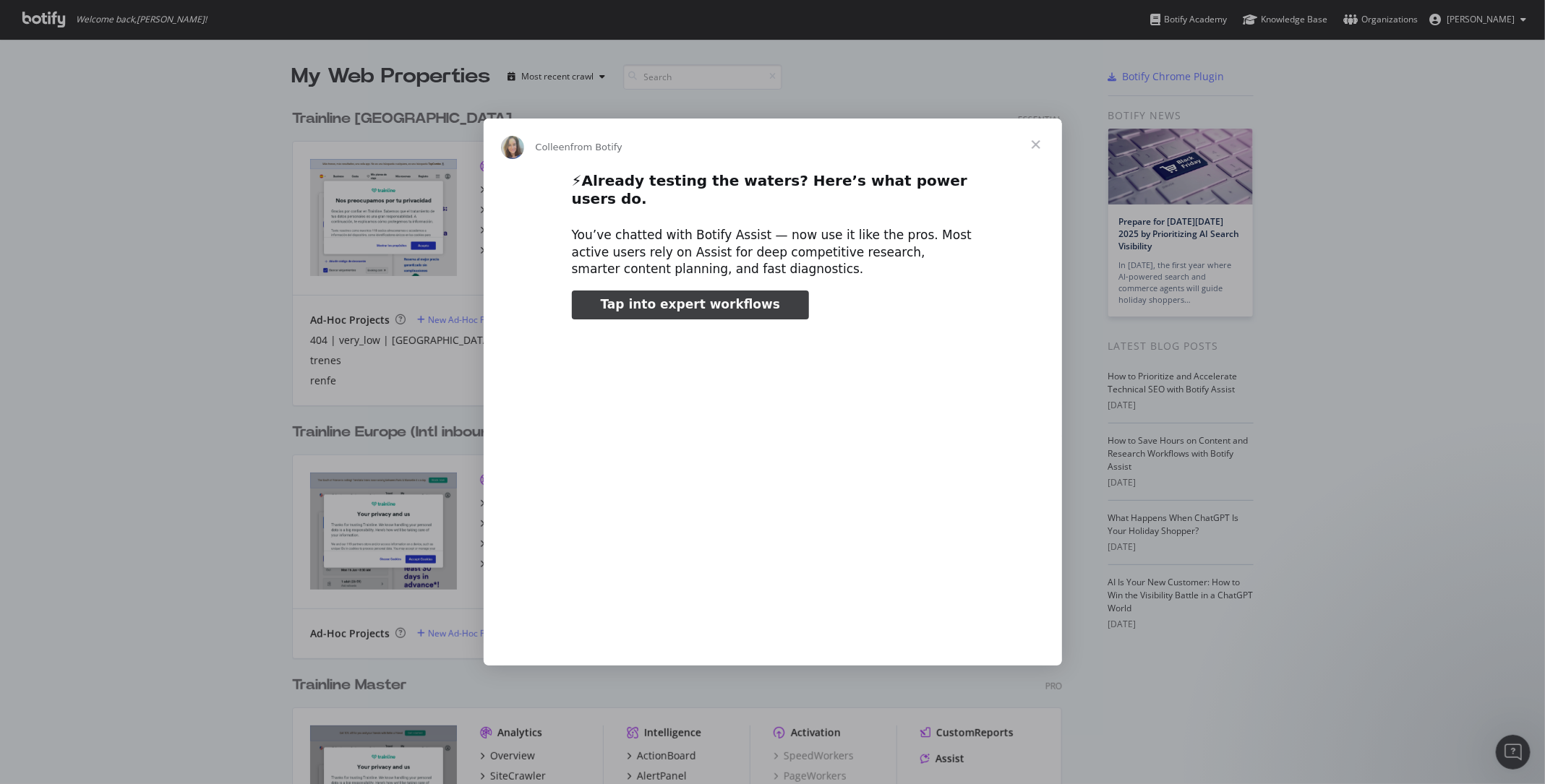
type input "2974615"
click at [1034, 151] on span "Close" at bounding box center [1035, 144] width 52 height 52
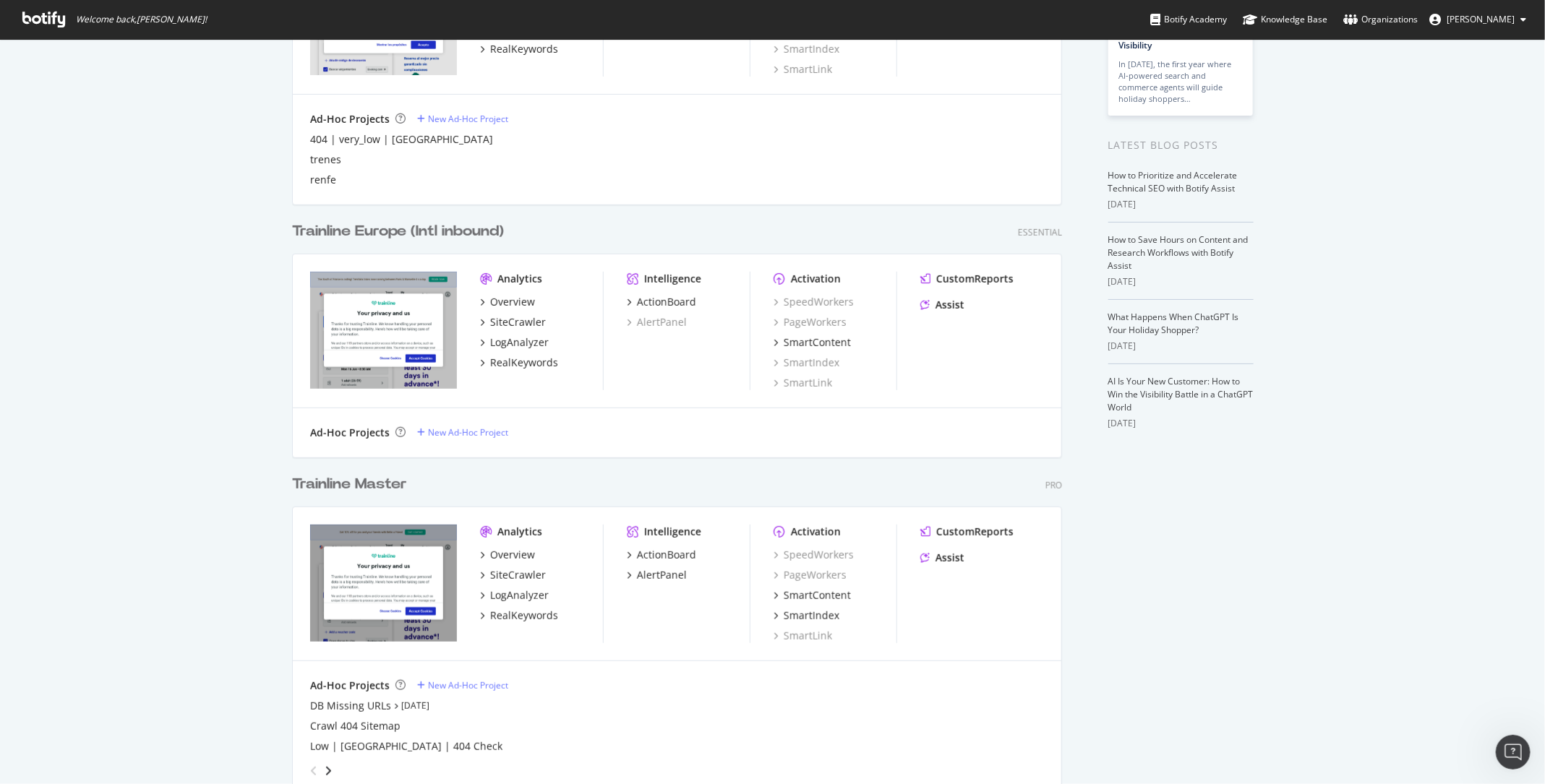
scroll to position [204, 0]
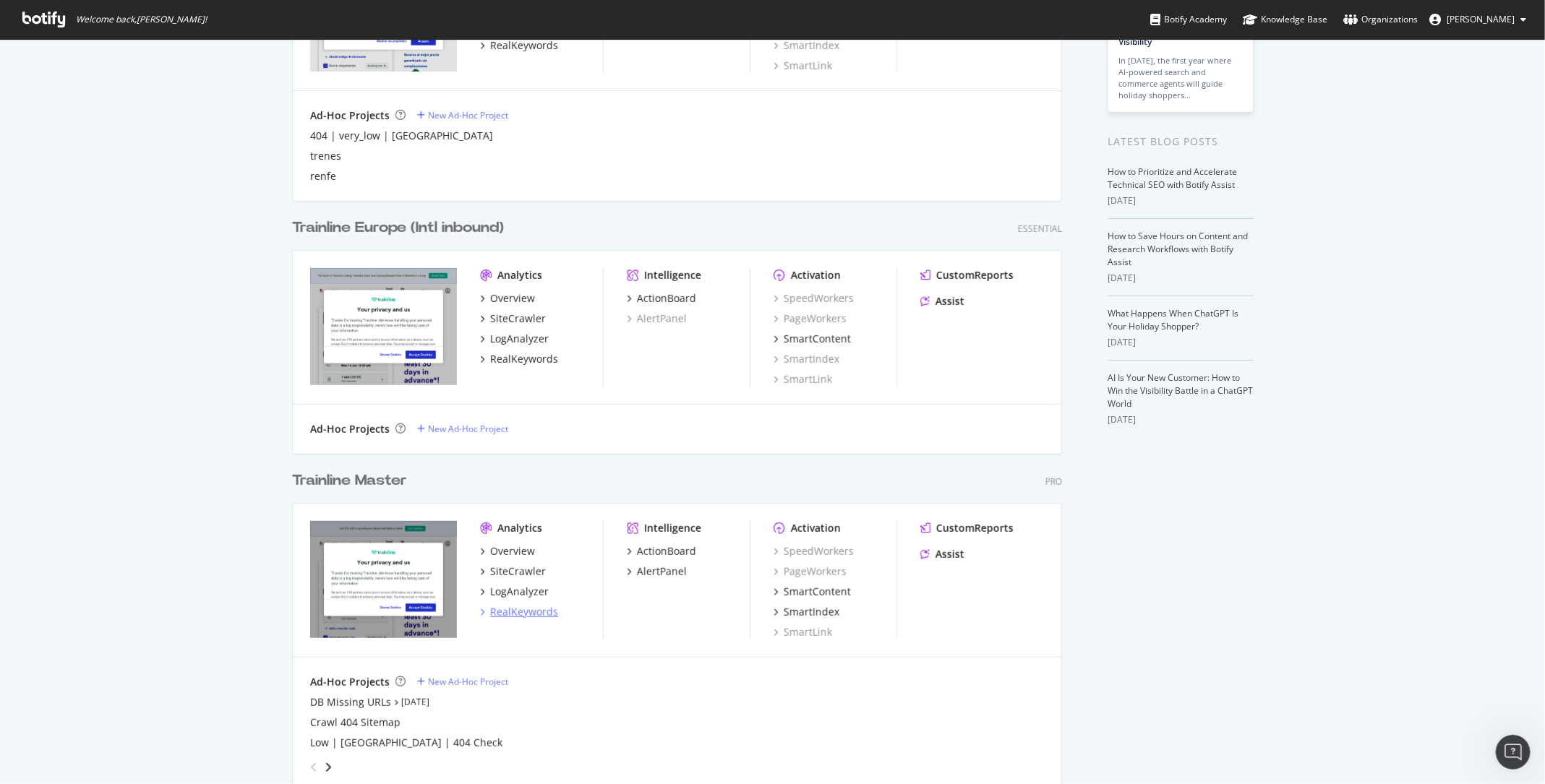
click at [530, 615] on div "RealKeywords" at bounding box center [524, 612] width 68 height 14
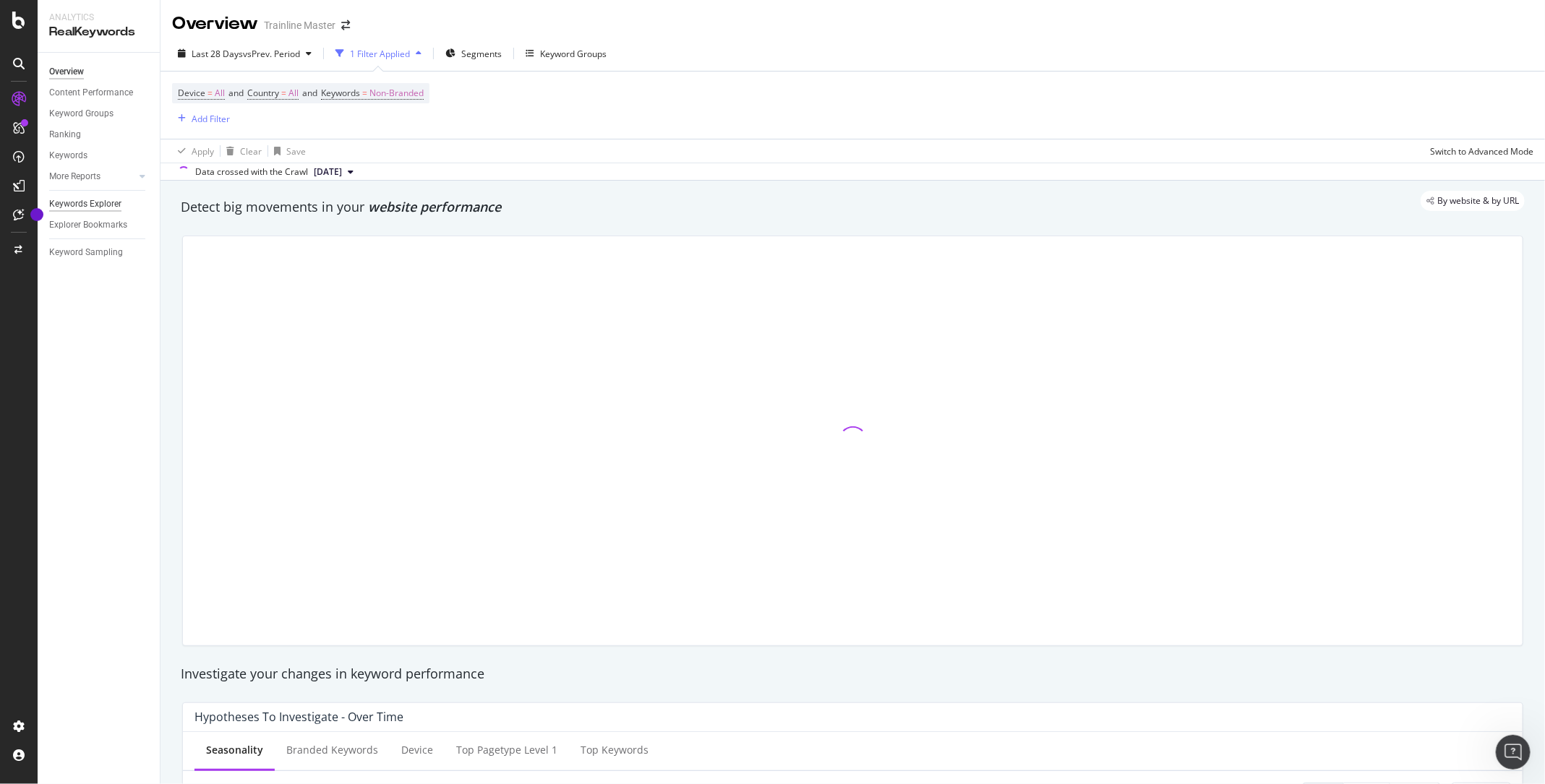
click at [92, 205] on div "Keywords Explorer" at bounding box center [85, 204] width 72 height 15
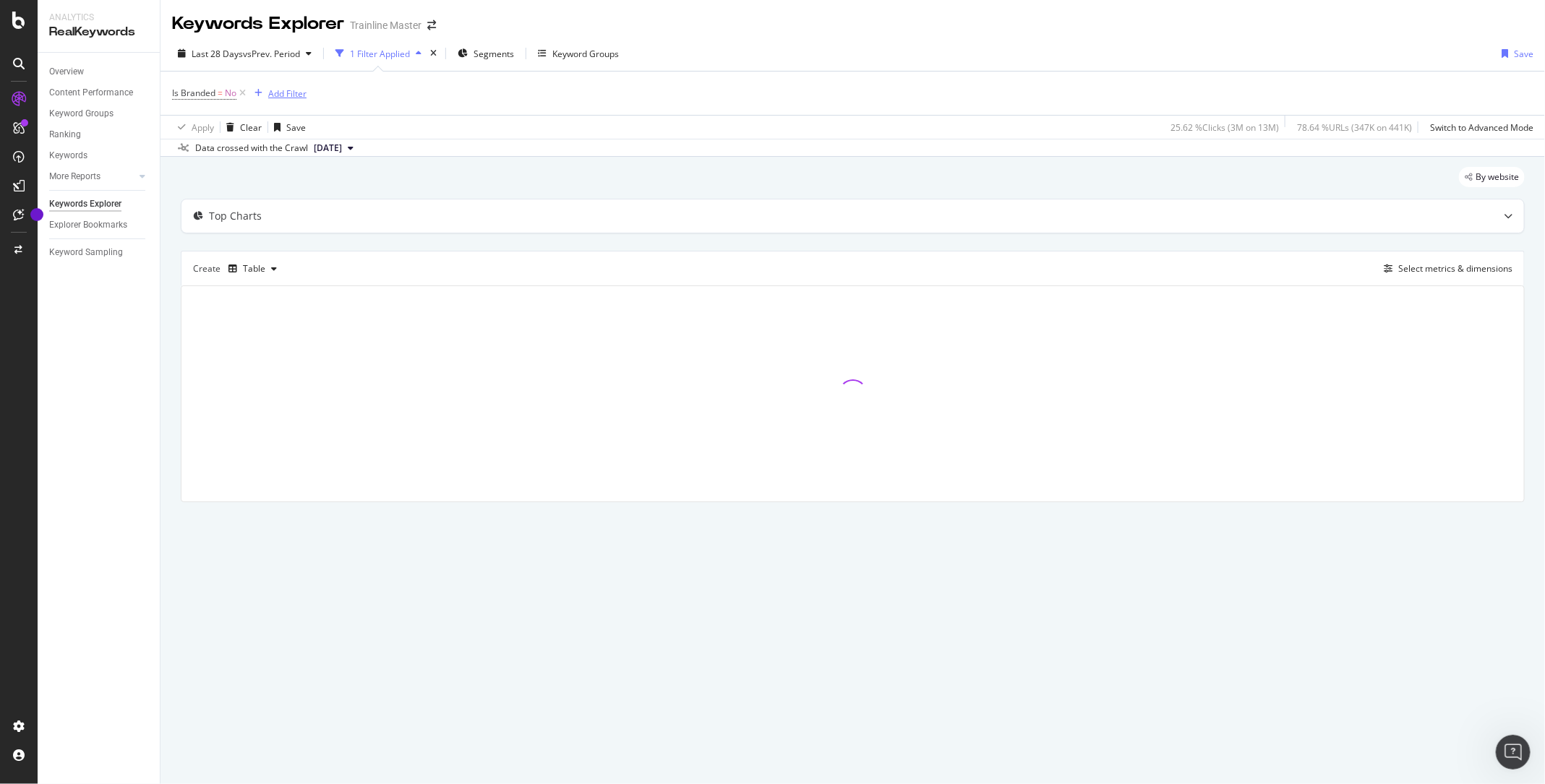
click at [283, 87] on div "Add Filter" at bounding box center [287, 93] width 38 height 12
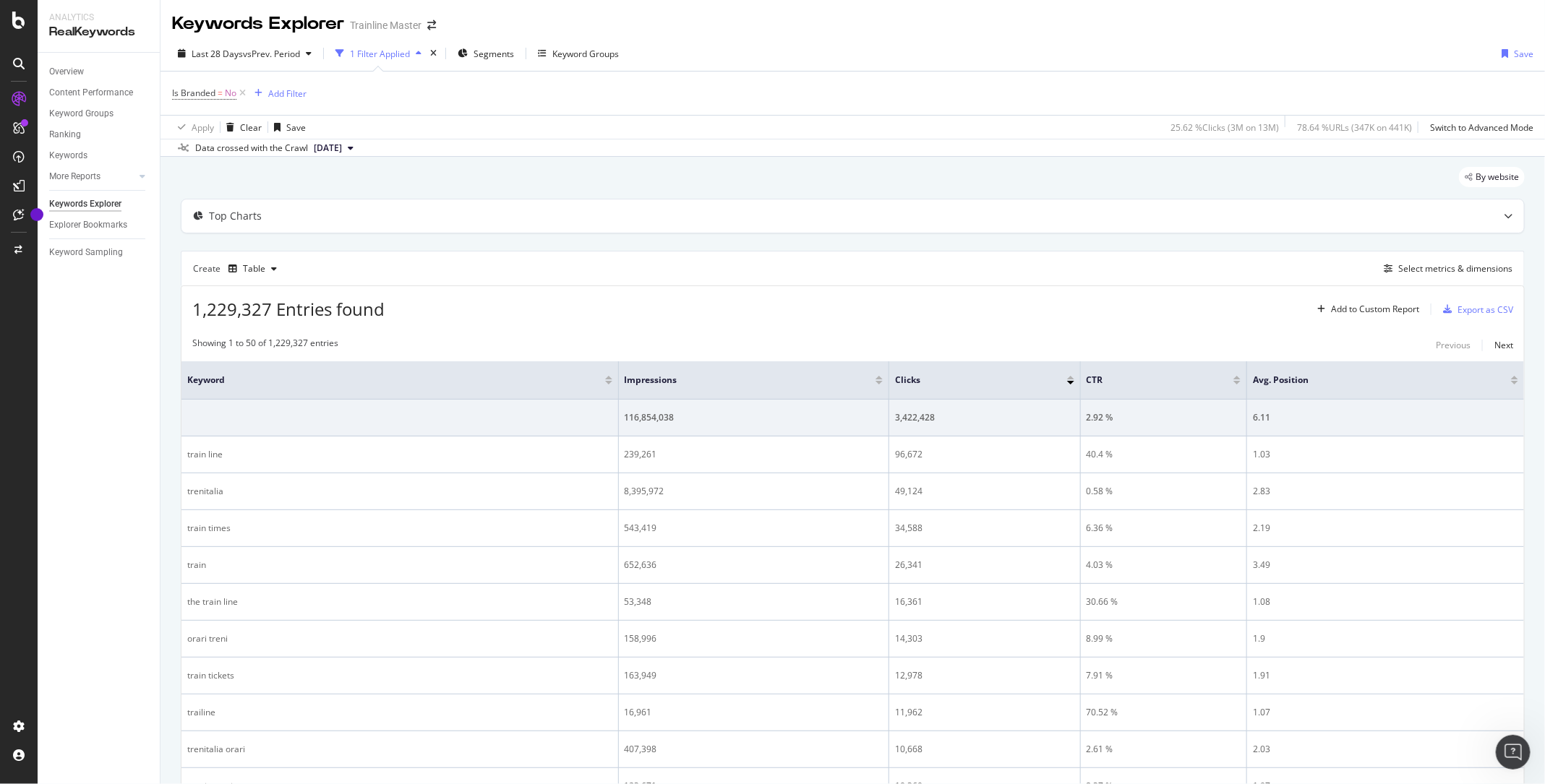
click at [633, 146] on div "Data crossed with the Crawl 2025 Sep. 21st" at bounding box center [852, 147] width 1384 height 17
click at [300, 95] on div "Add Filter" at bounding box center [287, 93] width 38 height 12
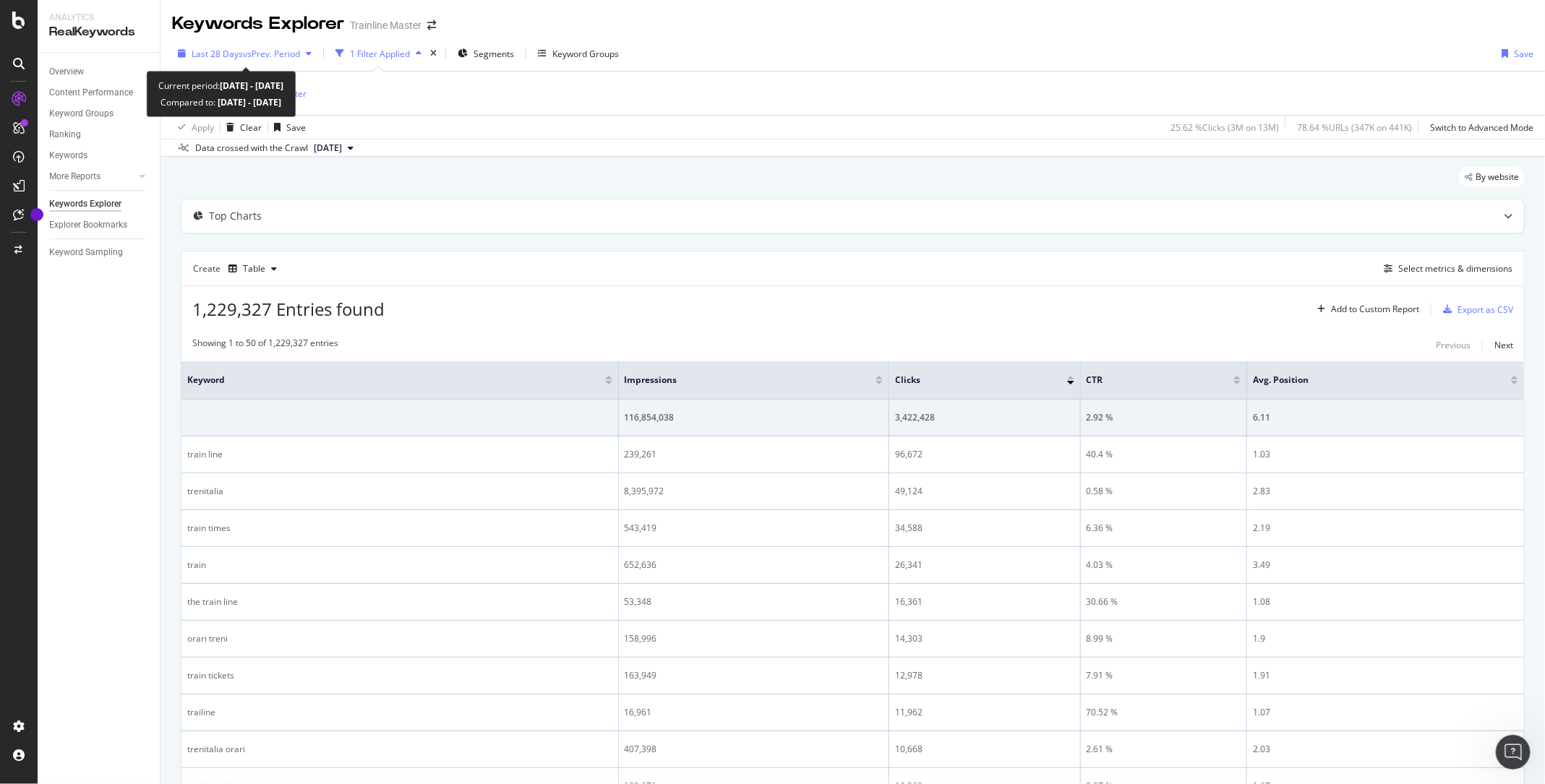
click at [253, 52] on span "vs Prev. Period" at bounding box center [271, 53] width 57 height 12
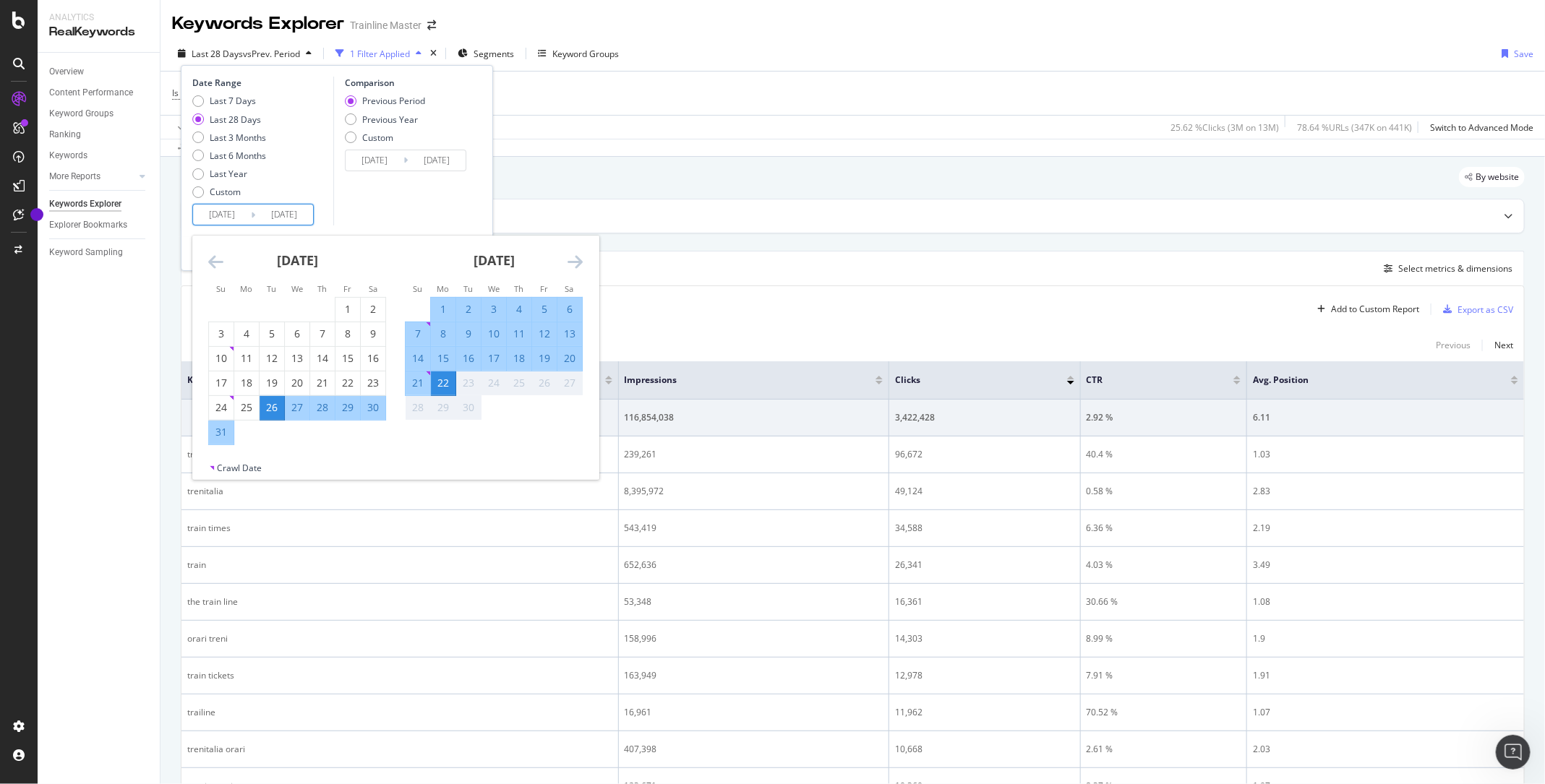
click at [216, 219] on input "2025/08/26" at bounding box center [222, 214] width 58 height 20
click at [210, 260] on icon "Move backward to switch to the previous month." at bounding box center [216, 262] width 15 height 17
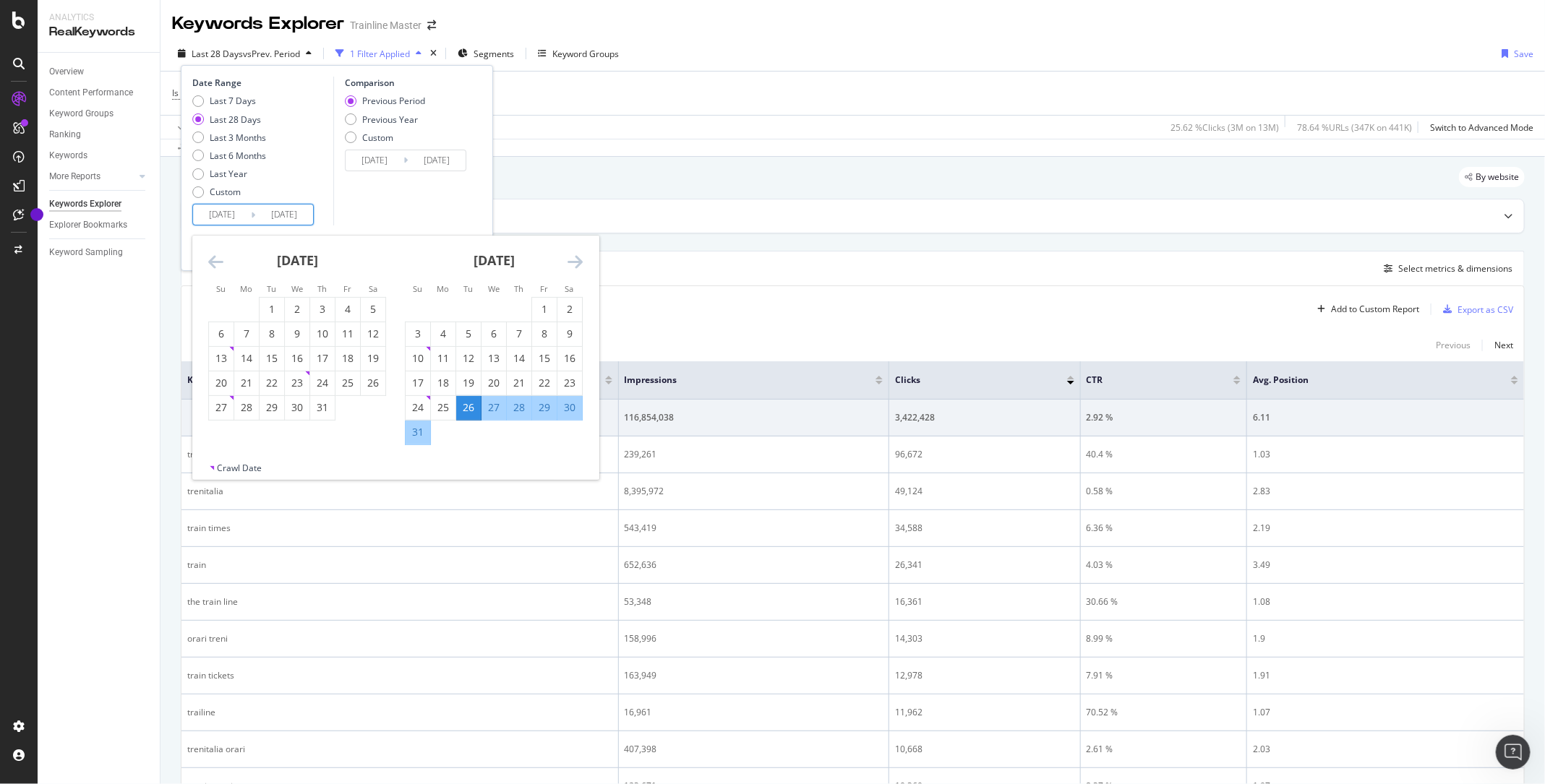
click at [210, 260] on icon "Move backward to switch to the previous month." at bounding box center [216, 262] width 15 height 17
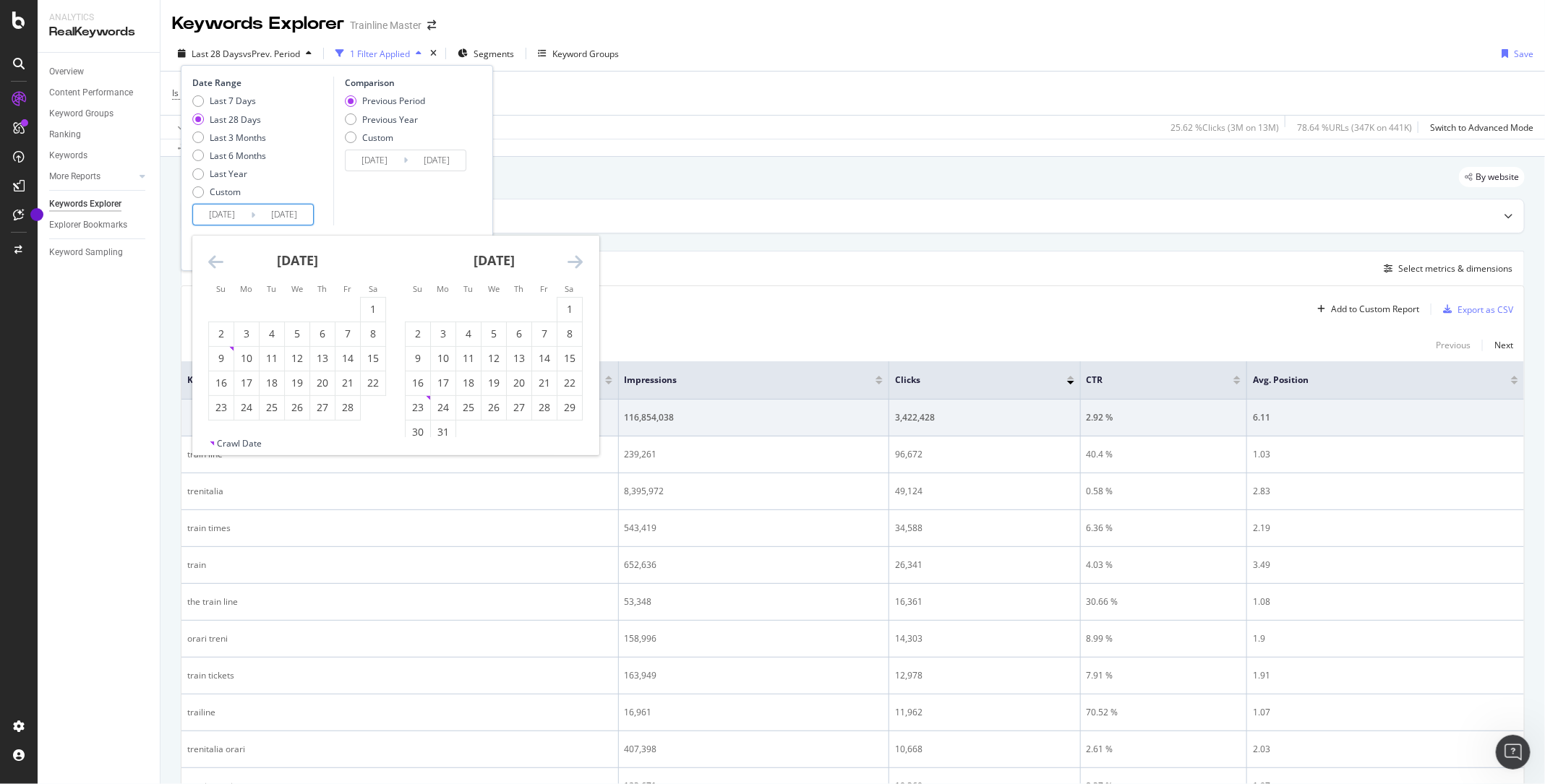
click at [210, 260] on icon "Move backward to switch to the previous month." at bounding box center [216, 262] width 15 height 17
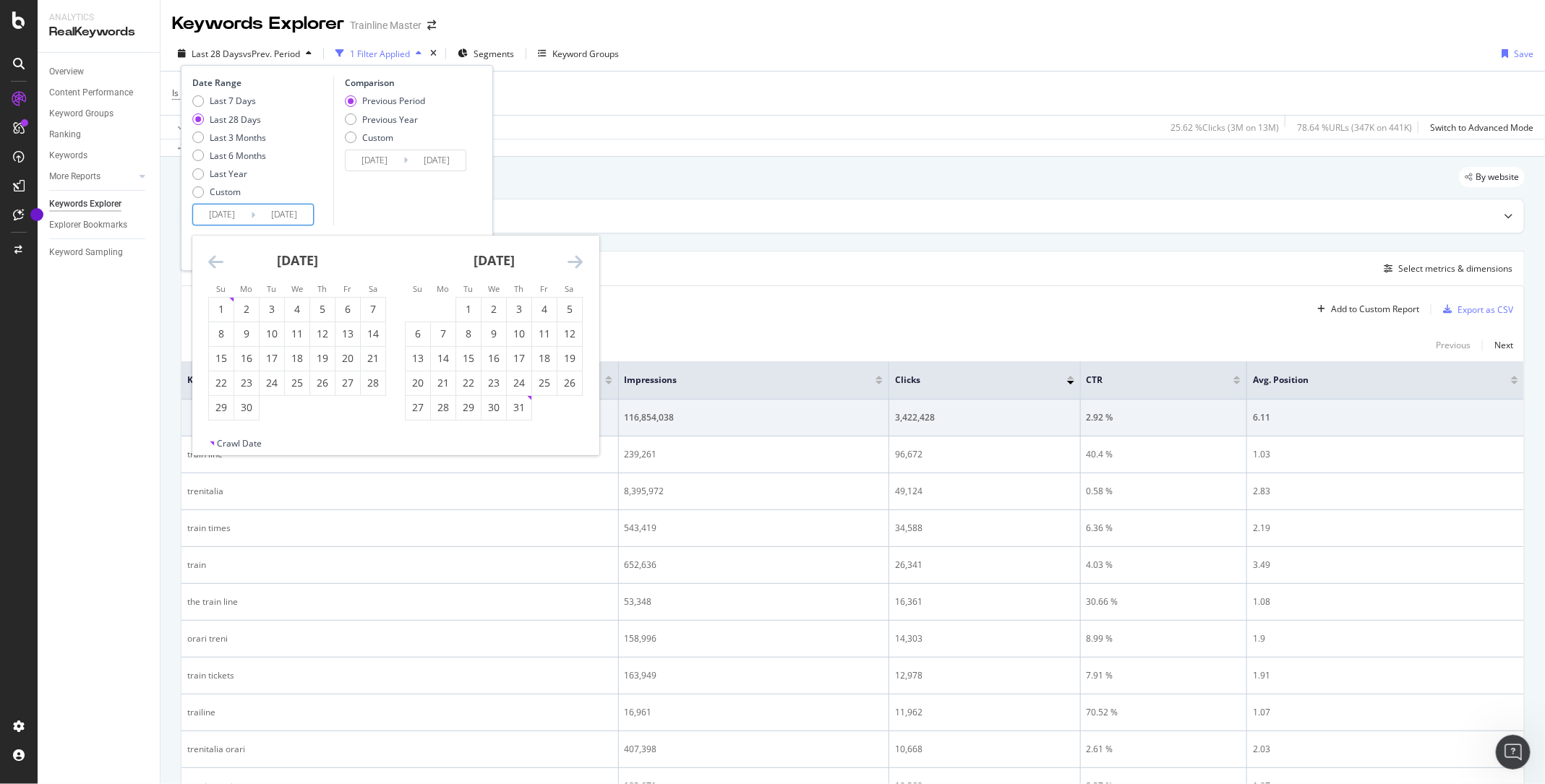
click at [210, 260] on icon "Move backward to switch to the previous month." at bounding box center [216, 262] width 15 height 17
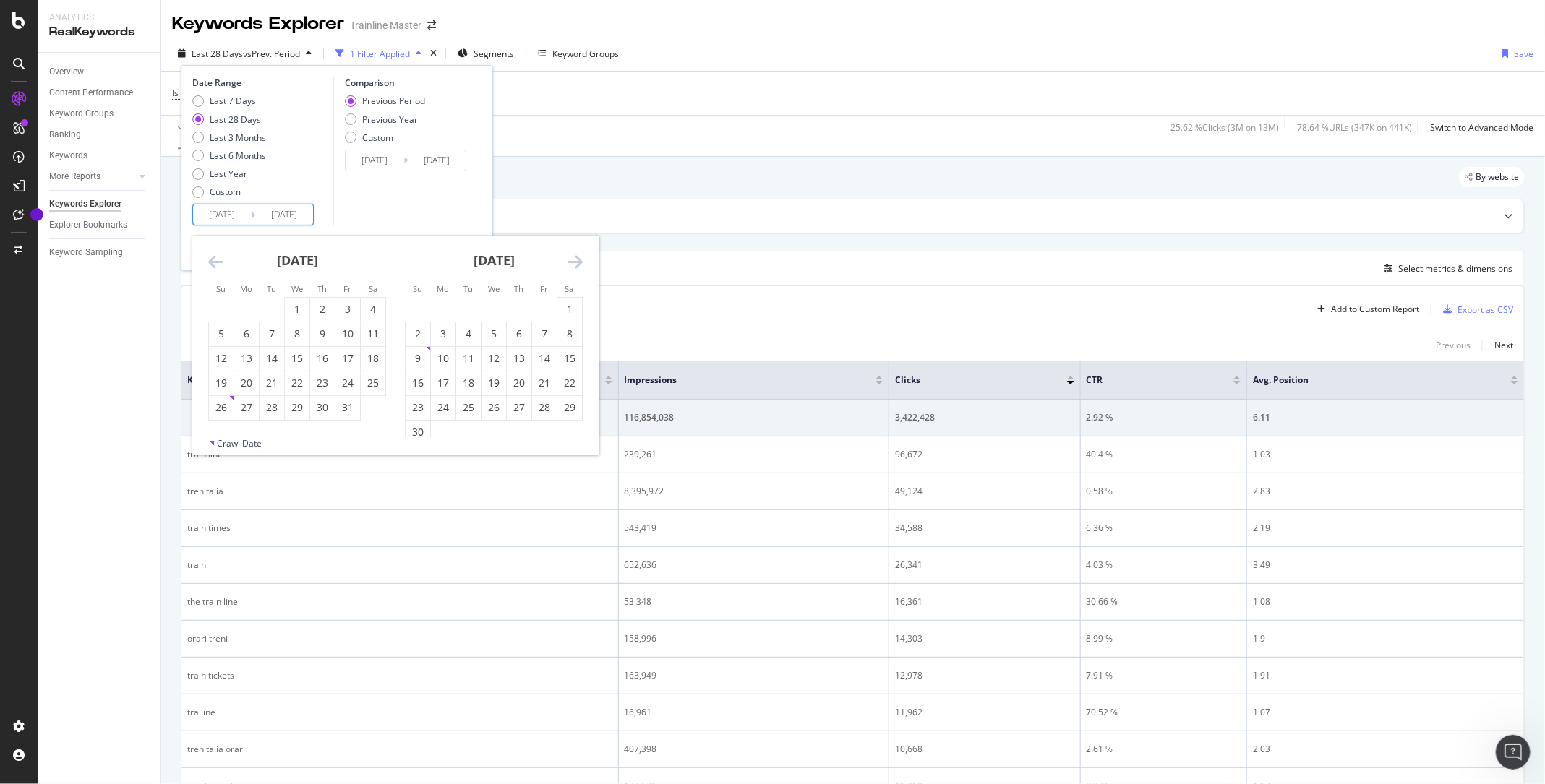
click at [210, 260] on icon "Move backward to switch to the previous month." at bounding box center [216, 262] width 15 height 17
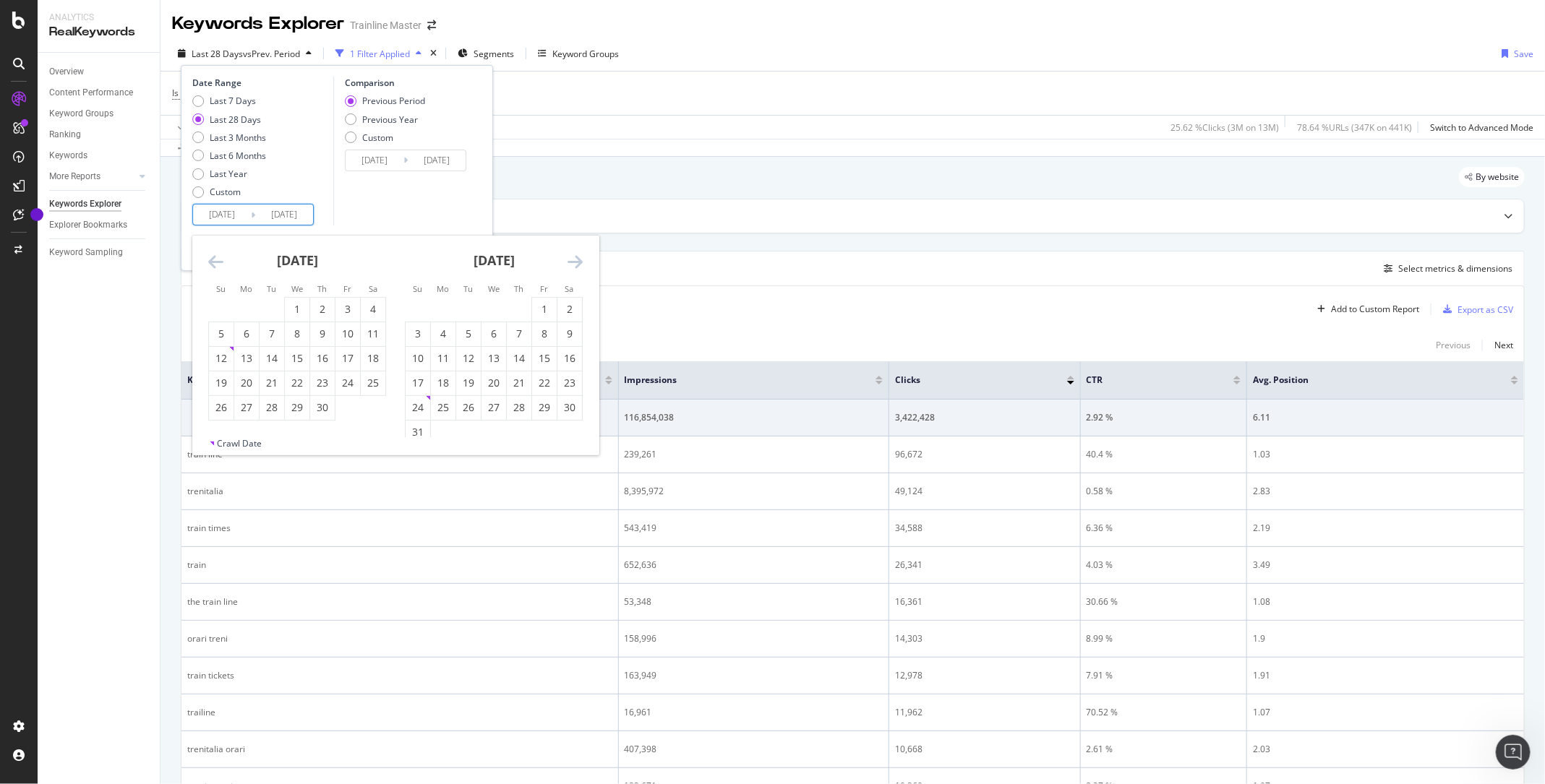
click at [210, 260] on icon "Move backward to switch to the previous month." at bounding box center [216, 262] width 15 height 17
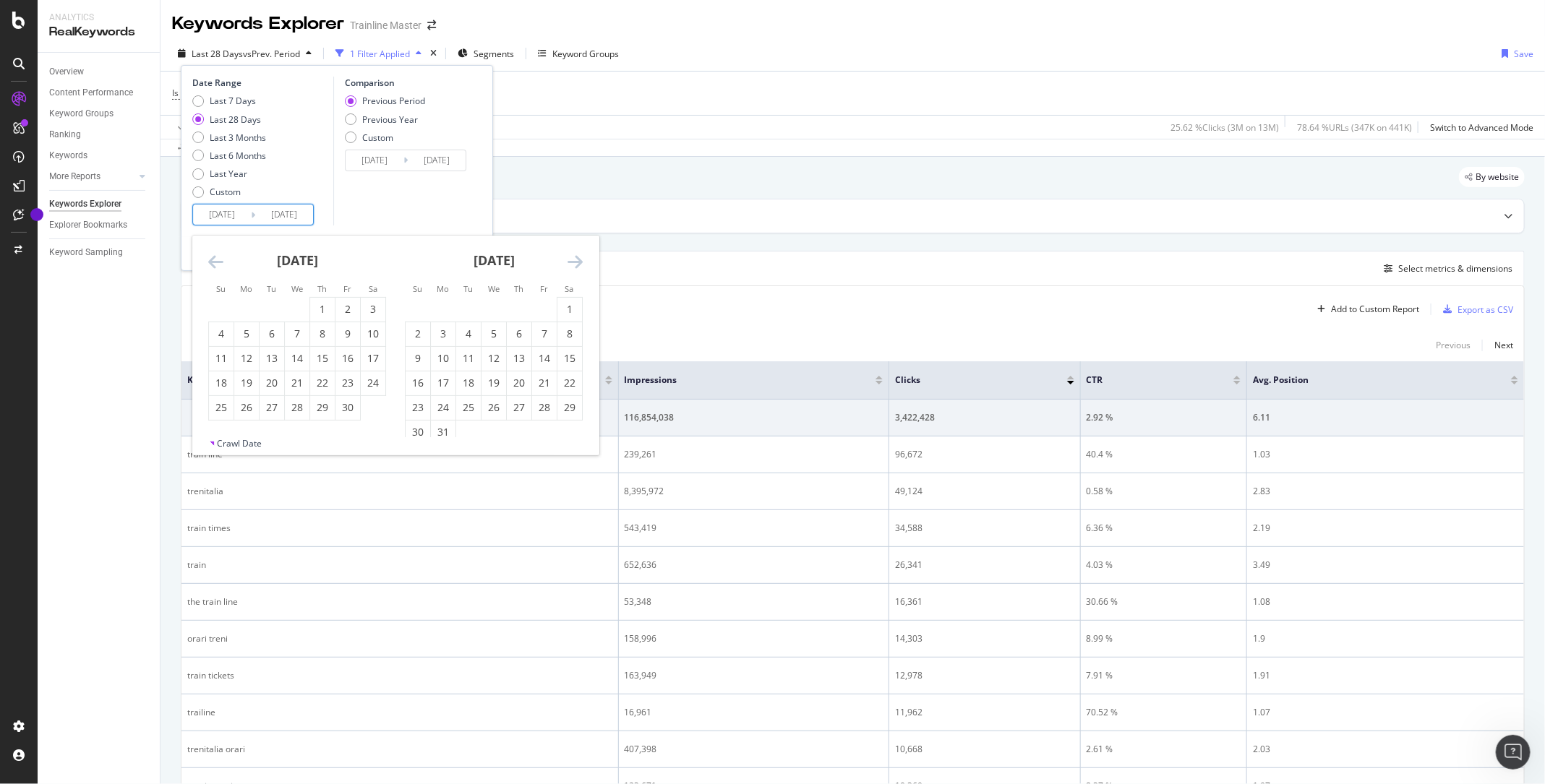
click at [210, 260] on icon "Move backward to switch to the previous month." at bounding box center [216, 262] width 15 height 17
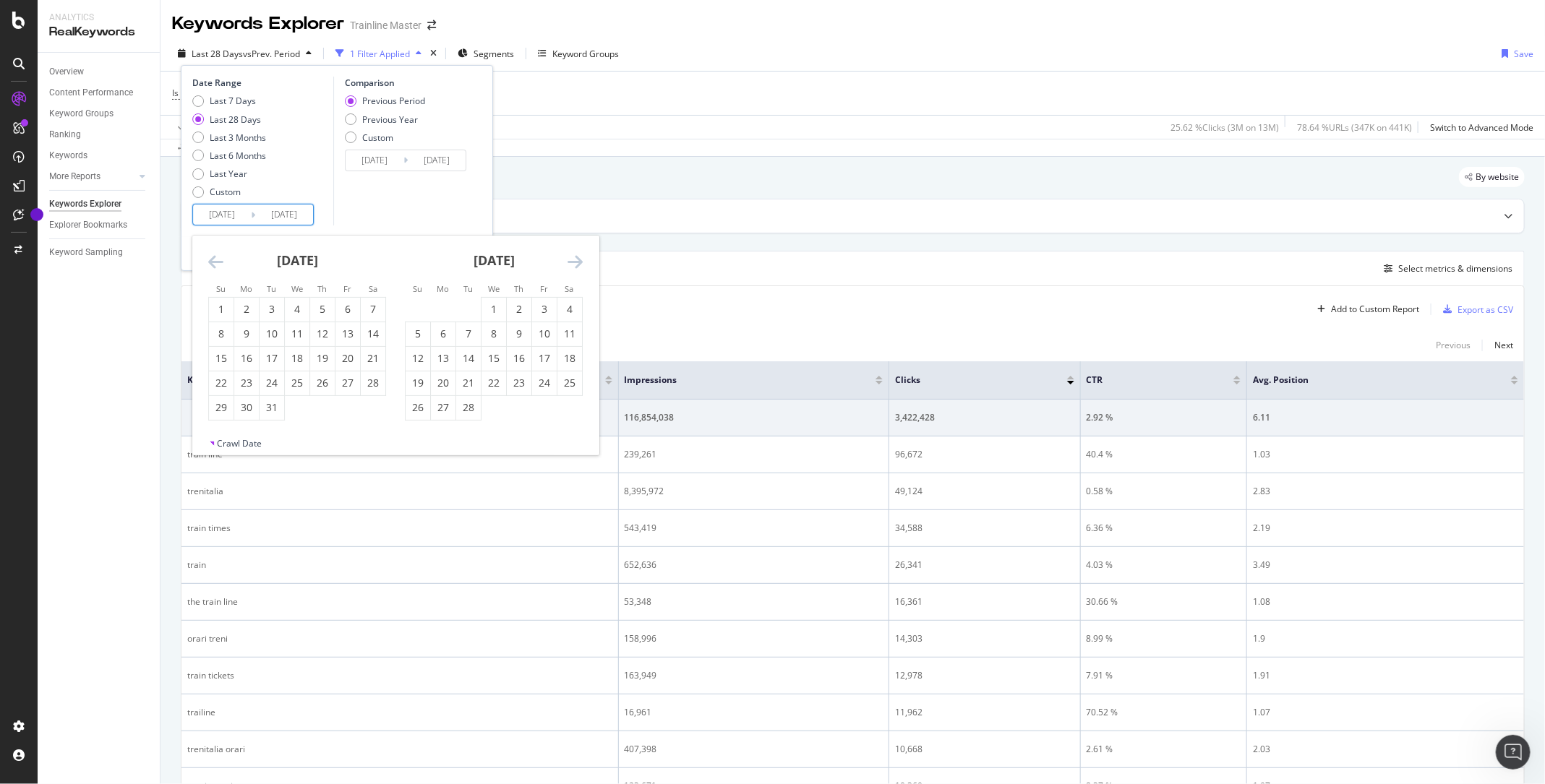
click at [580, 272] on div "February 2023" at bounding box center [493, 266] width 178 height 62
click at [577, 268] on icon "Move forward to switch to the next month." at bounding box center [575, 262] width 15 height 17
click at [493, 310] on div "1" at bounding box center [493, 309] width 25 height 14
type input "2023/03/01"
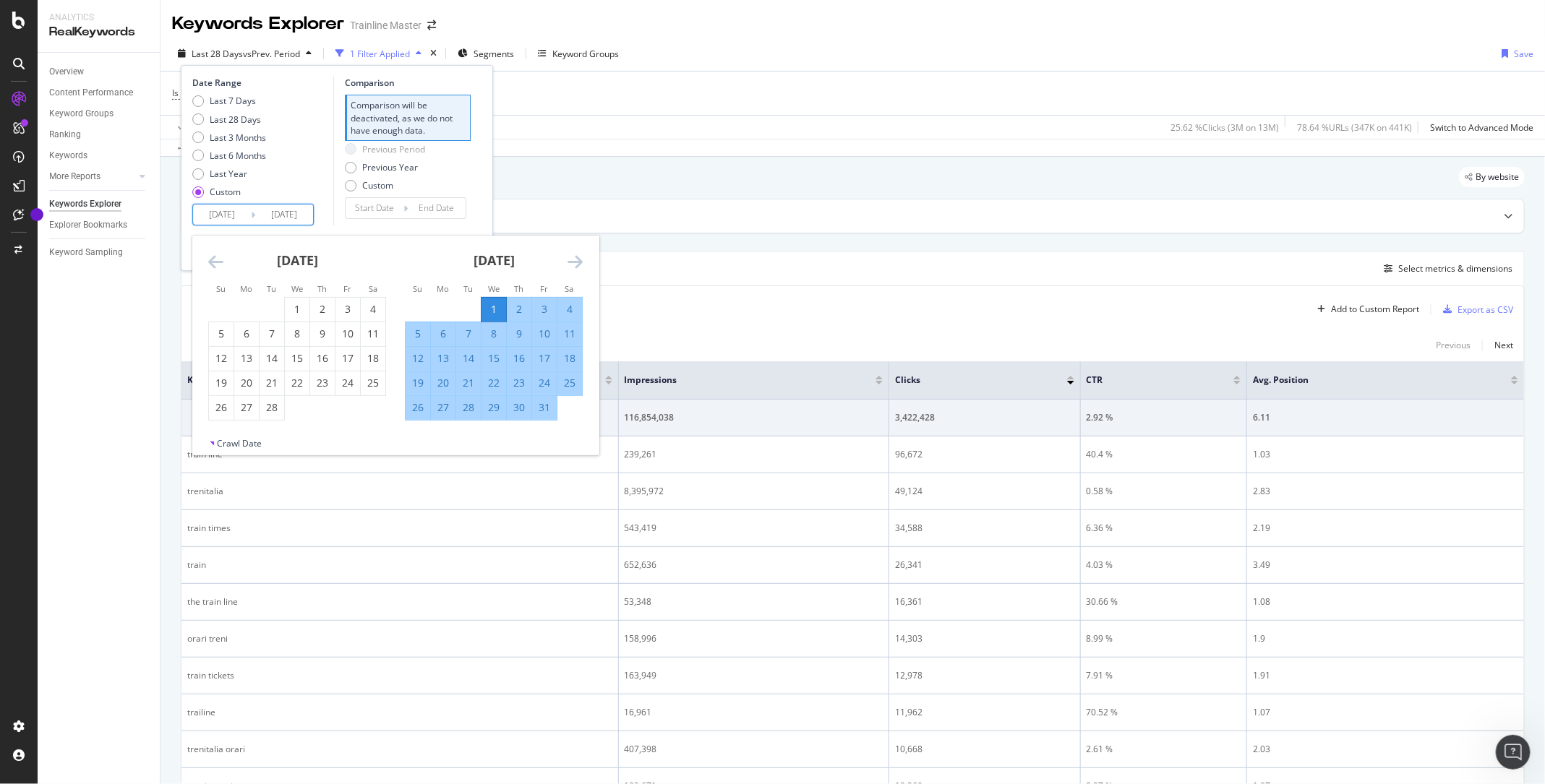
click at [575, 261] on icon "Move forward to switch to the next month." at bounding box center [575, 262] width 15 height 17
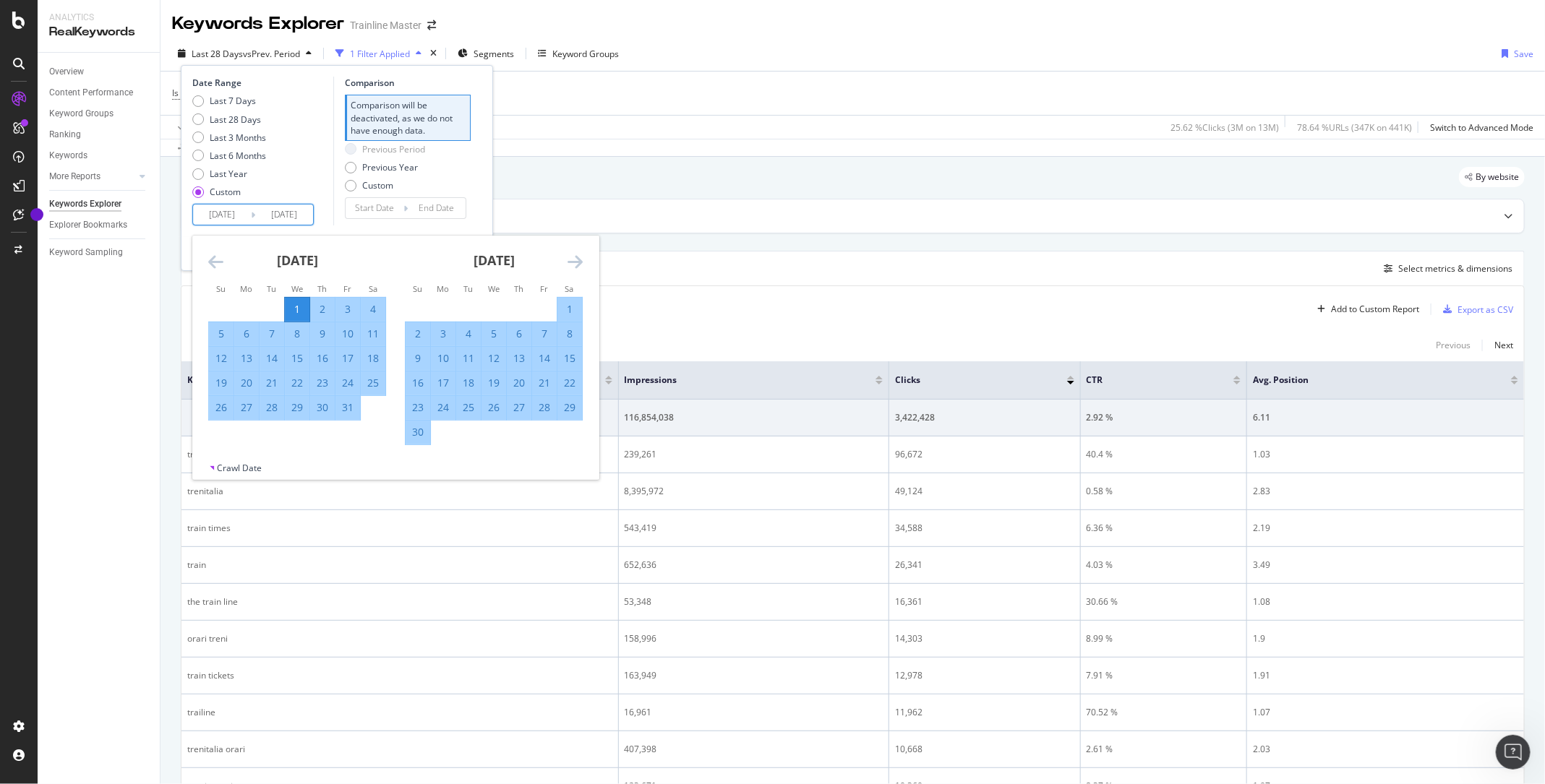
click at [575, 258] on icon "Move forward to switch to the next month." at bounding box center [575, 262] width 15 height 17
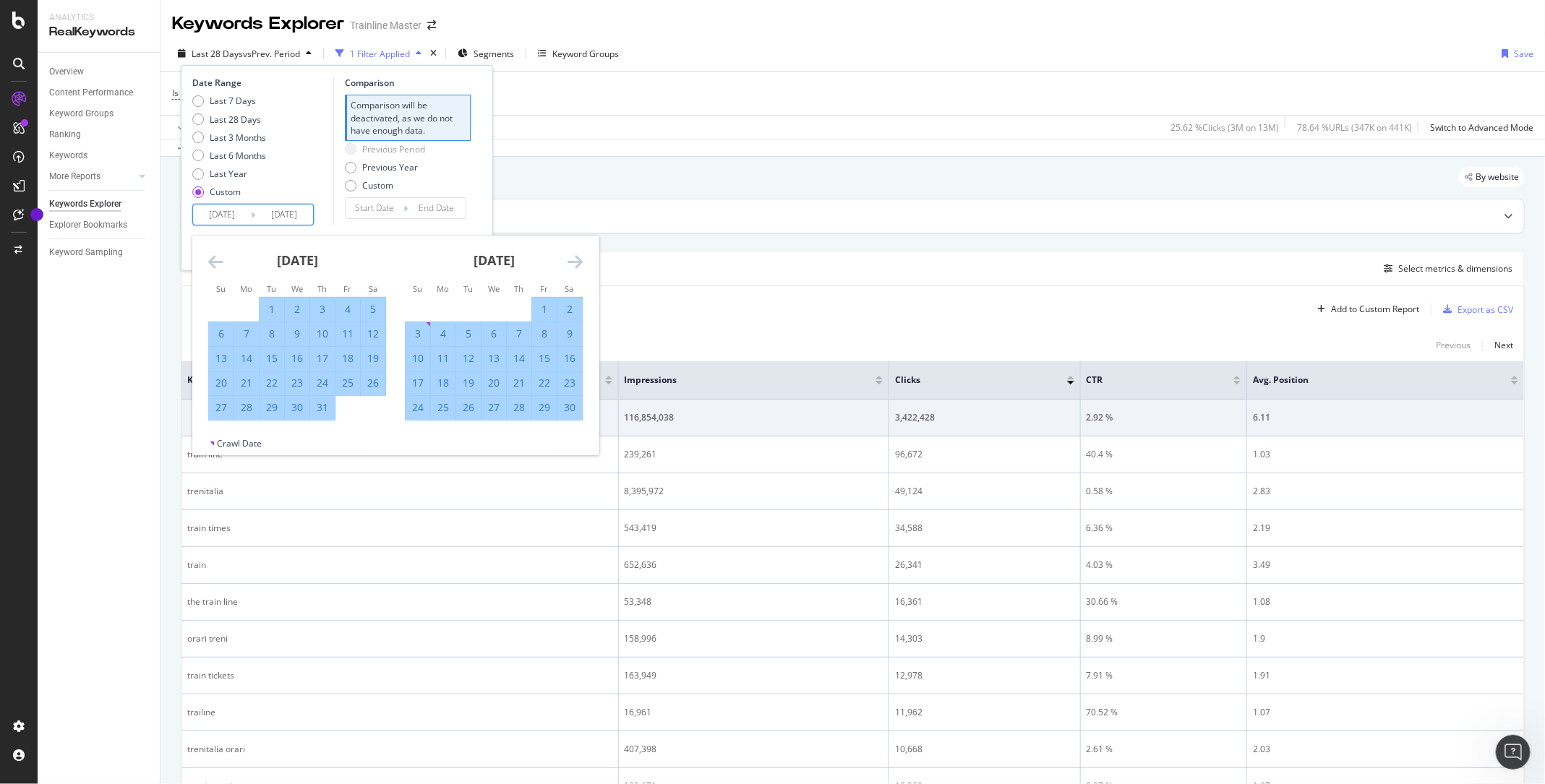
click at [575, 258] on icon "Move forward to switch to the next month." at bounding box center [575, 262] width 15 height 17
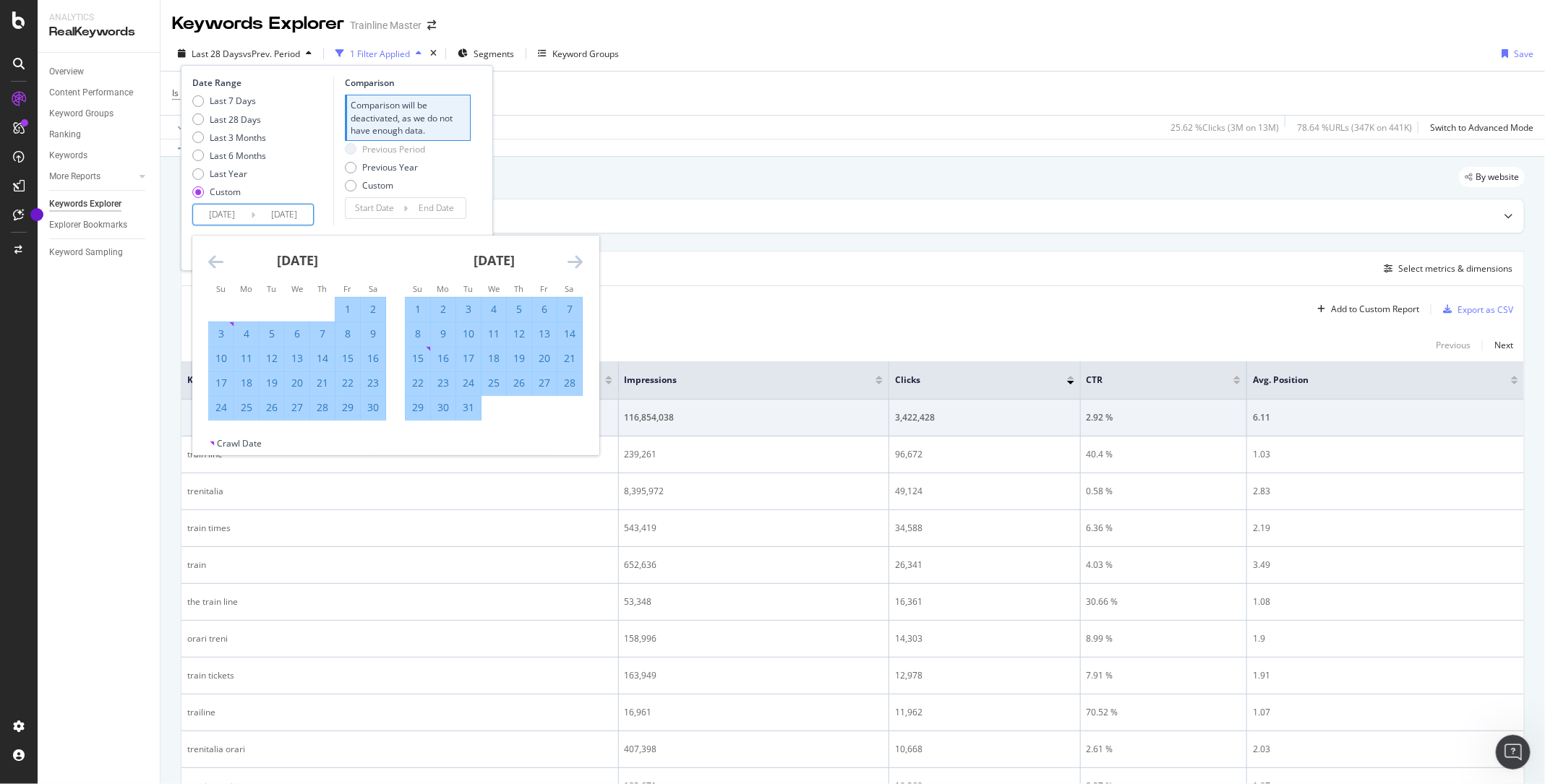
click at [575, 258] on icon "Move forward to switch to the next month." at bounding box center [575, 262] width 15 height 17
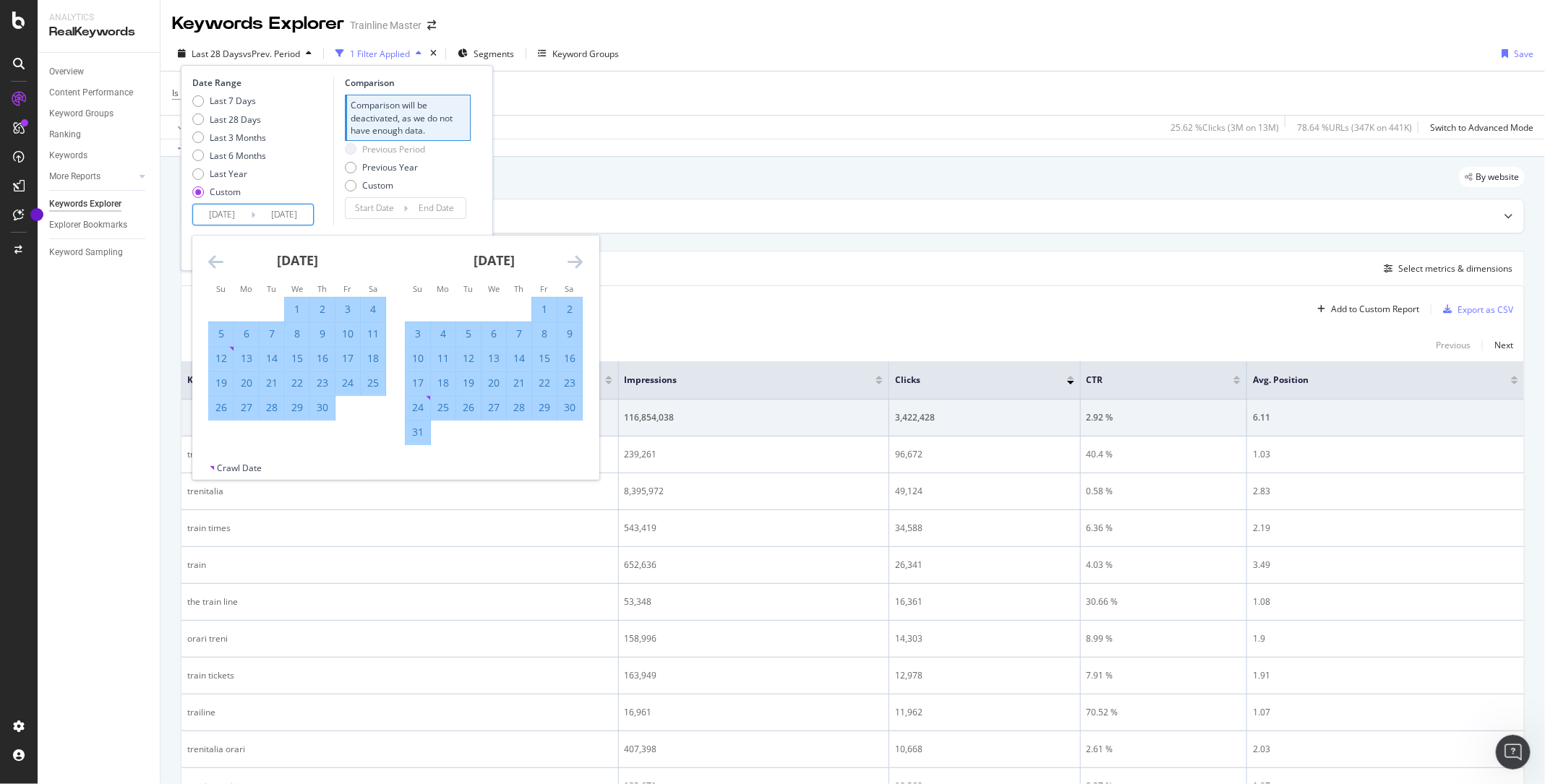
click at [575, 258] on icon "Move forward to switch to the next month." at bounding box center [575, 262] width 15 height 17
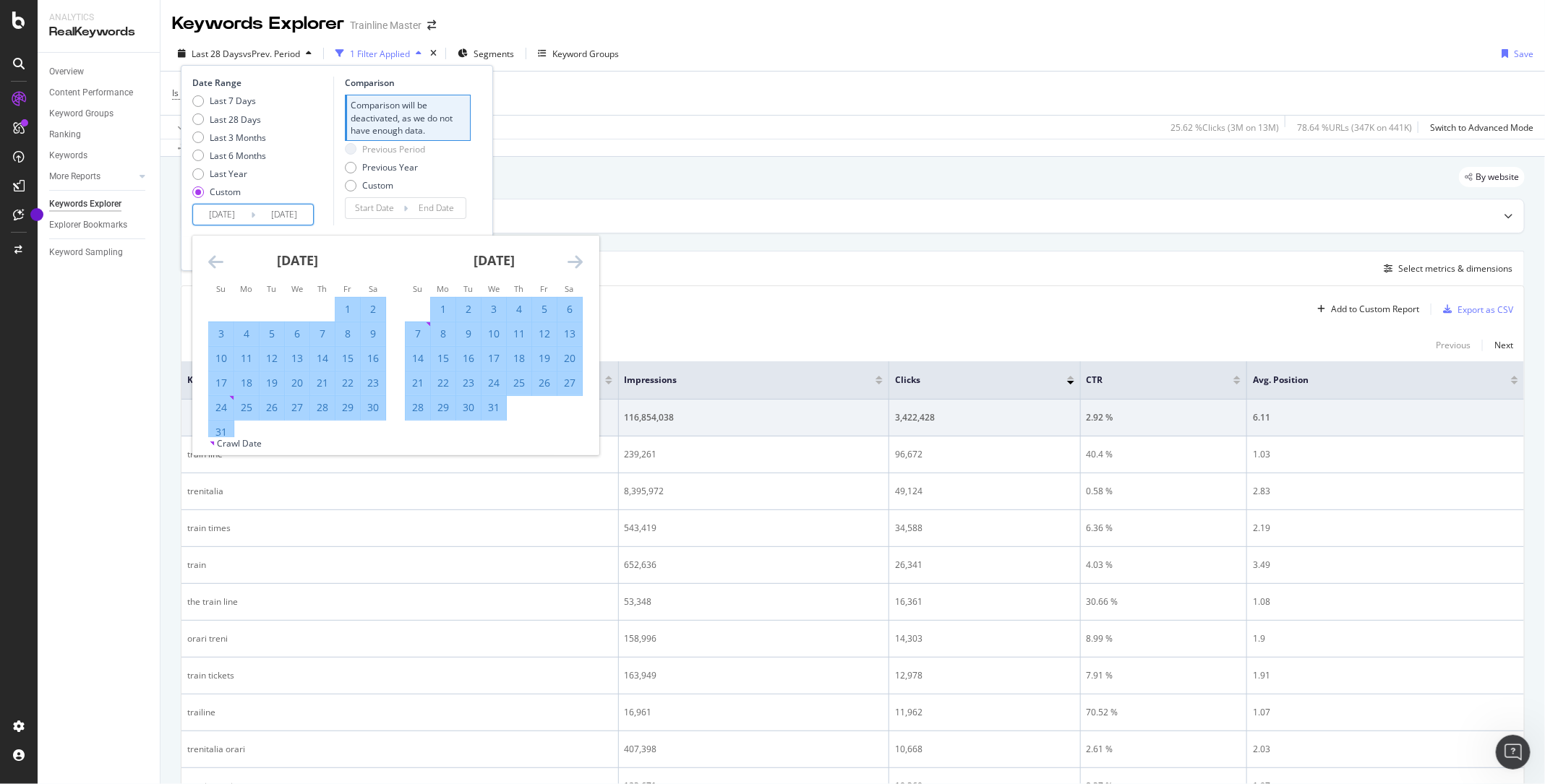
click at [575, 258] on icon "Move forward to switch to the next month." at bounding box center [575, 262] width 15 height 17
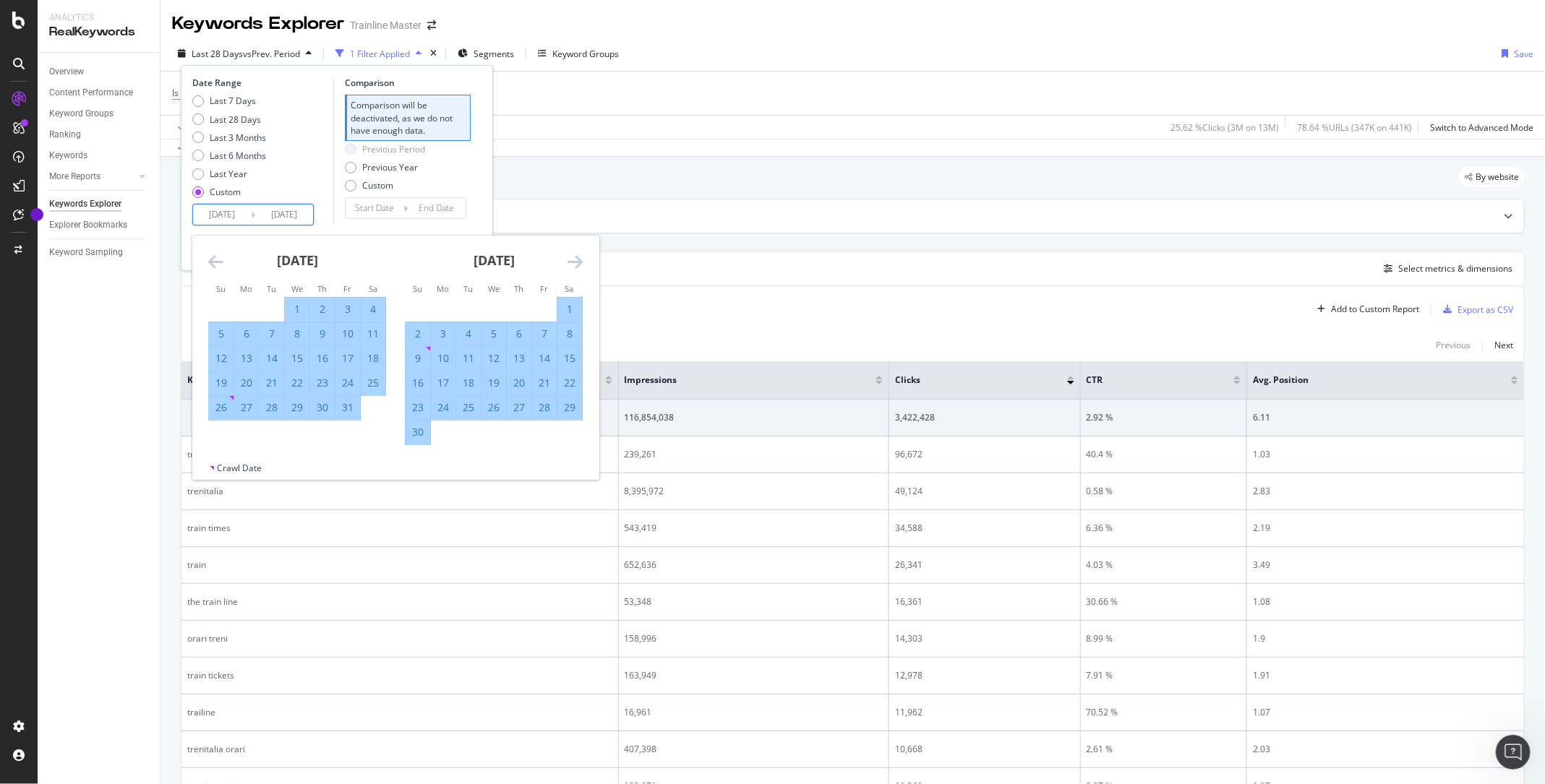
click at [575, 258] on icon "Move forward to switch to the next month." at bounding box center [575, 262] width 15 height 17
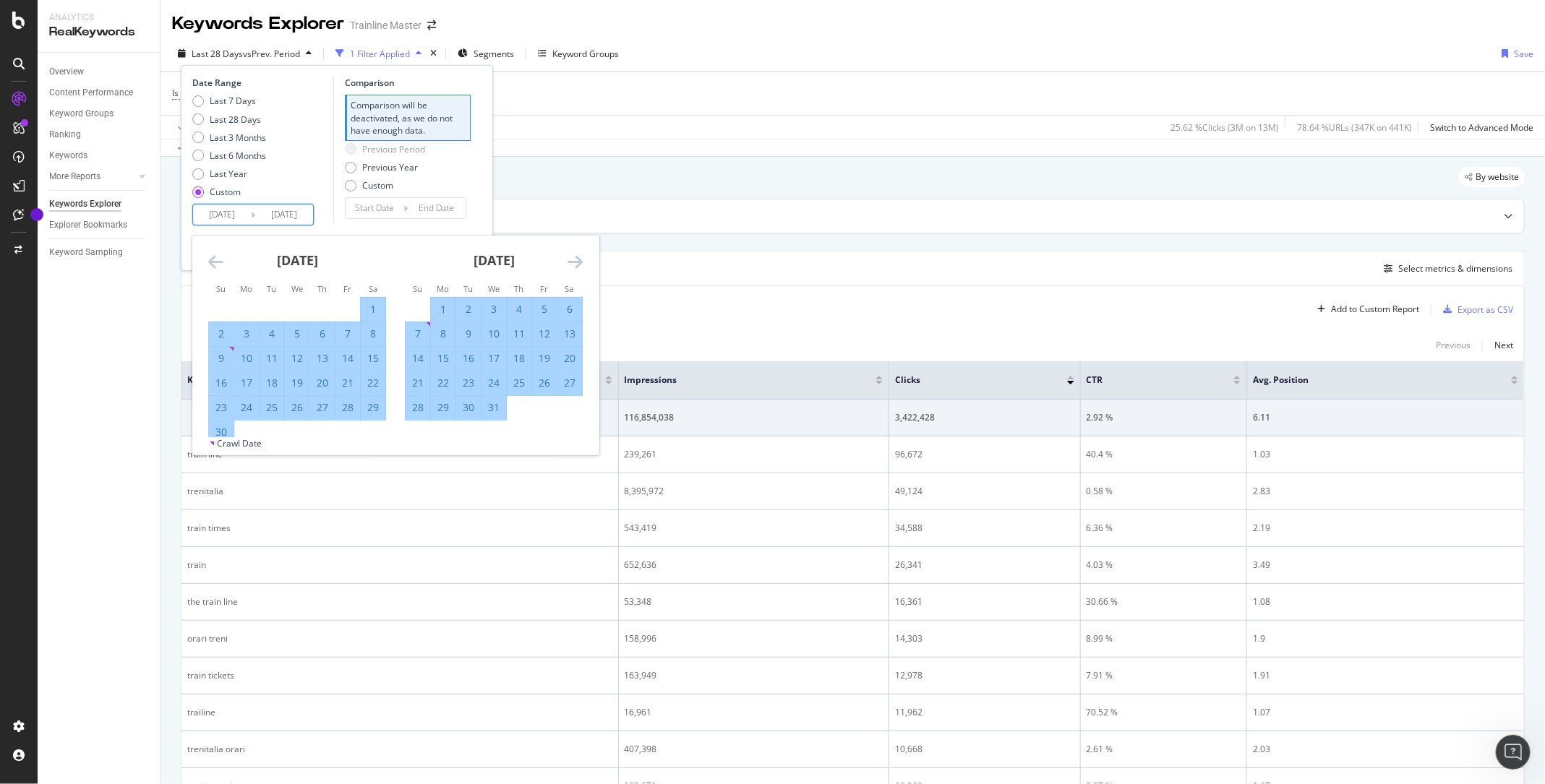
click at [575, 258] on icon "Move forward to switch to the next month." at bounding box center [575, 262] width 15 height 17
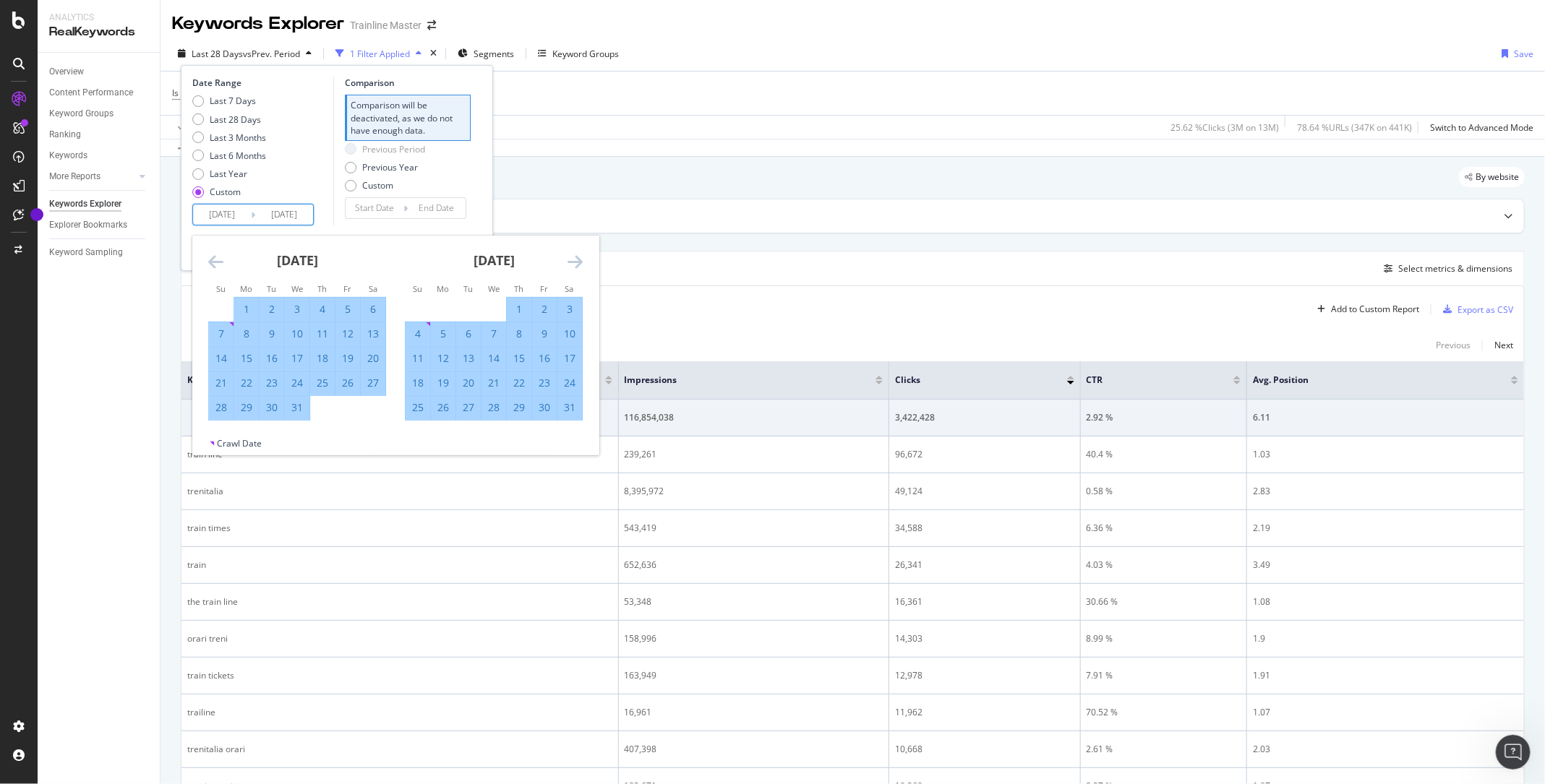
click at [575, 258] on icon "Move forward to switch to the next month." at bounding box center [575, 262] width 15 height 17
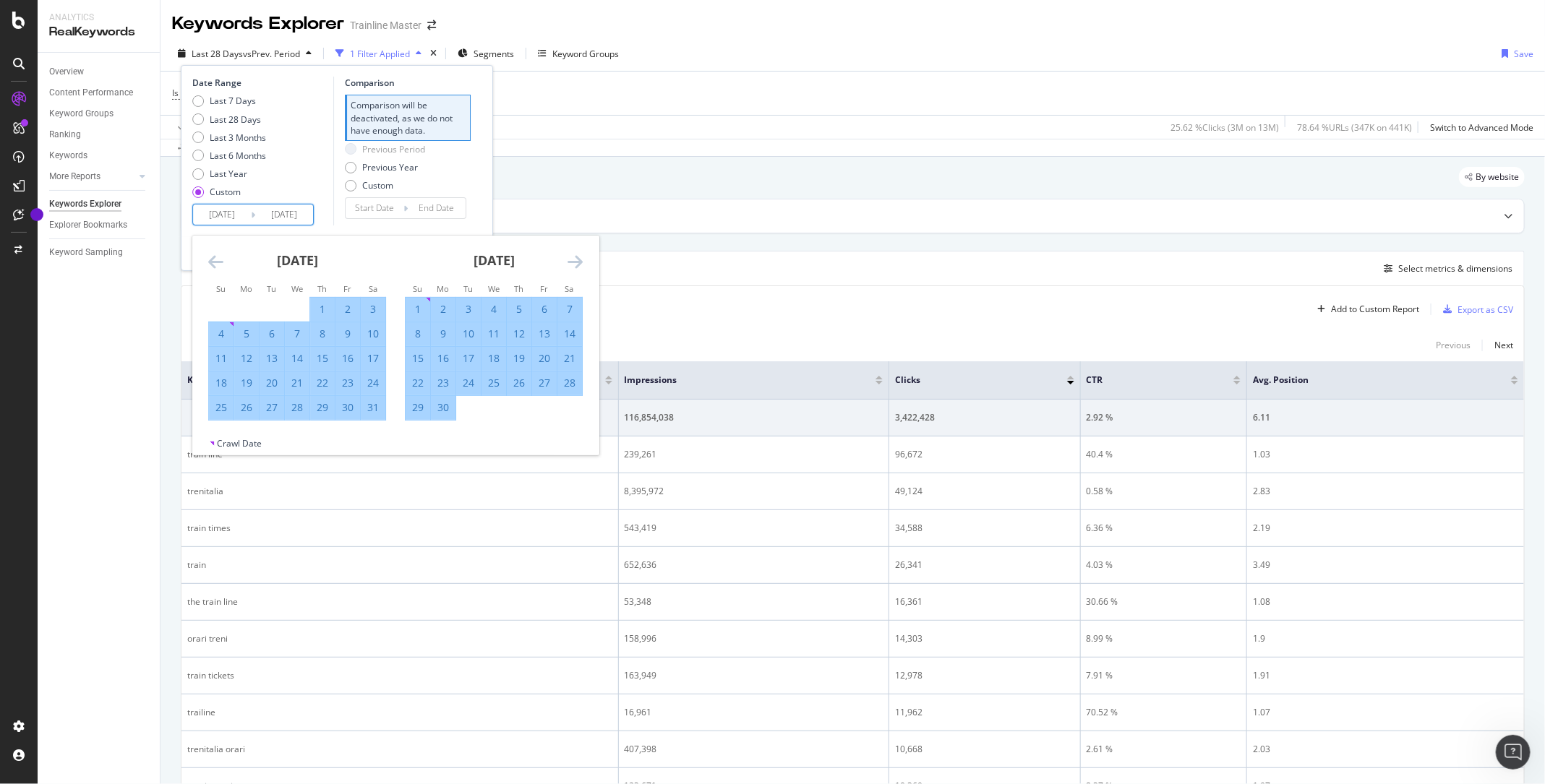
click at [575, 259] on icon "Move forward to switch to the next month." at bounding box center [575, 262] width 15 height 17
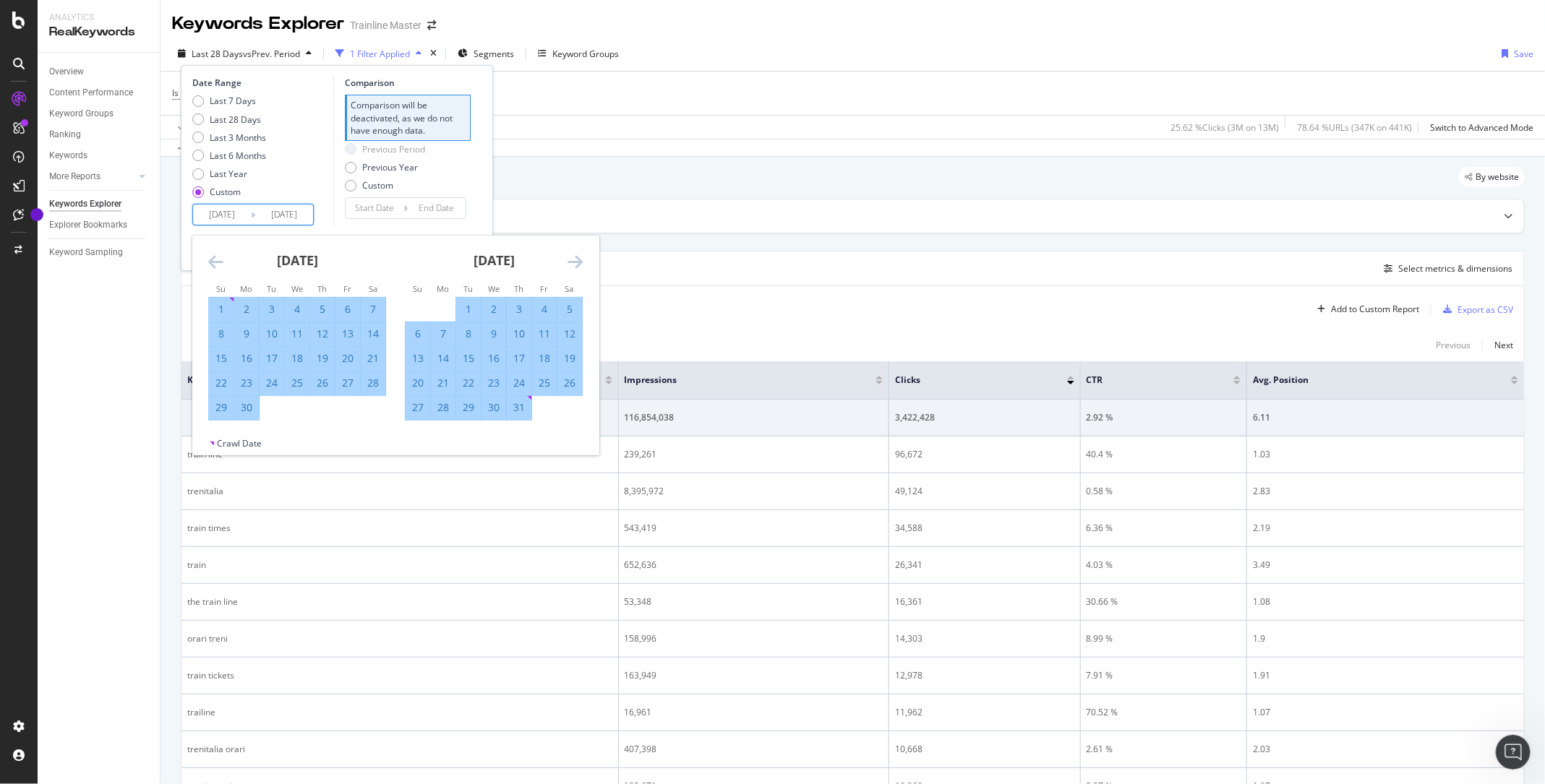
click at [575, 259] on icon "Move forward to switch to the next month." at bounding box center [575, 262] width 15 height 17
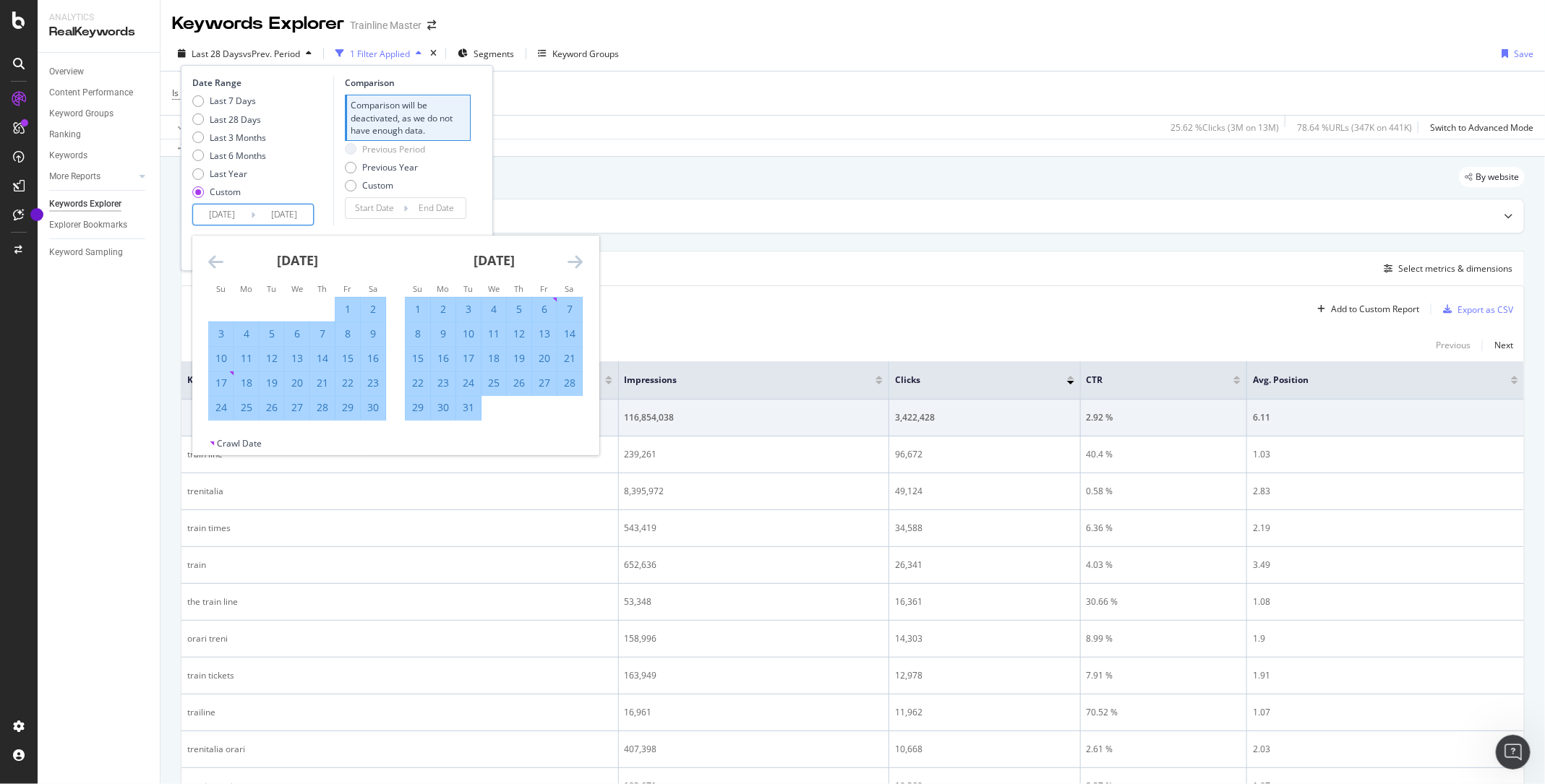
click at [575, 259] on icon "Move forward to switch to the next month." at bounding box center [575, 262] width 15 height 17
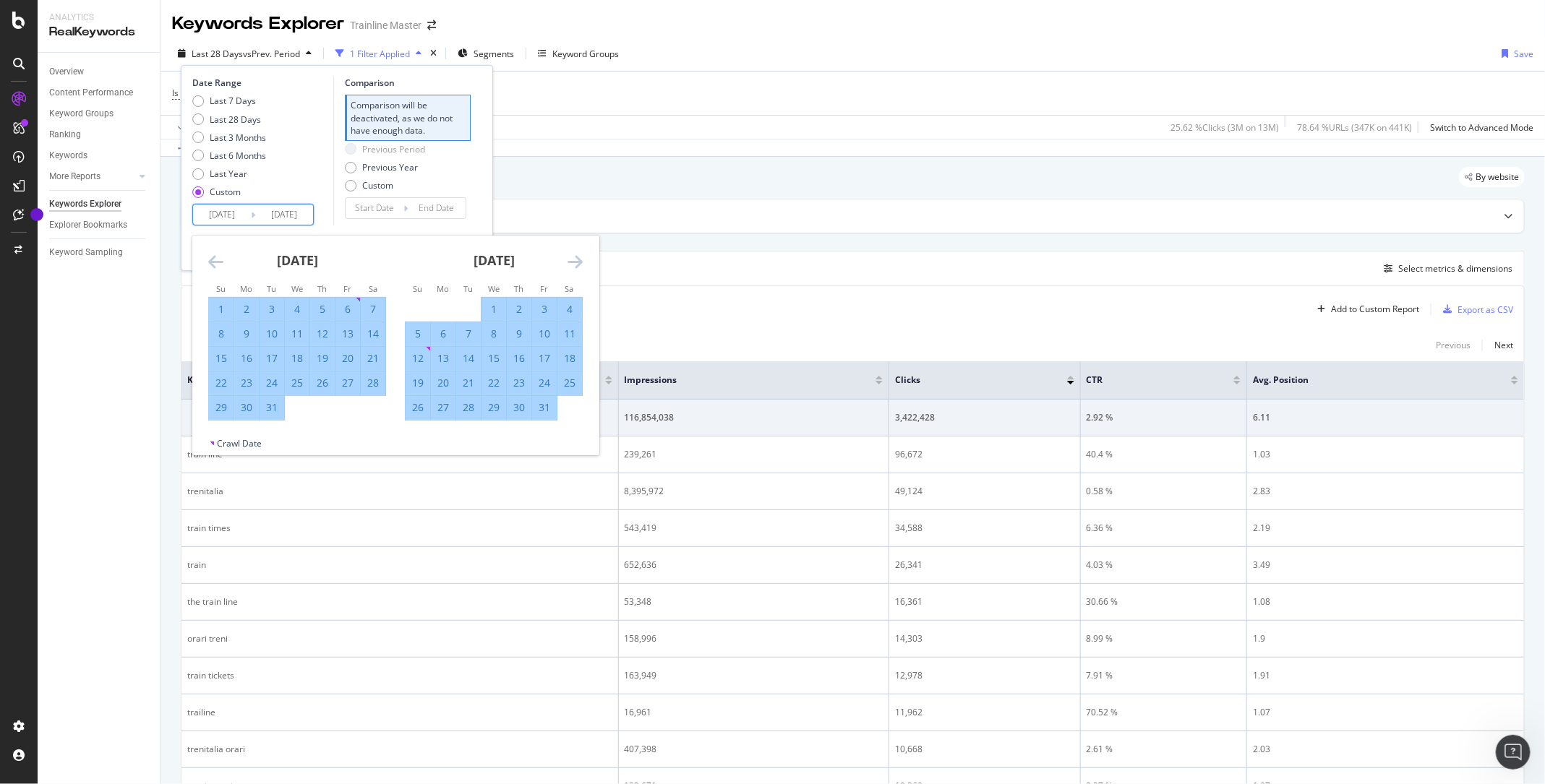
click at [575, 259] on icon "Move forward to switch to the next month." at bounding box center [575, 262] width 15 height 17
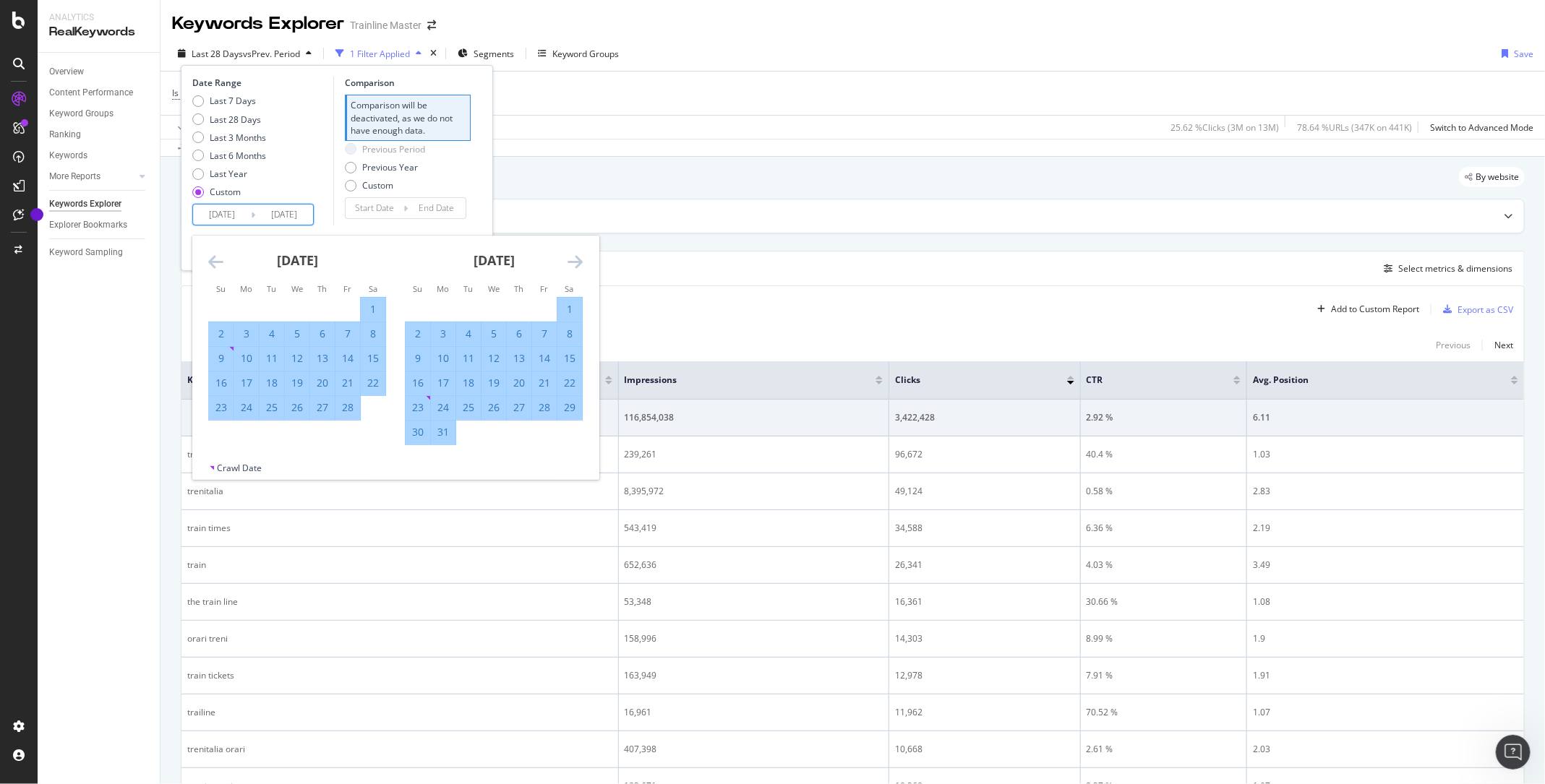
click at [575, 259] on icon "Move forward to switch to the next month." at bounding box center [575, 262] width 15 height 17
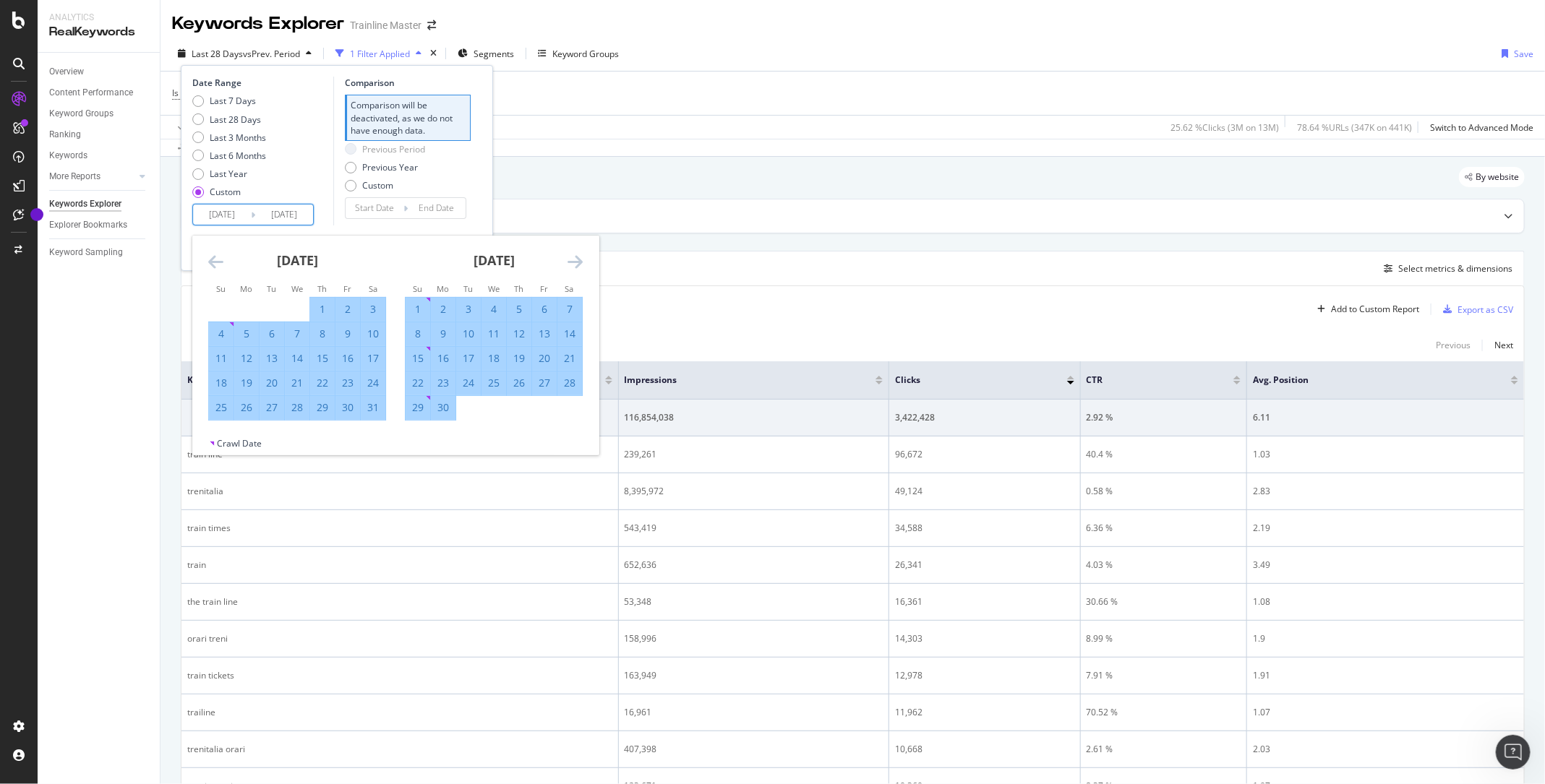
click at [575, 259] on icon "Move forward to switch to the next month." at bounding box center [575, 262] width 15 height 17
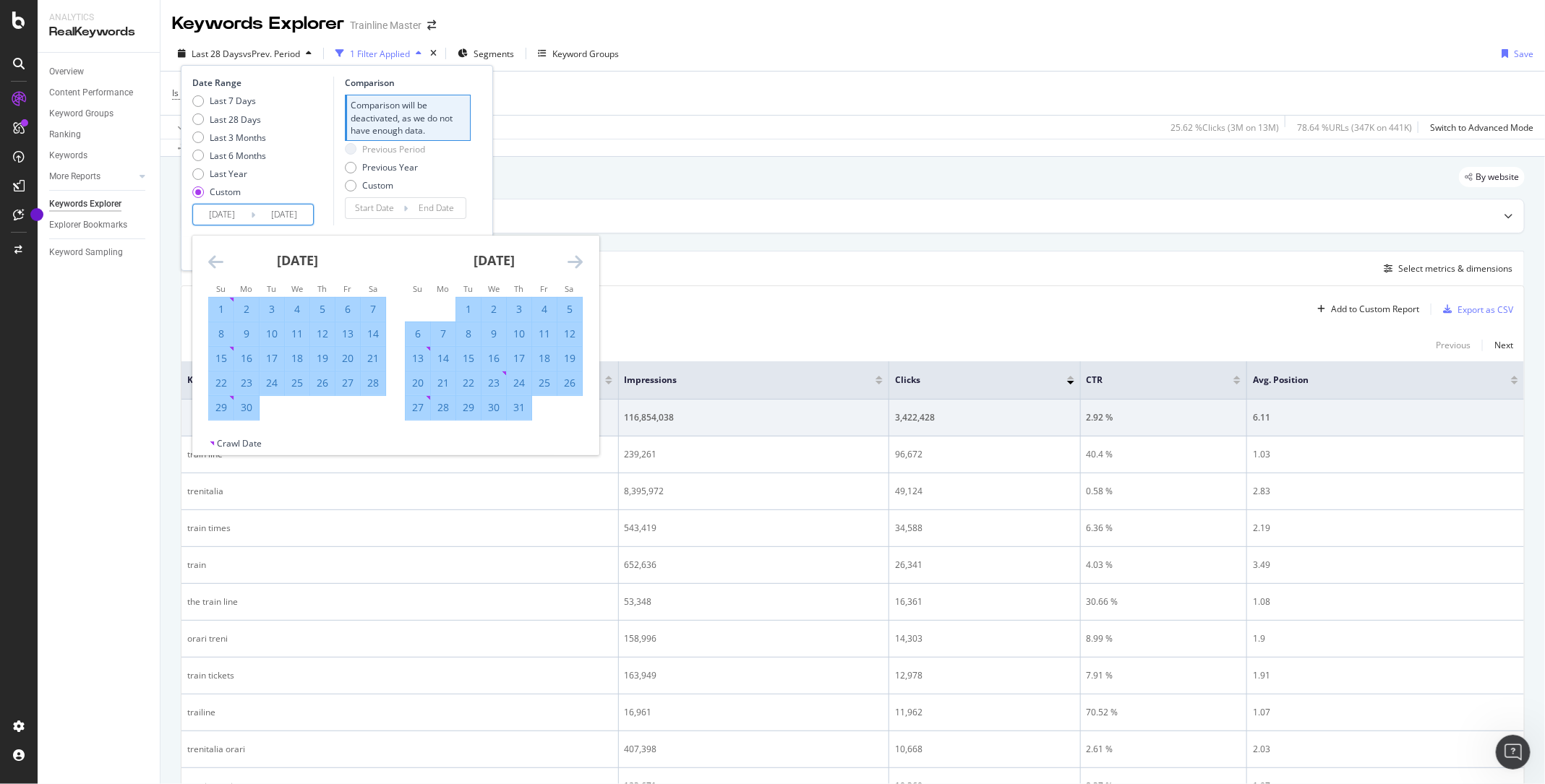
click at [575, 259] on icon "Move forward to switch to the next month." at bounding box center [575, 262] width 15 height 17
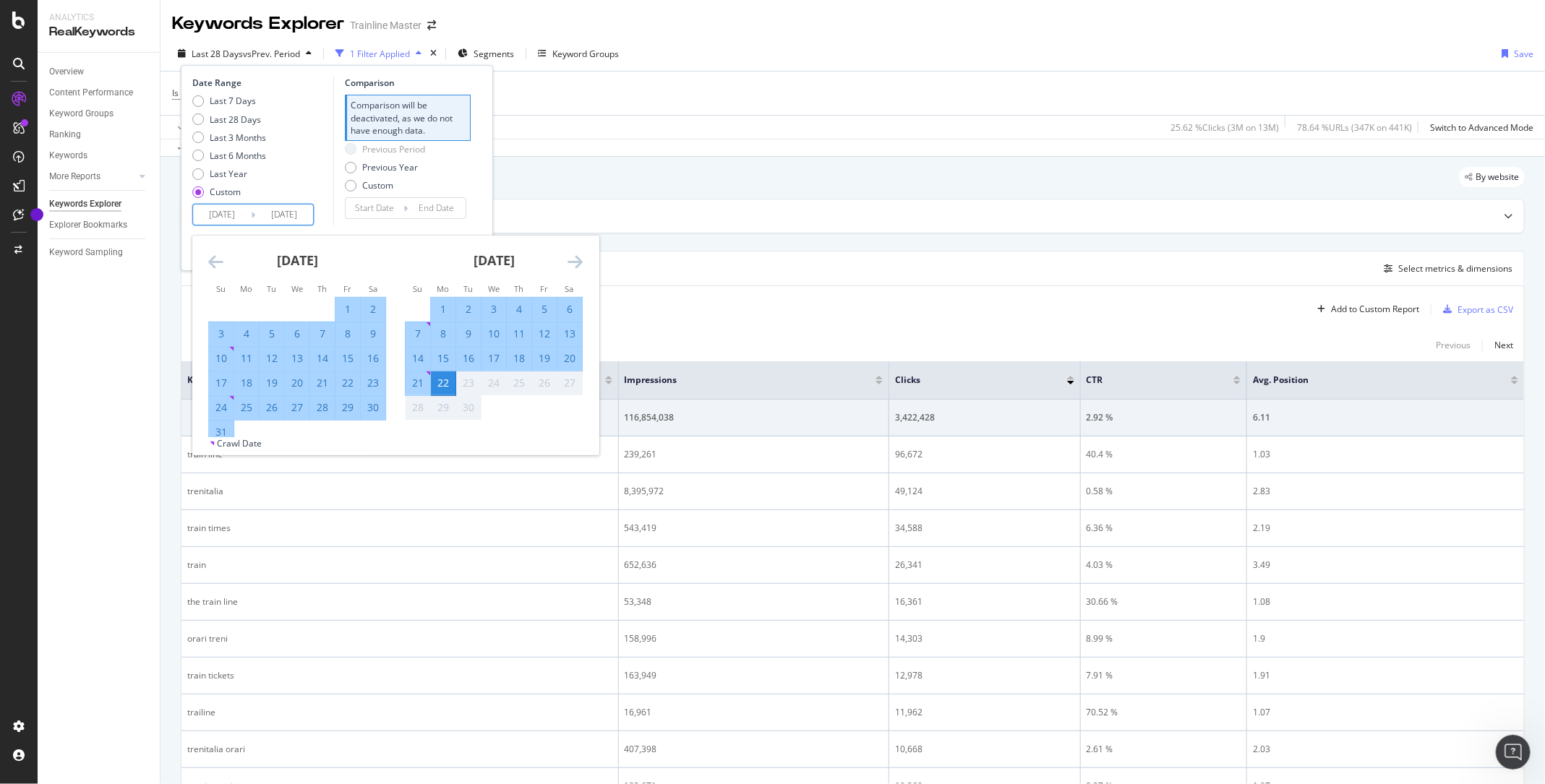
click at [476, 216] on div "Date Range Last 7 Days Last 28 Days Last 3 Months Last 6 Months Last Year Custo…" at bounding box center [337, 151] width 289 height 149
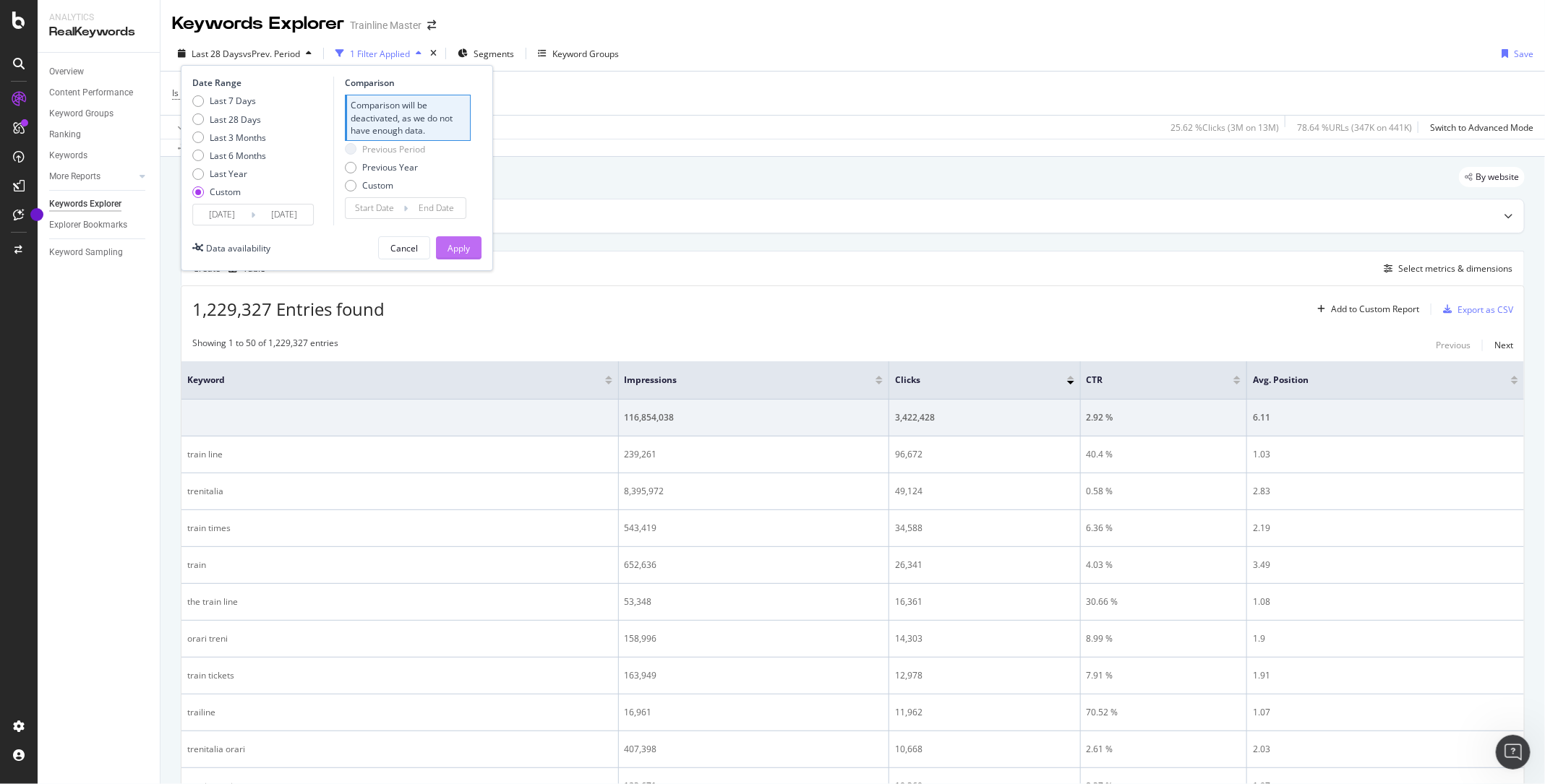
click at [458, 253] on div "Apply" at bounding box center [459, 248] width 23 height 12
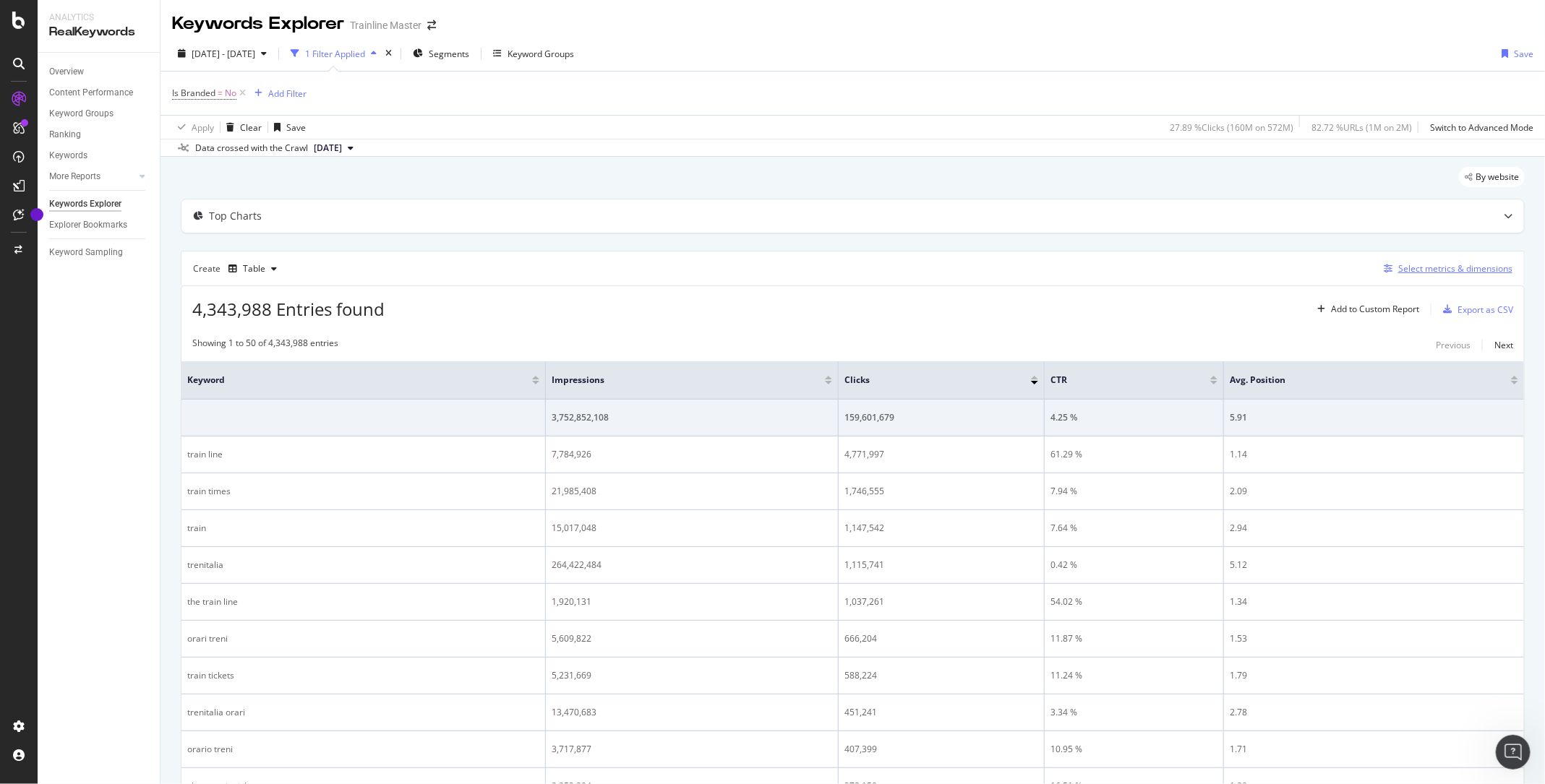
click at [1416, 271] on div "Select metrics & dimensions" at bounding box center [1455, 268] width 114 height 12
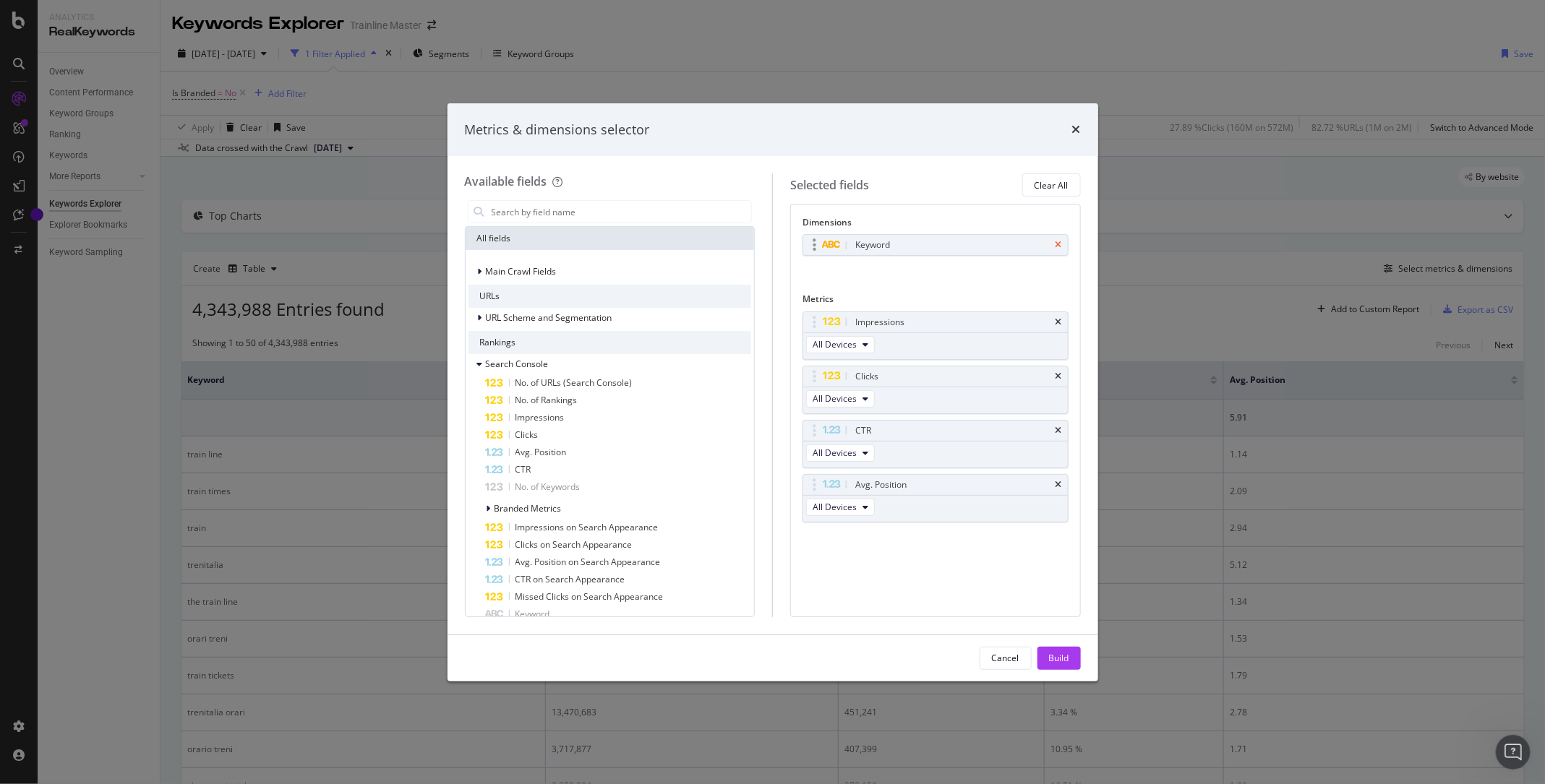
click at [1059, 244] on icon "times" at bounding box center [1059, 245] width 7 height 9
click at [566, 201] on input "modal" at bounding box center [621, 211] width 262 height 22
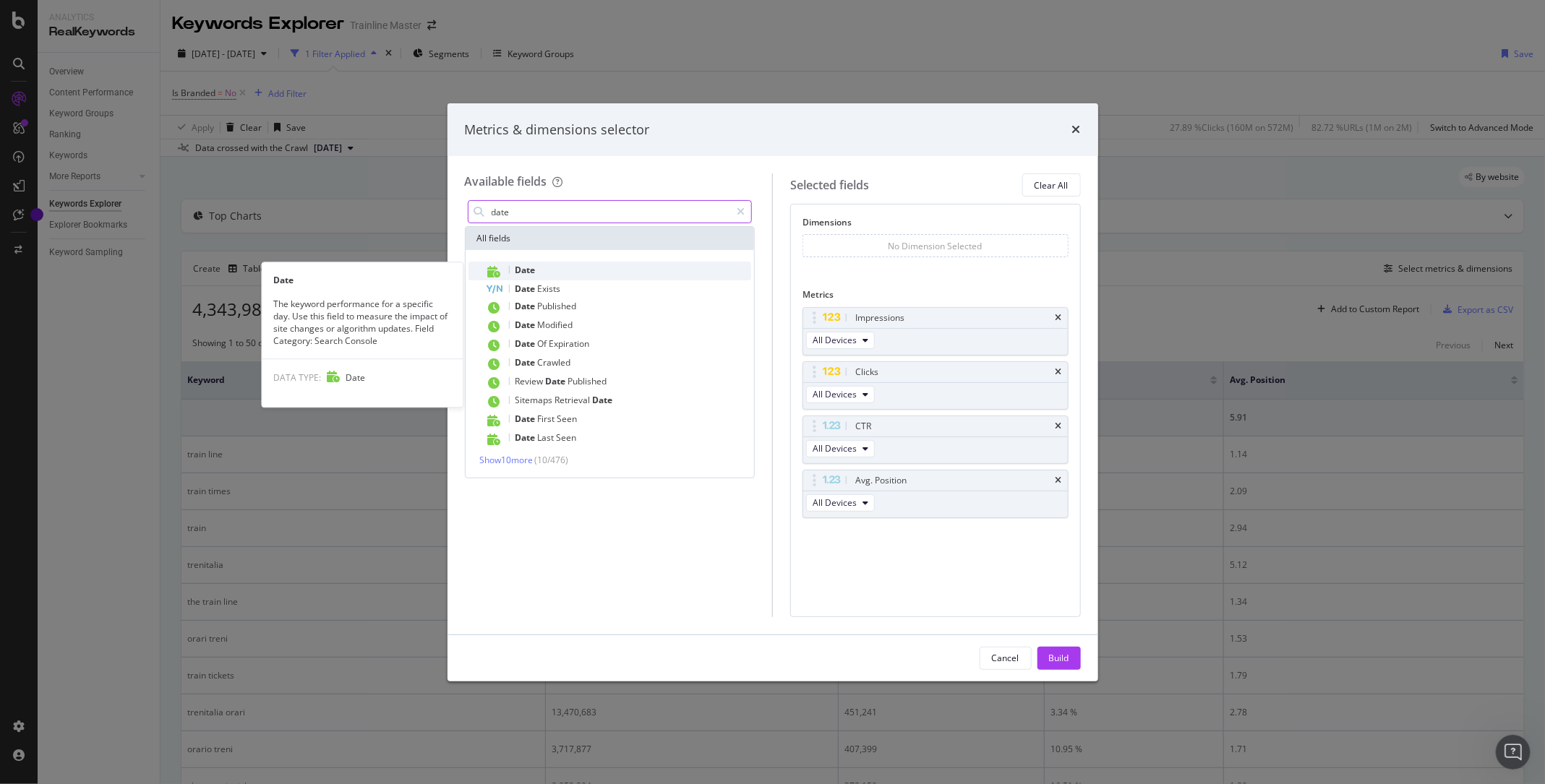
type input "date"
click at [532, 267] on span "Date" at bounding box center [526, 270] width 20 height 12
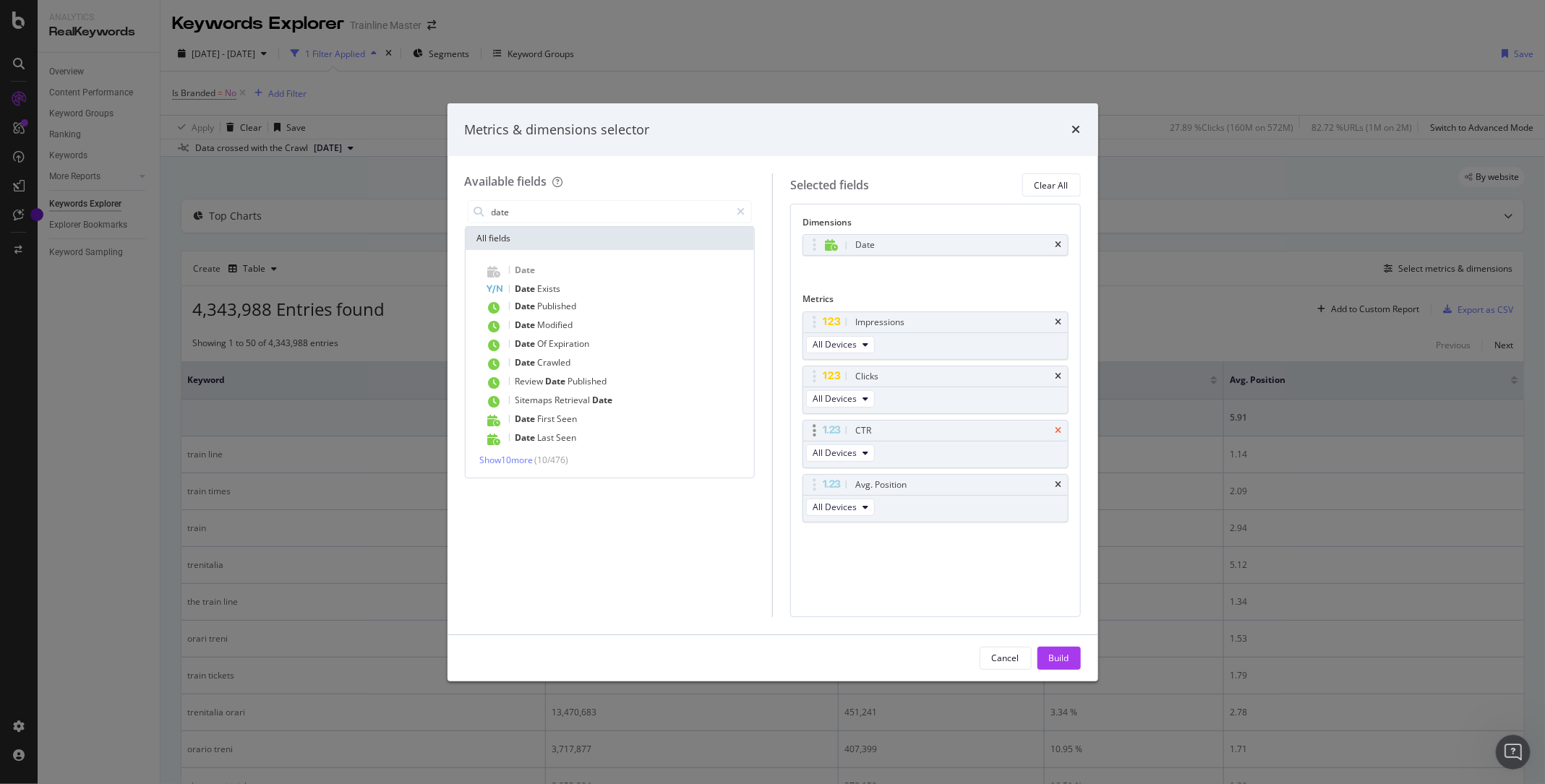
click at [1059, 426] on icon "times" at bounding box center [1059, 431] width 7 height 9
click at [1062, 425] on div "Avg. Position" at bounding box center [935, 431] width 265 height 20
click at [1062, 427] on div "Avg. Position" at bounding box center [935, 431] width 265 height 20
click at [1058, 428] on icon "times" at bounding box center [1059, 431] width 7 height 9
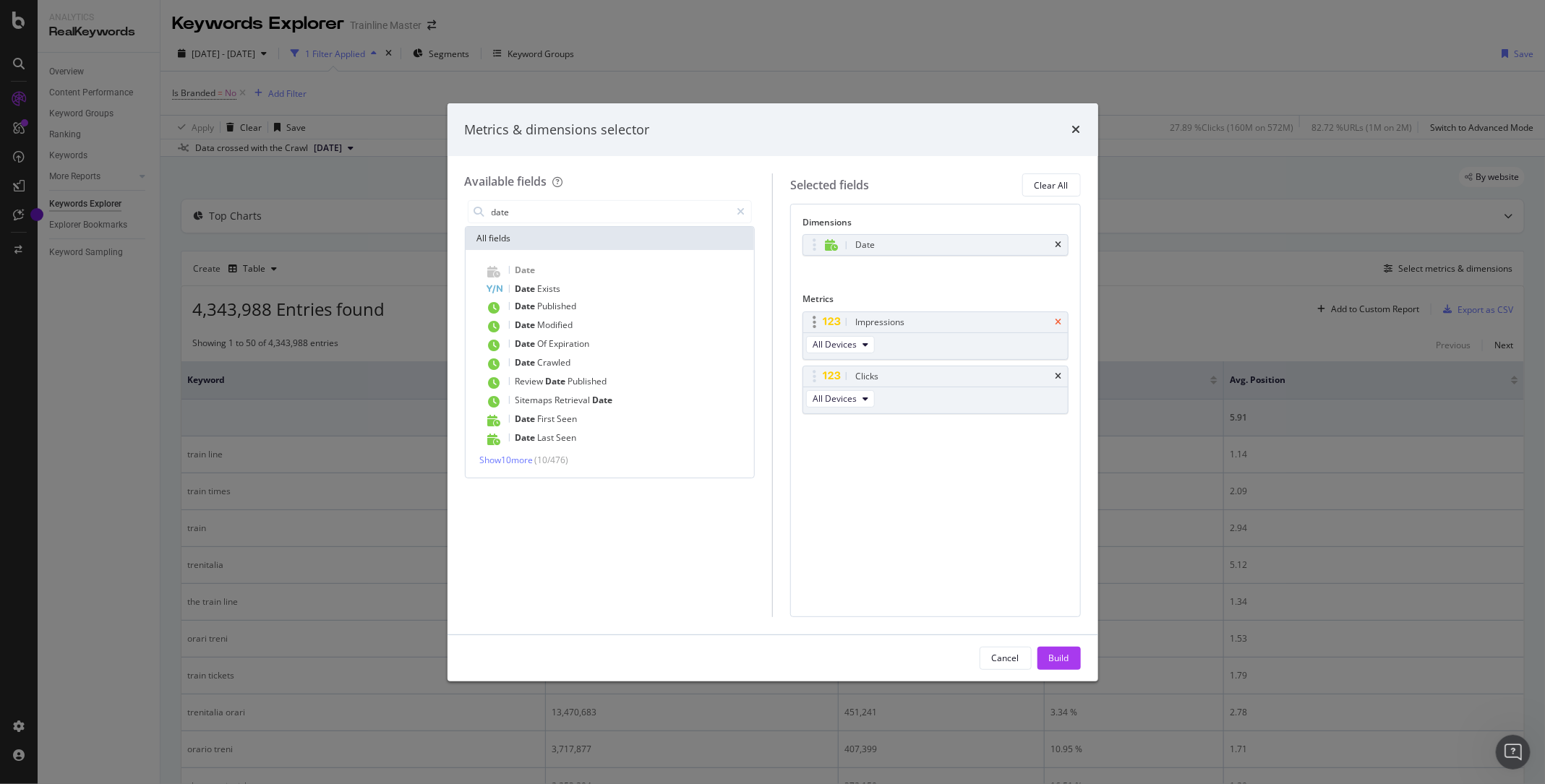
click at [1057, 319] on icon "times" at bounding box center [1059, 322] width 7 height 9
click at [1065, 666] on div "Build" at bounding box center [1059, 658] width 20 height 22
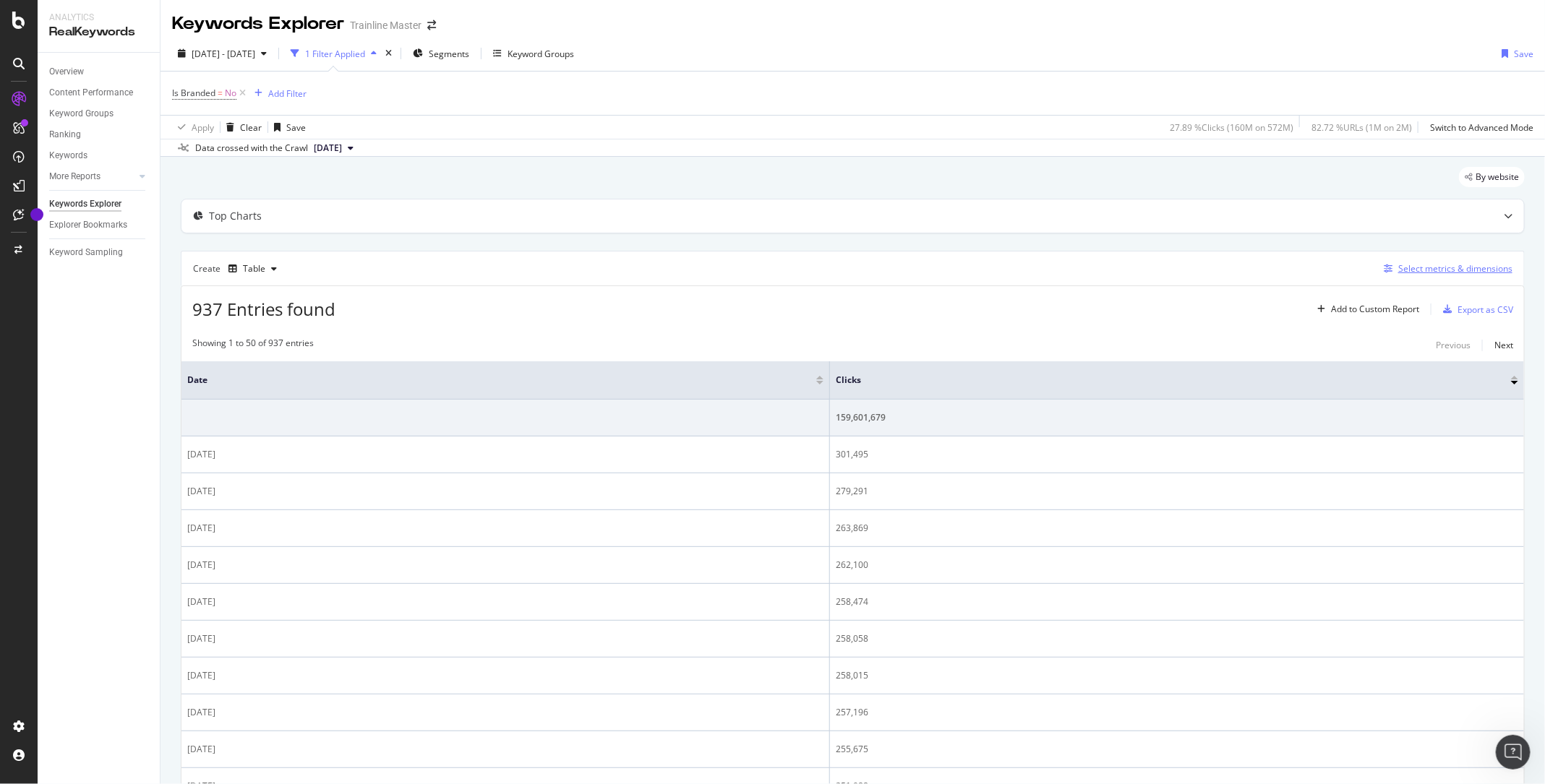
click at [1416, 262] on div "Select metrics & dimensions" at bounding box center [1455, 268] width 114 height 12
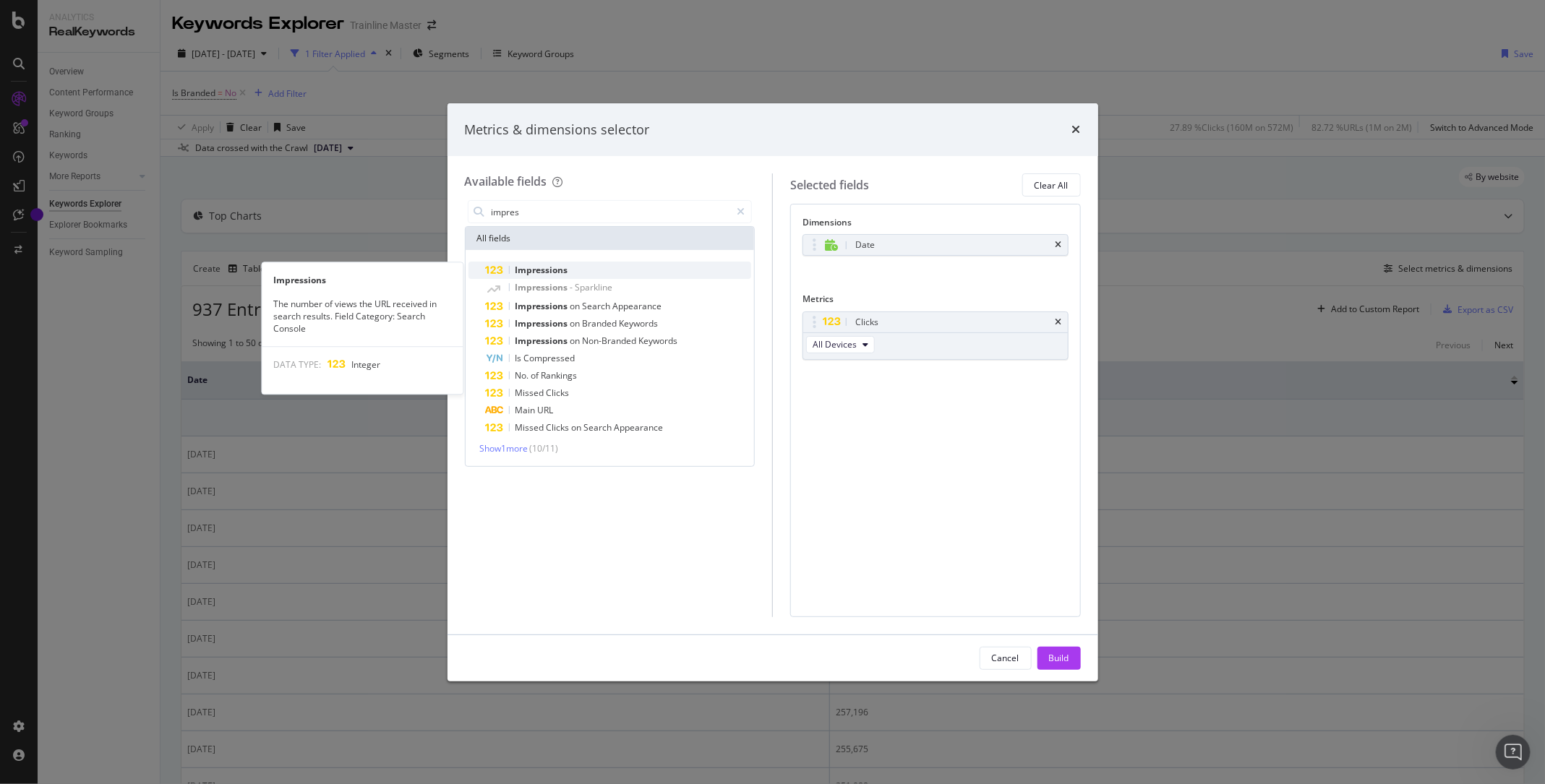
type input "impres"
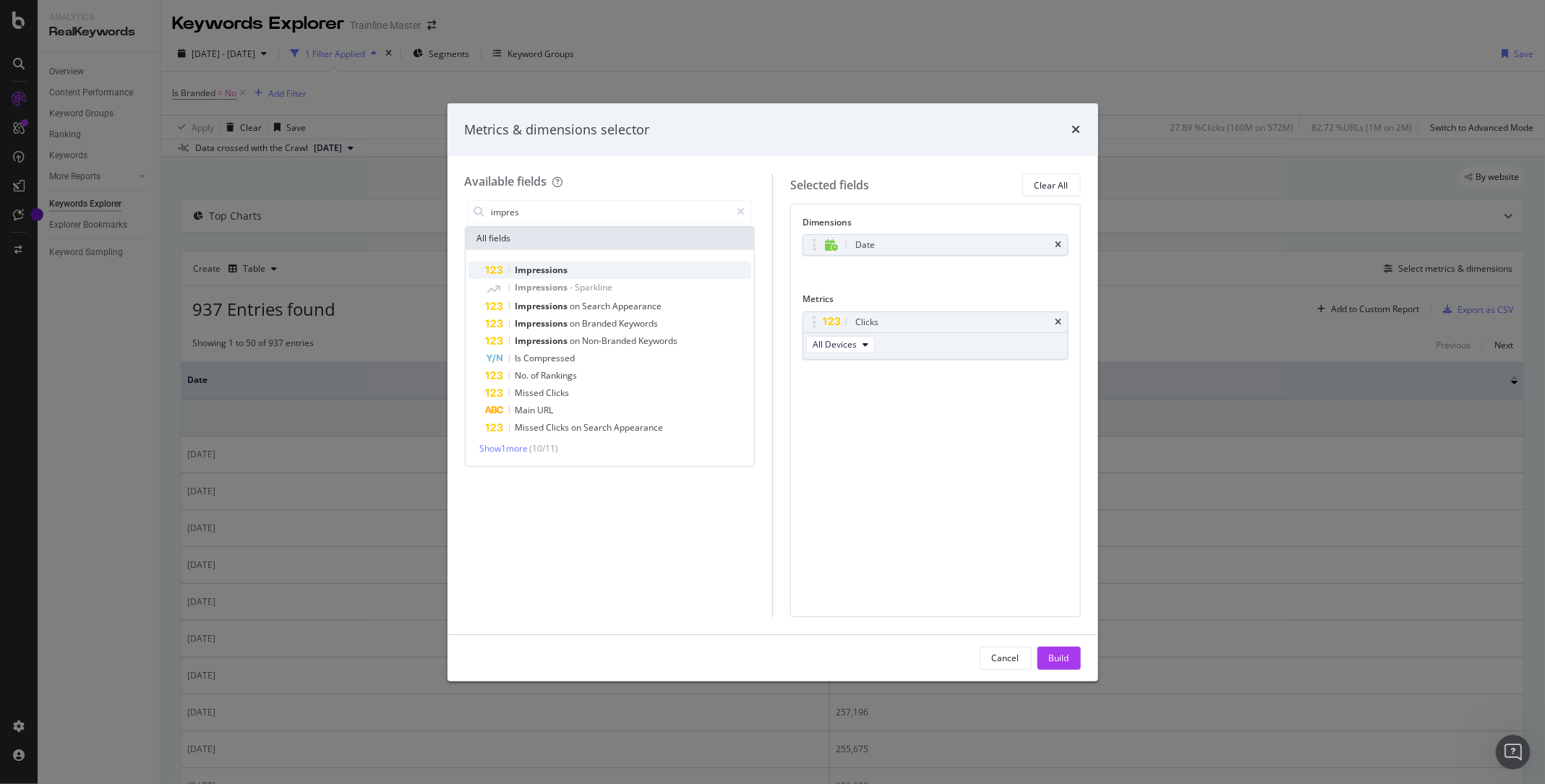
click at [540, 268] on span "Impressions" at bounding box center [542, 270] width 53 height 12
click at [556, 211] on input "impres" at bounding box center [610, 211] width 241 height 22
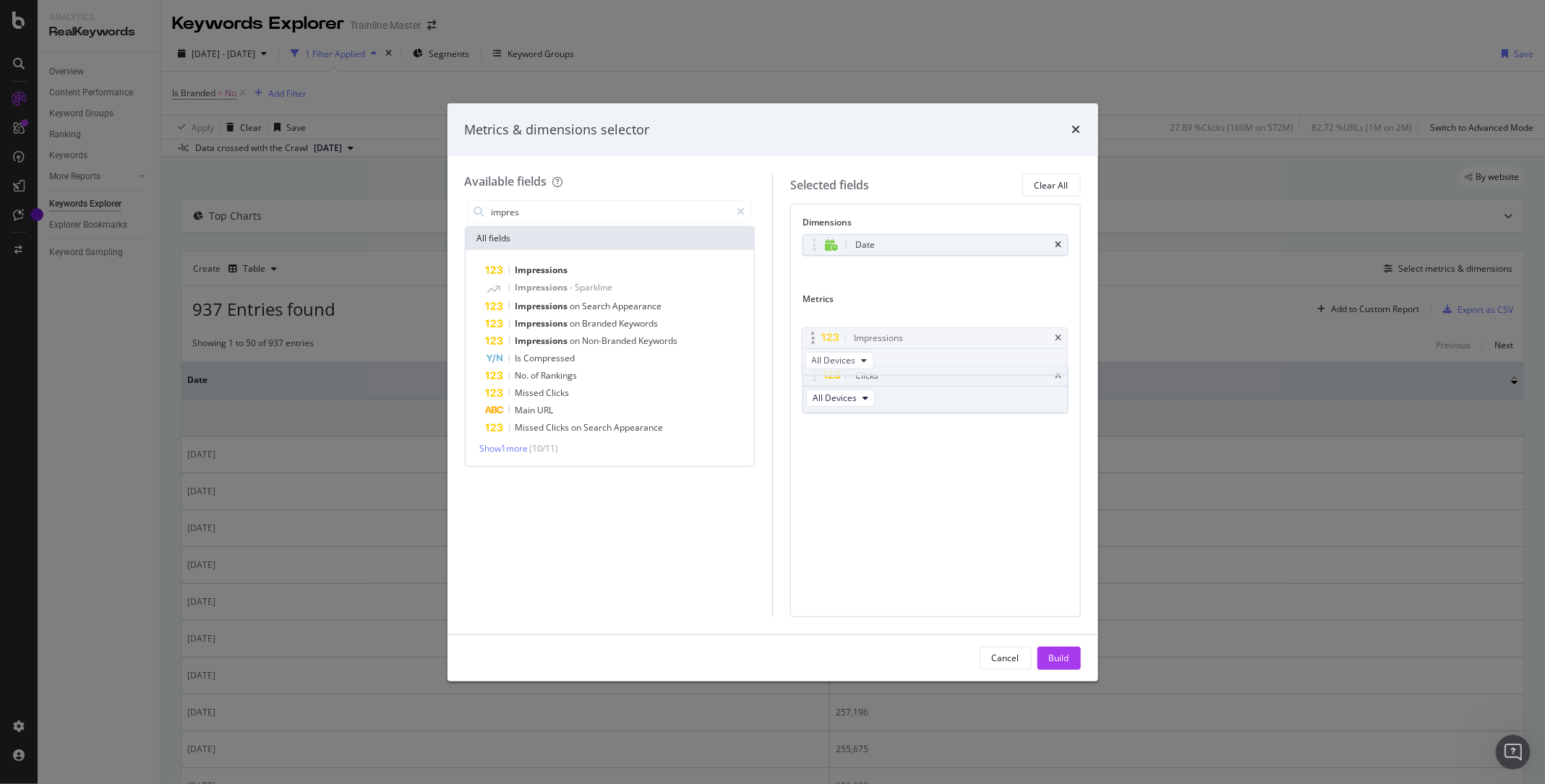
drag, startPoint x: 816, startPoint y: 375, endPoint x: 812, endPoint y: 321, distance: 54.1
click at [812, 320] on body "Analytics RealKeywords Overview Content Performance Keyword Groups Ranking Keyw…" at bounding box center [772, 392] width 1545 height 784
click at [1065, 663] on div "Build" at bounding box center [1059, 658] width 20 height 12
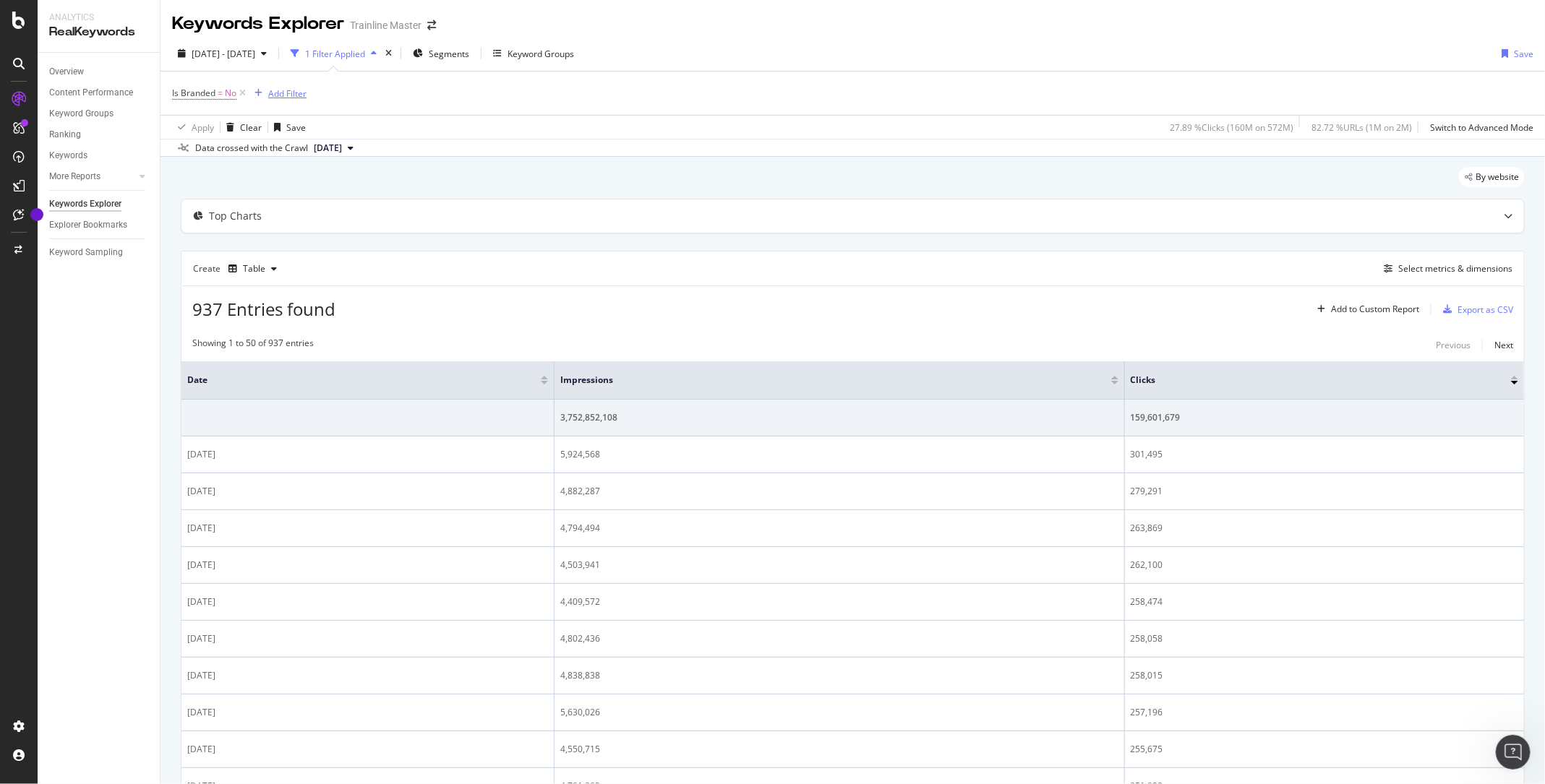
click at [292, 91] on div "Add Filter" at bounding box center [287, 93] width 38 height 12
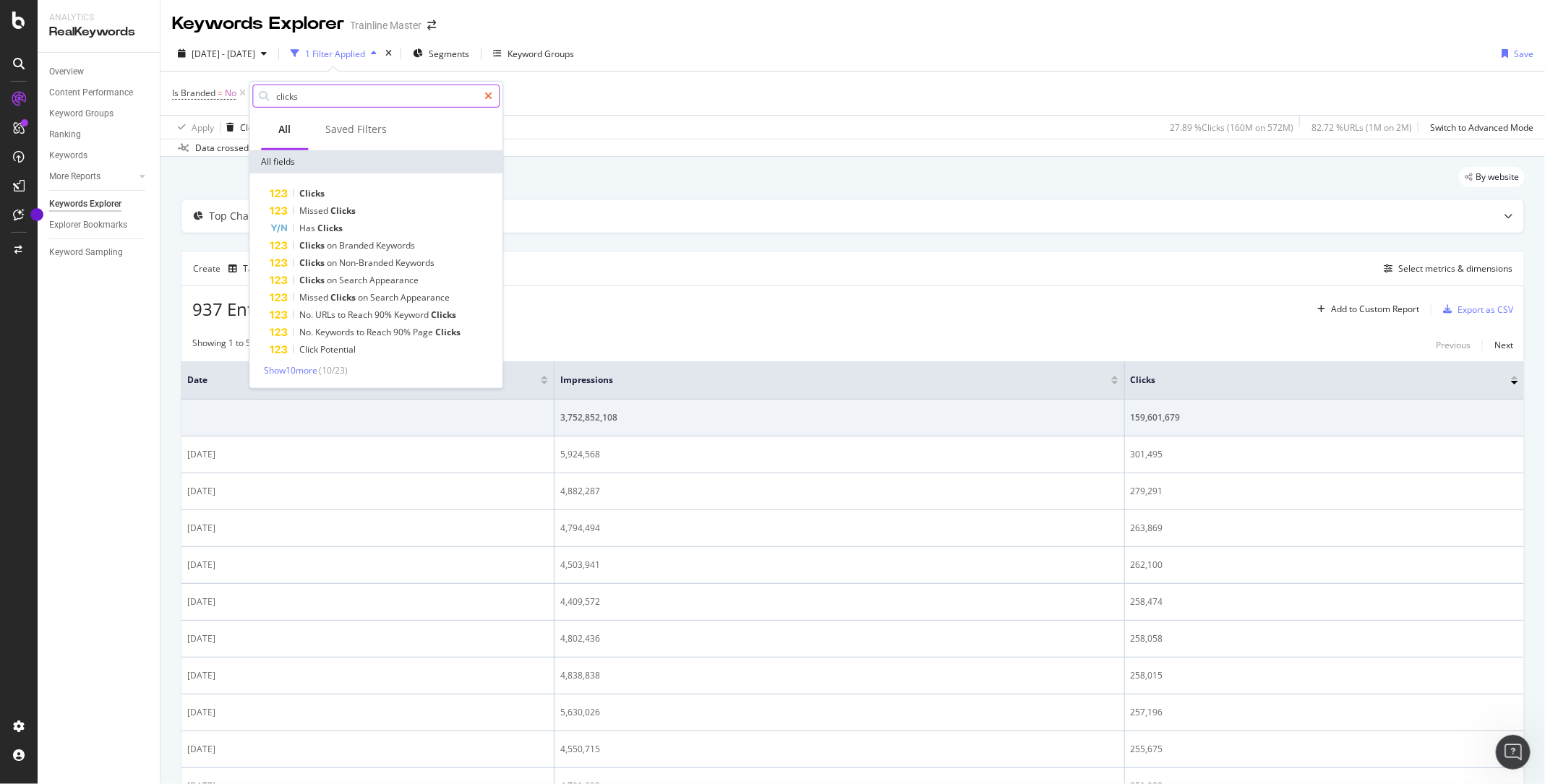
type input "clicks"
click at [492, 98] on icon at bounding box center [488, 95] width 8 height 10
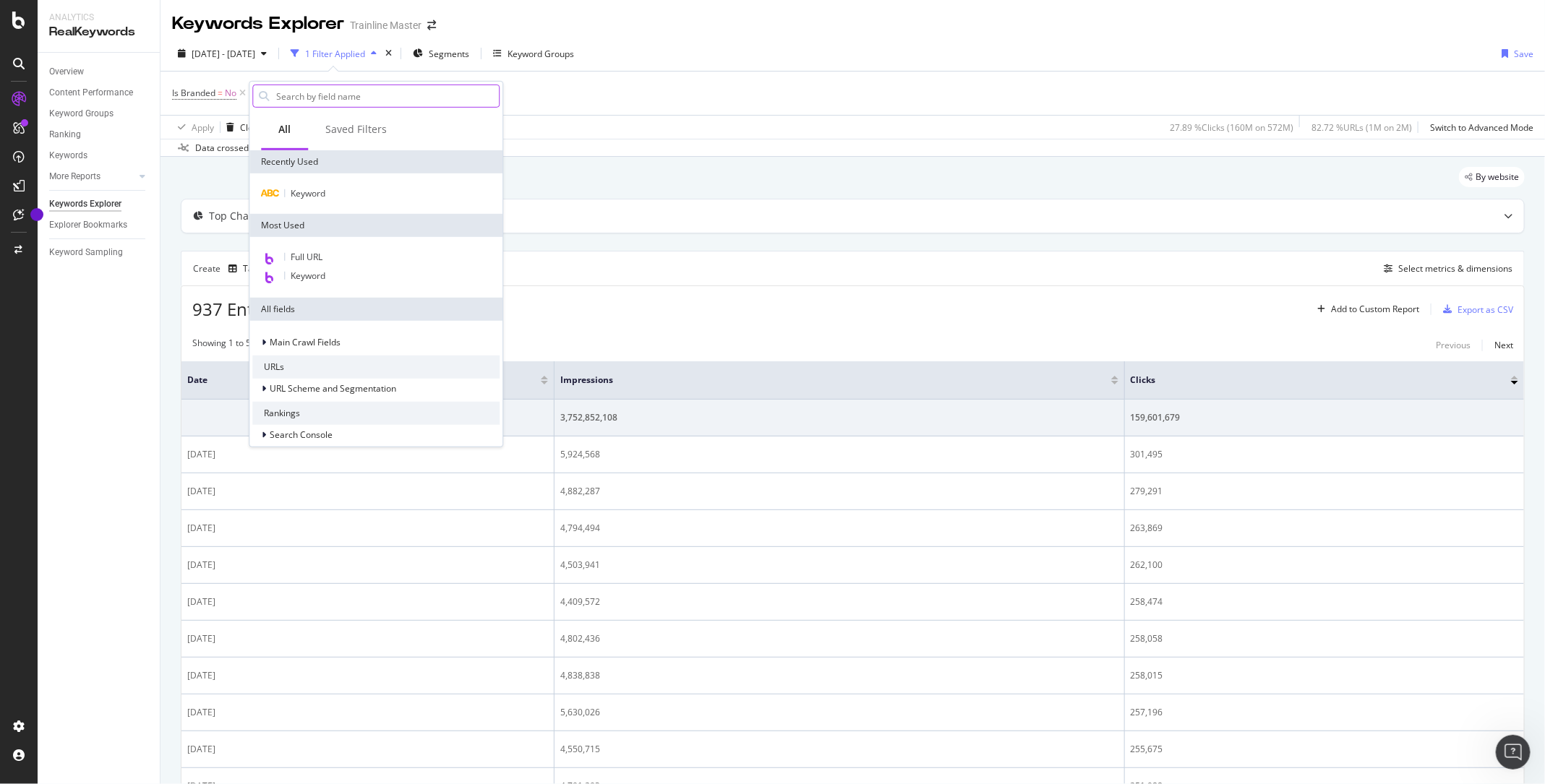
click at [344, 90] on input "text" at bounding box center [386, 95] width 224 height 22
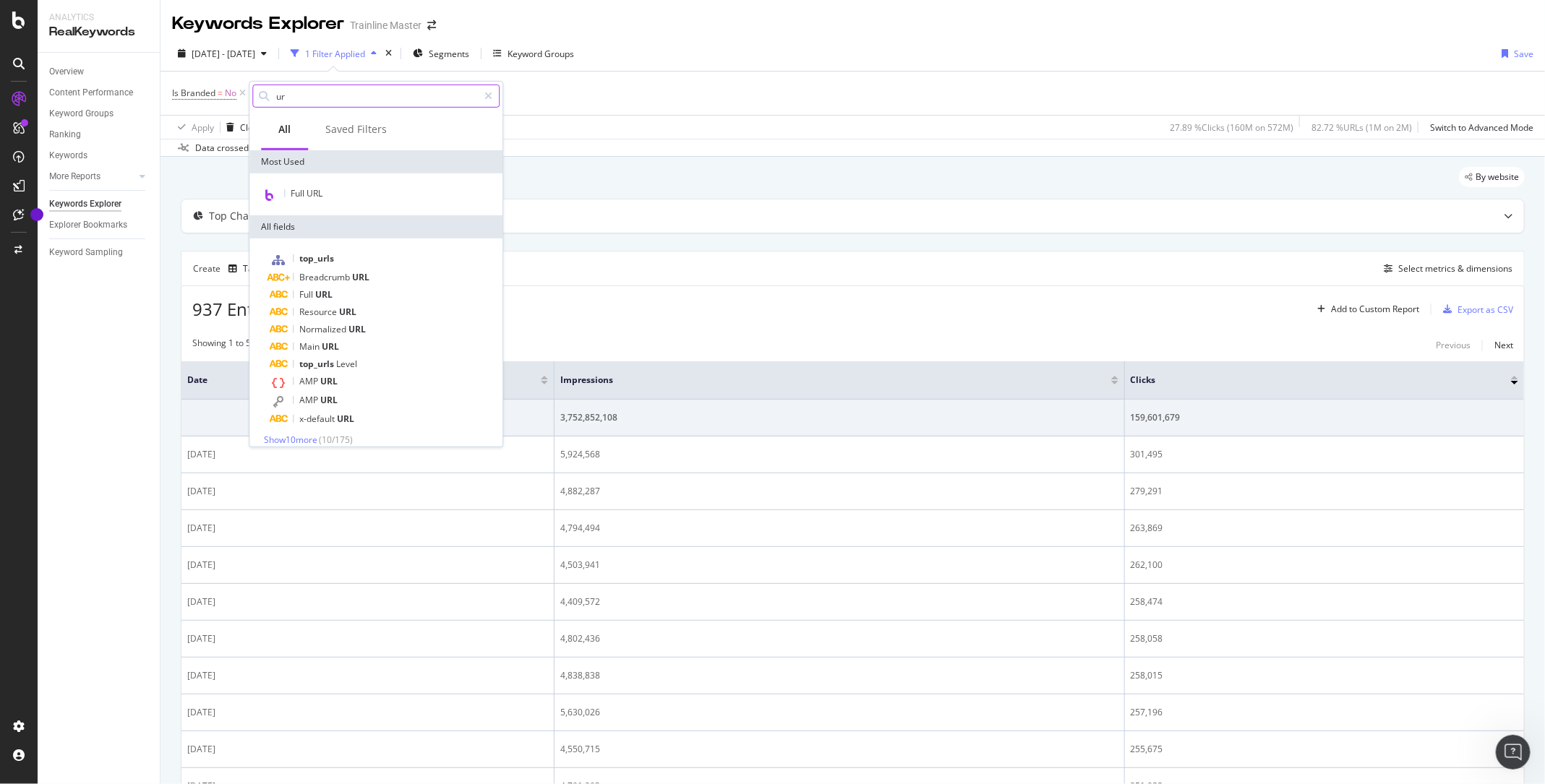
type input "u"
type input "url"
click at [320, 197] on span "Full URL" at bounding box center [307, 193] width 32 height 12
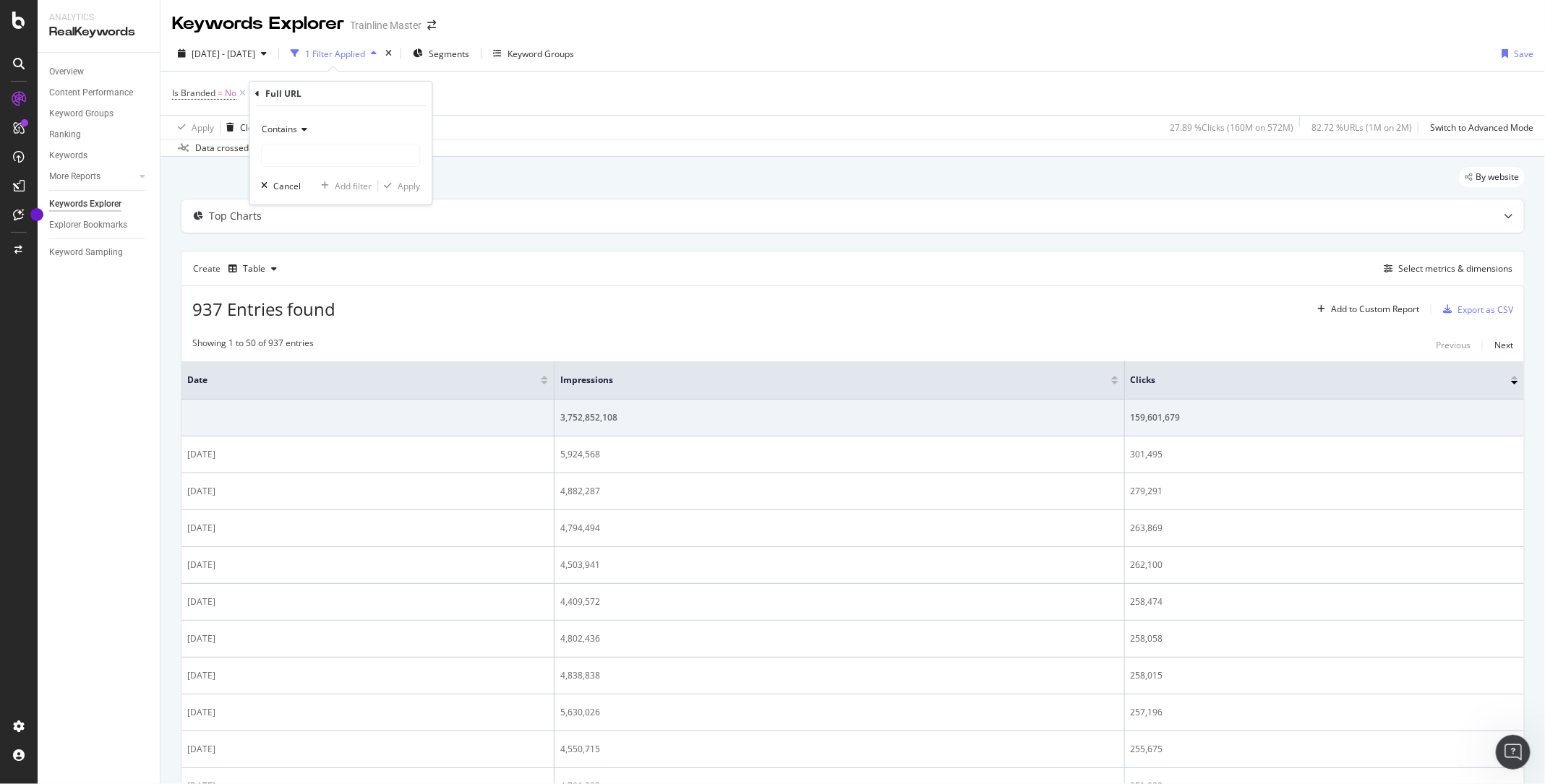
click at [295, 141] on div "Contains" at bounding box center [341, 142] width 159 height 49
click at [292, 151] on input "text" at bounding box center [341, 155] width 158 height 23
click at [332, 157] on input ".com/" at bounding box center [330, 155] width 137 height 23
drag, startPoint x: 286, startPoint y: 156, endPoint x: 222, endPoint y: 156, distance: 64.0
click at [222, 156] on body "Analytics RealKeywords Overview Content Performance Keyword Groups Ranking Keyw…" at bounding box center [772, 392] width 1545 height 784
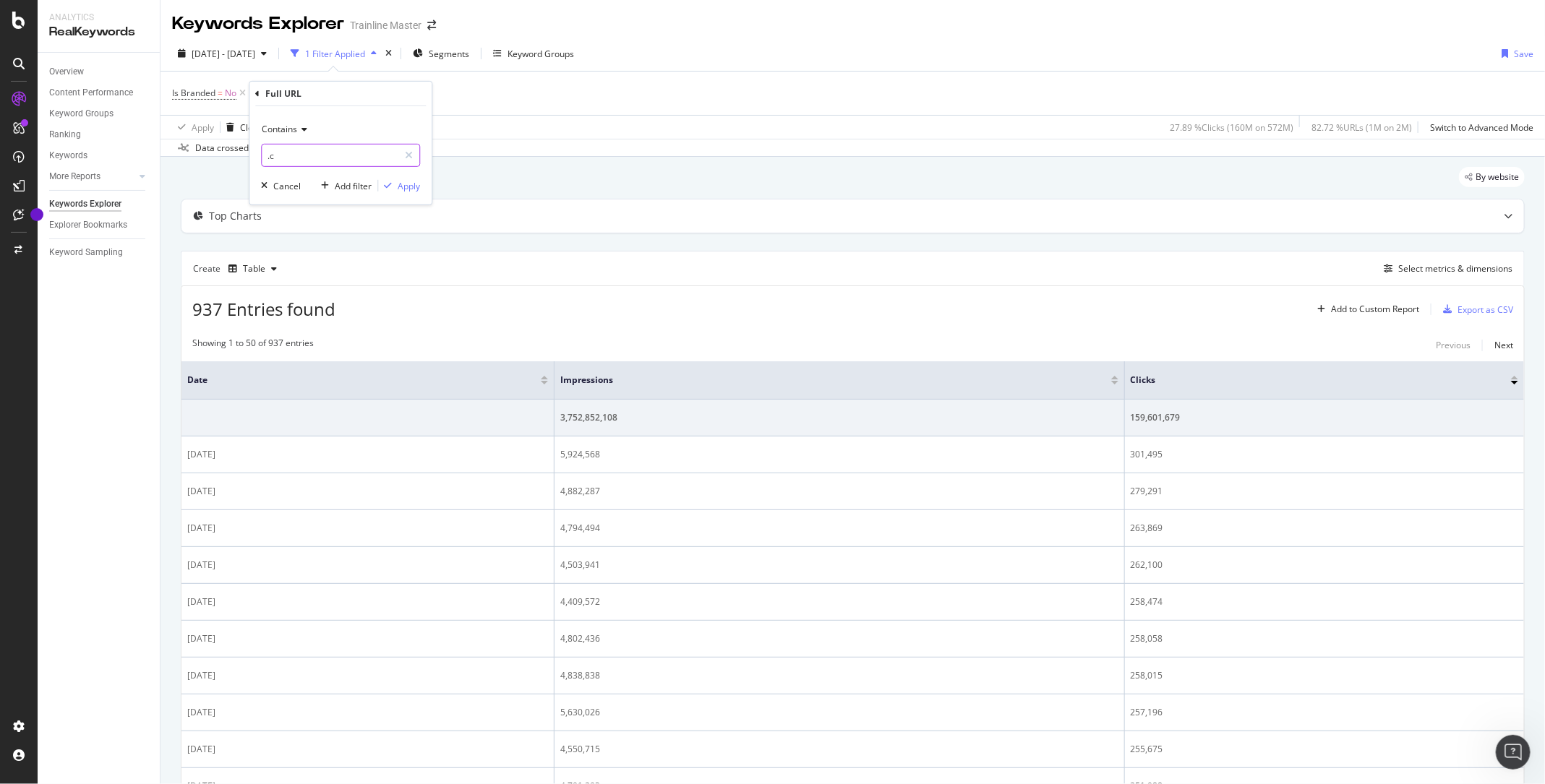
type input "."
type input "/fr/horaires-train/"
click at [409, 190] on div "Apply" at bounding box center [409, 185] width 23 height 12
click at [459, 92] on div "Add Filter" at bounding box center [459, 93] width 38 height 12
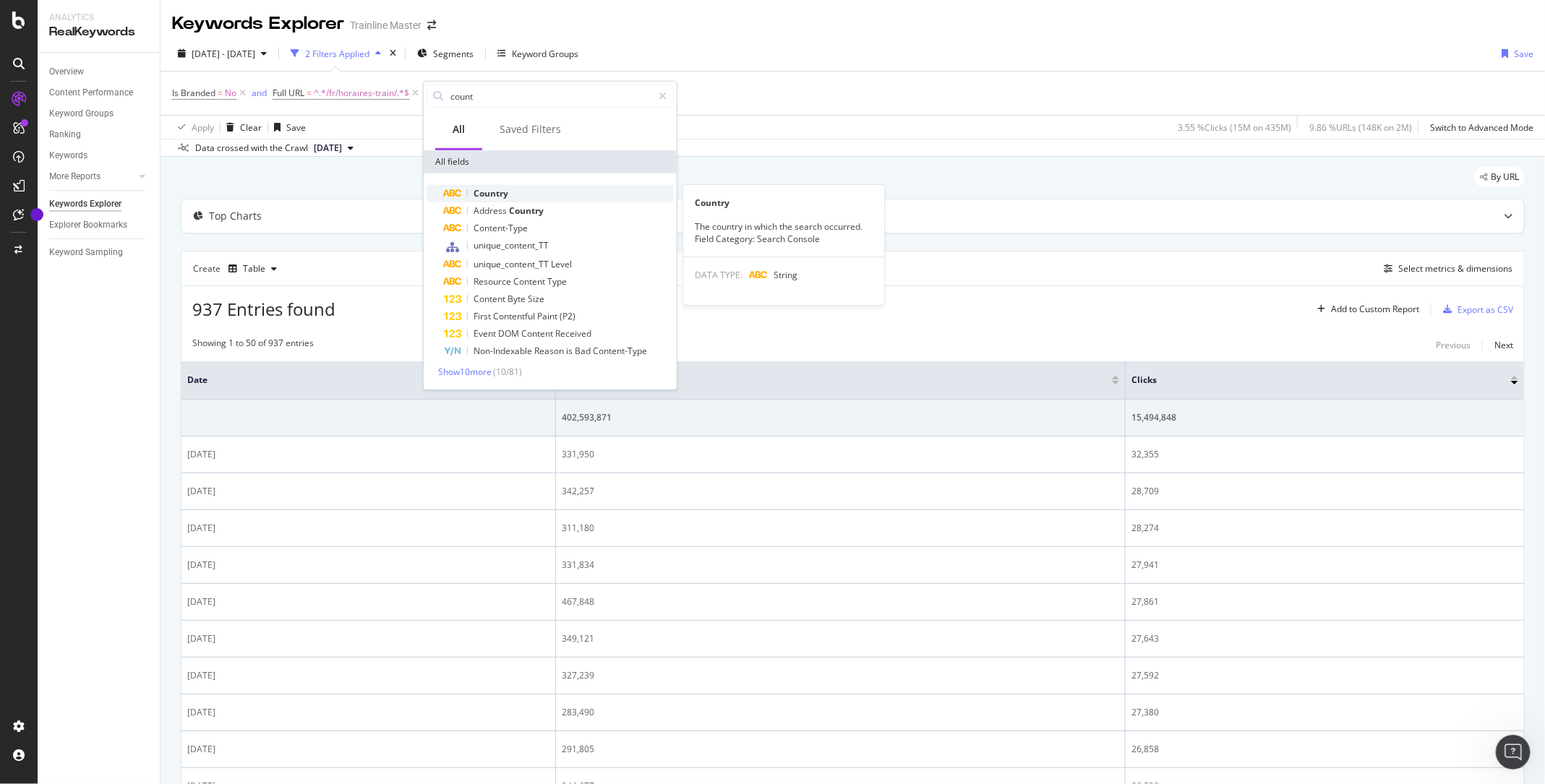
type input "count"
click at [498, 193] on span "Country" at bounding box center [491, 193] width 35 height 12
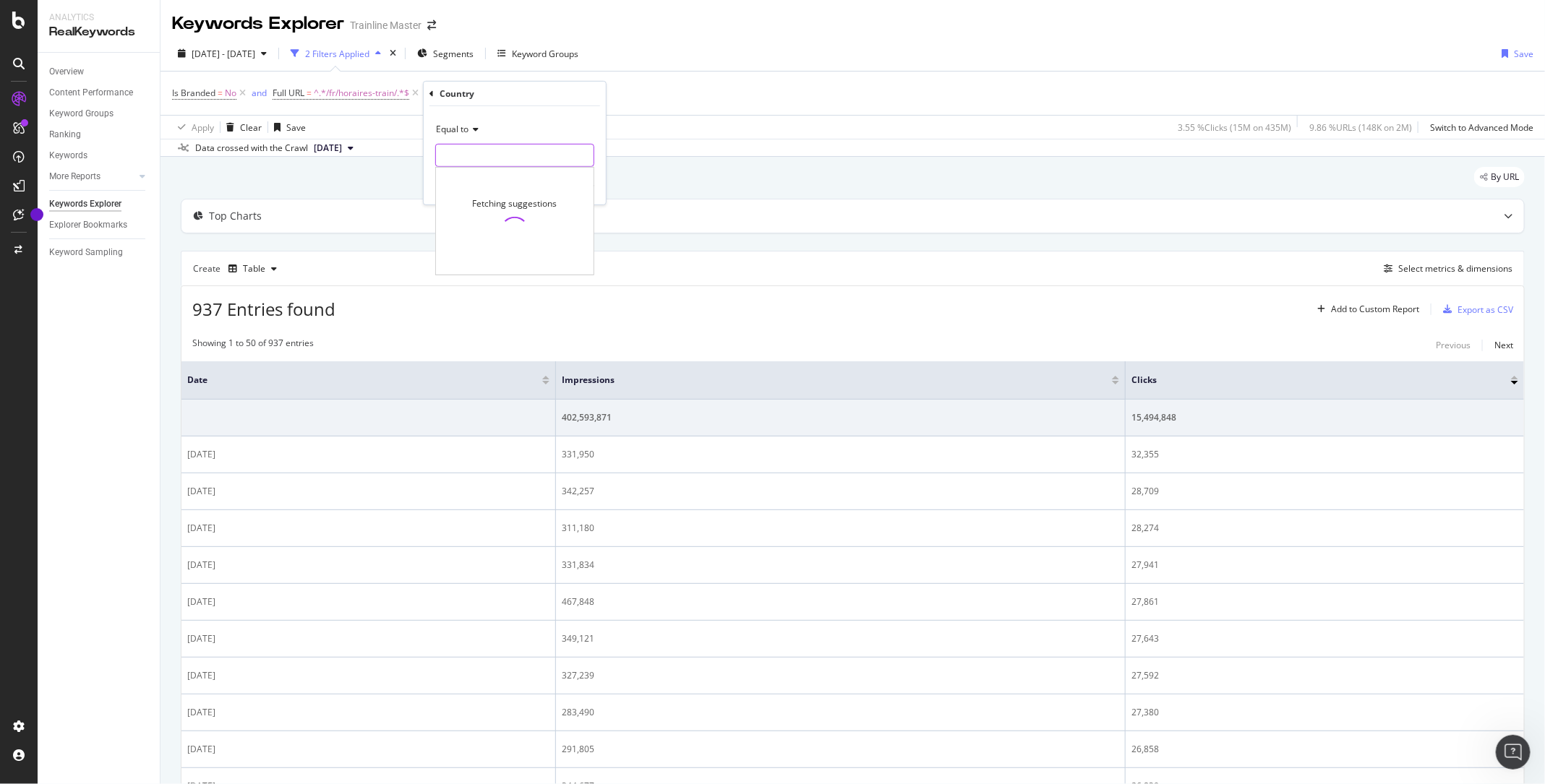
click at [475, 153] on input "text" at bounding box center [515, 155] width 158 height 23
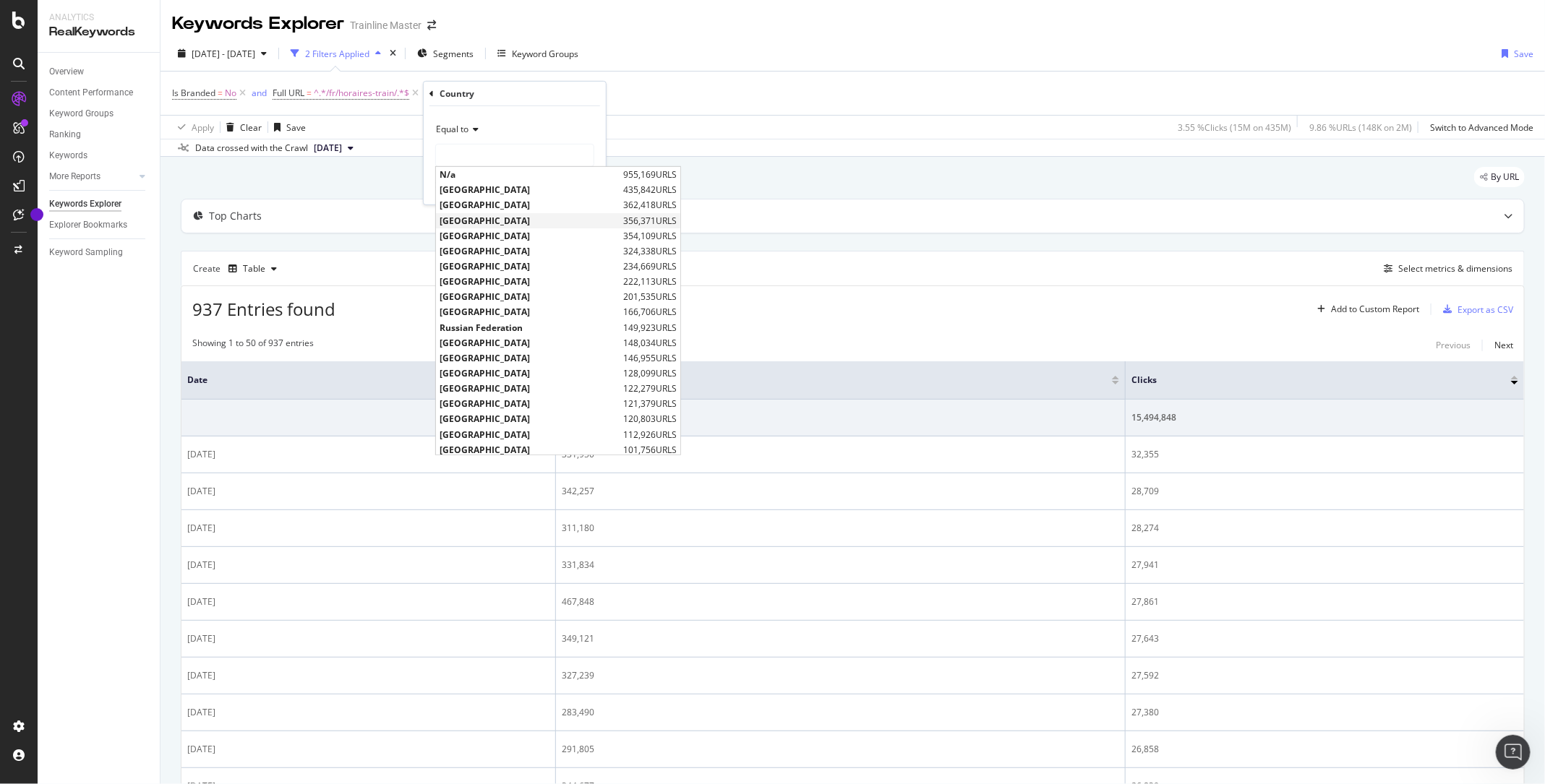
click at [463, 218] on span "France" at bounding box center [529, 220] width 180 height 12
type input "France"
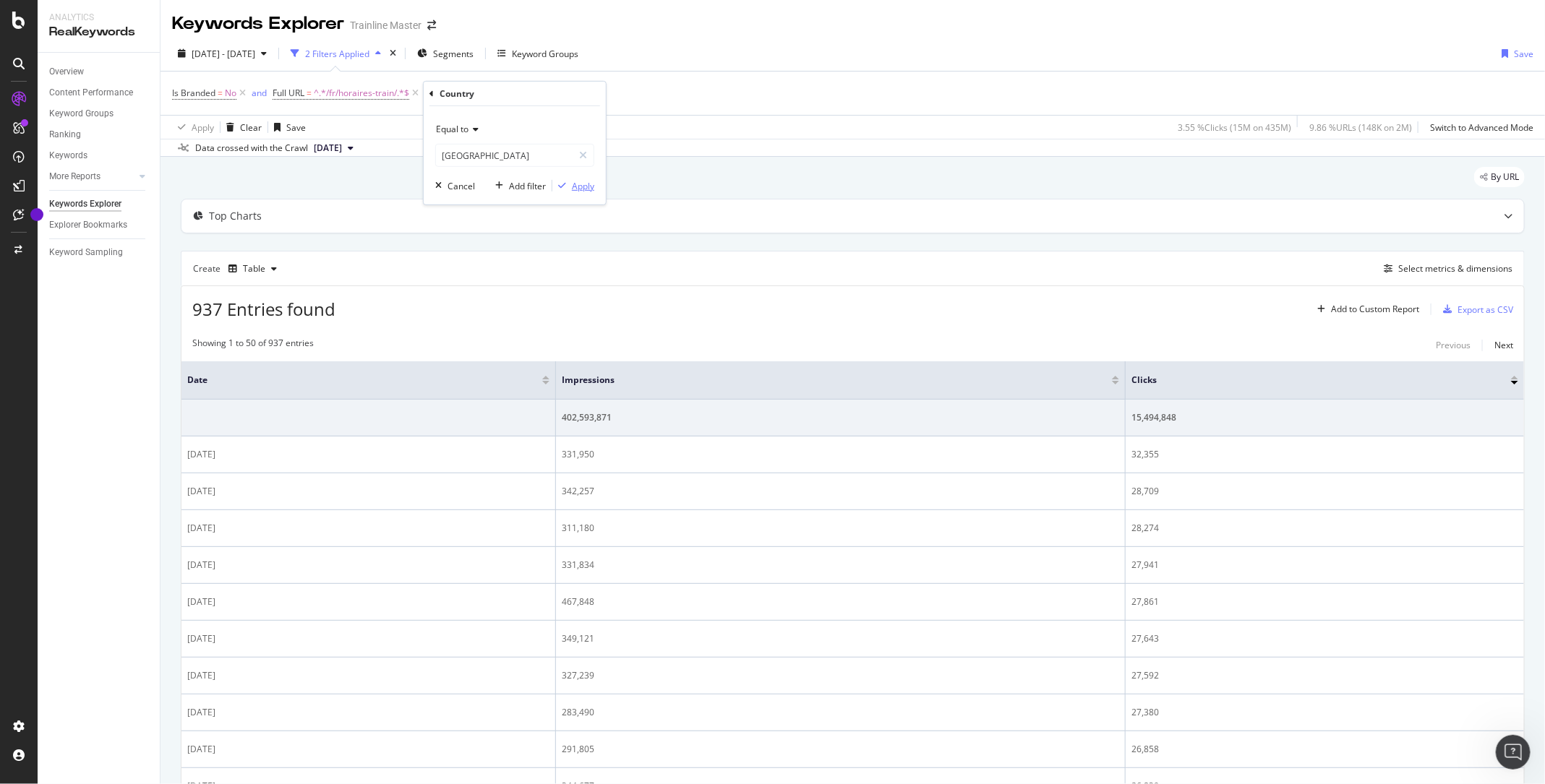
click at [591, 189] on div "Apply" at bounding box center [583, 185] width 23 height 12
click at [1474, 308] on div "Export as CSV" at bounding box center [1485, 310] width 56 height 12
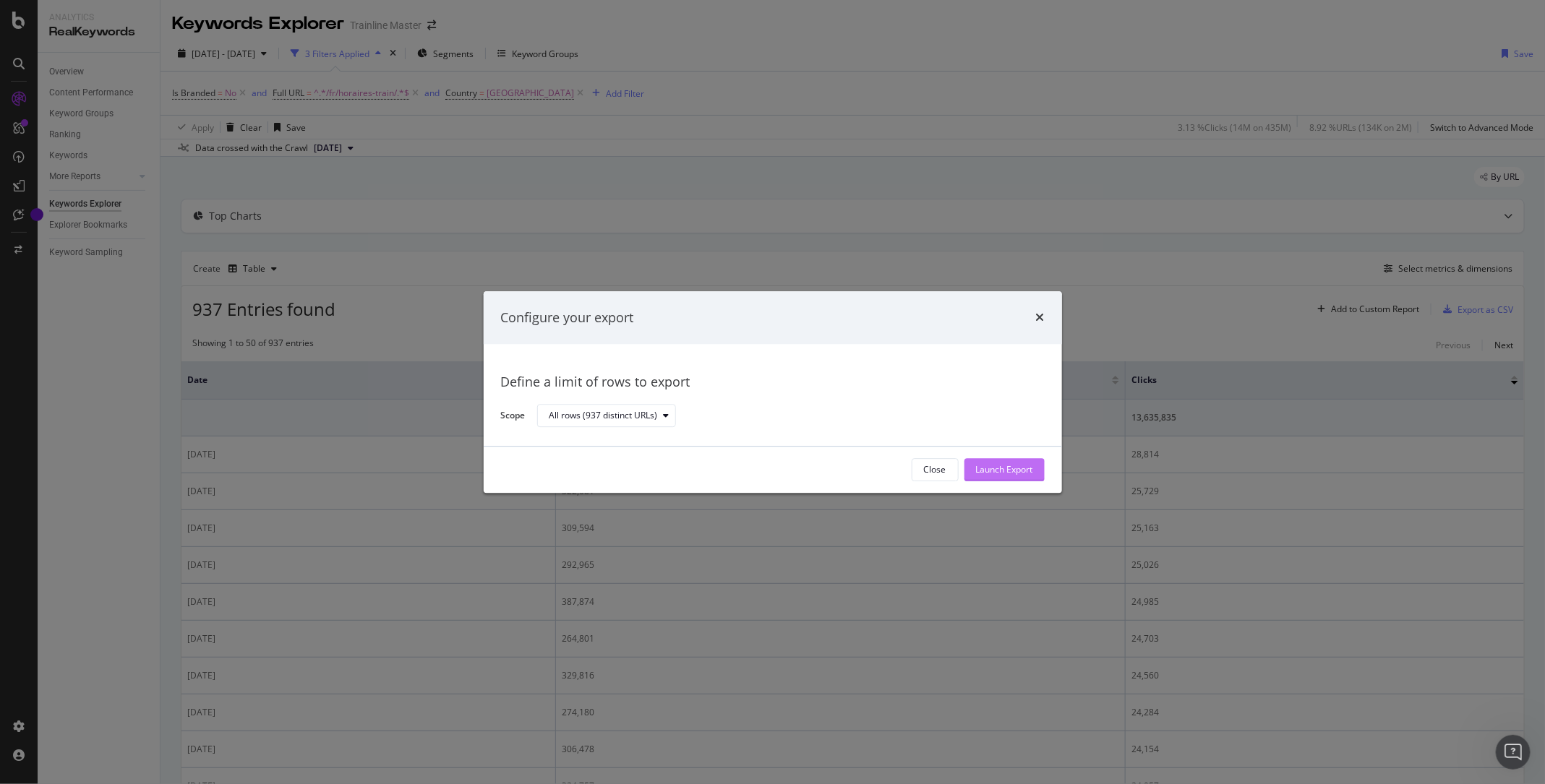
click at [995, 474] on div "Launch Export" at bounding box center [1004, 470] width 57 height 12
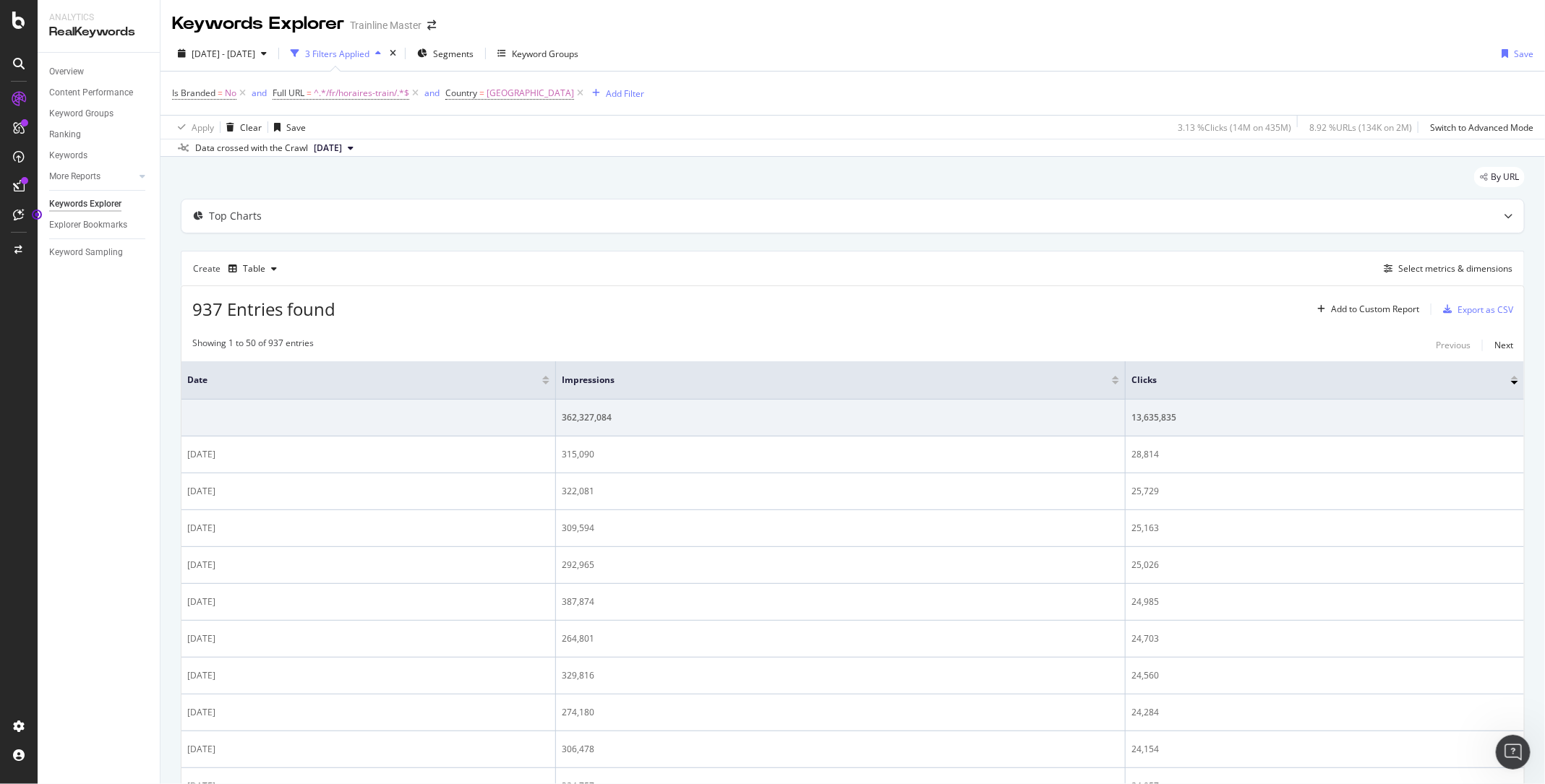
drag, startPoint x: 88, startPoint y: 243, endPoint x: 348, endPoint y: 56, distance: 320.3
click at [202, 95] on span "Is Branded" at bounding box center [194, 92] width 44 height 12
click at [441, 141] on div "Data crossed with the Crawl 2025 Sep. 21st" at bounding box center [852, 147] width 1384 height 17
click at [211, 91] on span "Is Branded" at bounding box center [194, 92] width 44 height 12
click at [201, 128] on icon at bounding box center [201, 126] width 10 height 9
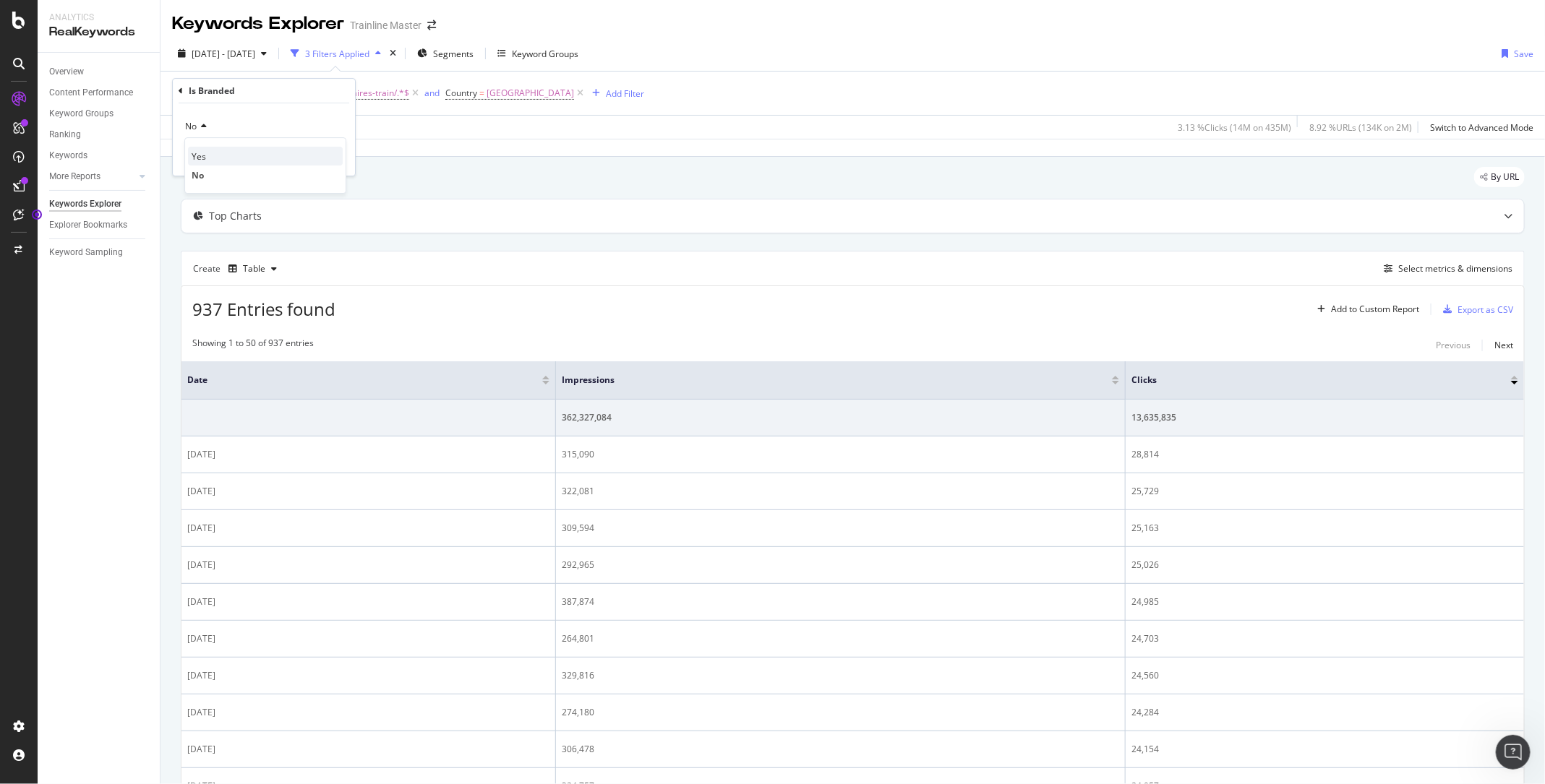
click at [211, 157] on div "Yes" at bounding box center [265, 156] width 155 height 19
click at [329, 162] on div "Apply" at bounding box center [332, 157] width 23 height 12
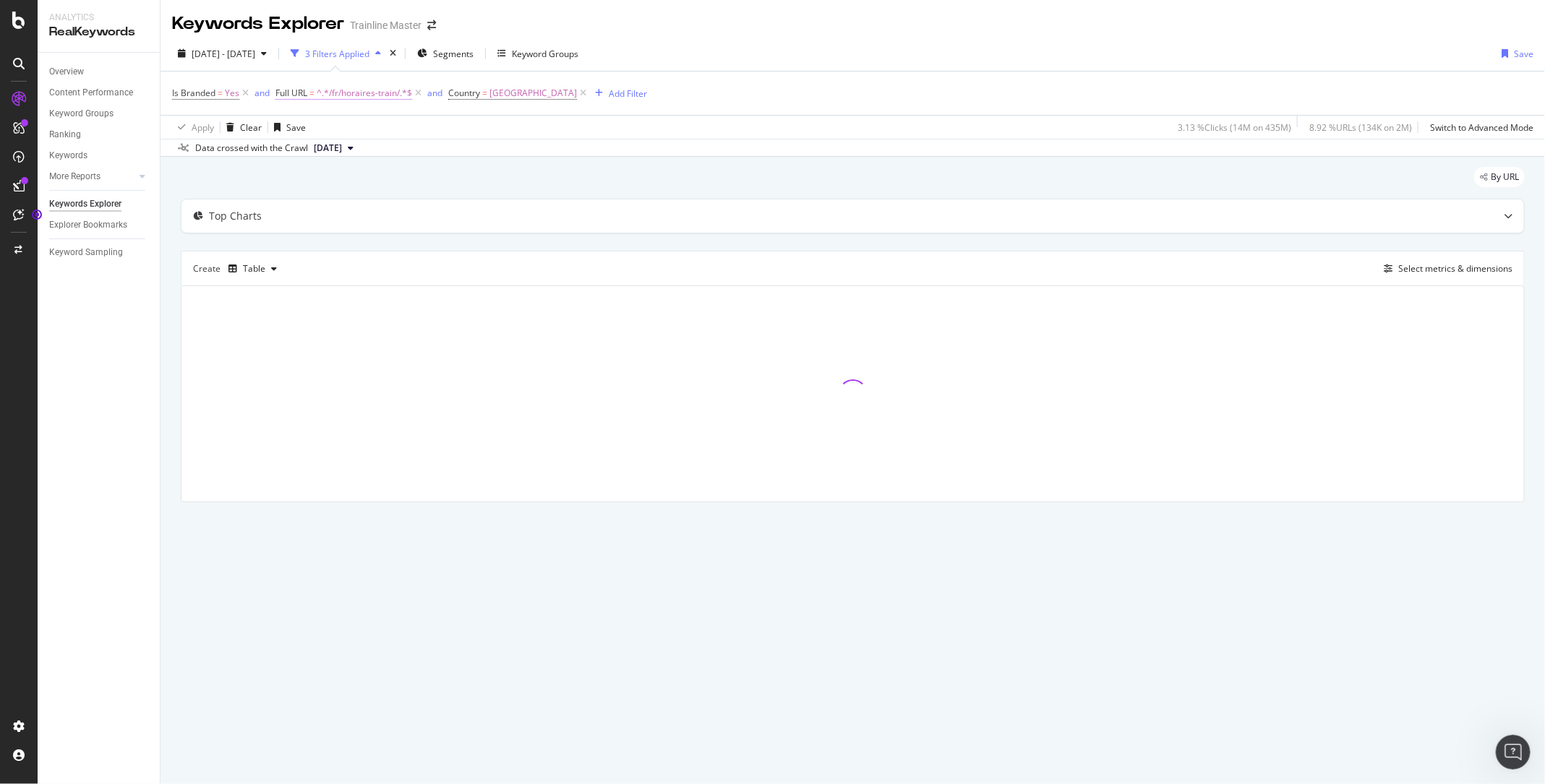
click at [361, 95] on span "^.*/fr/horaires-train/.*$" at bounding box center [364, 93] width 95 height 20
click at [312, 125] on span "Contains" at bounding box center [306, 126] width 35 height 12
click at [317, 157] on span "Equal to" at bounding box center [311, 156] width 32 height 12
click at [320, 152] on input "text" at bounding box center [368, 152] width 158 height 23
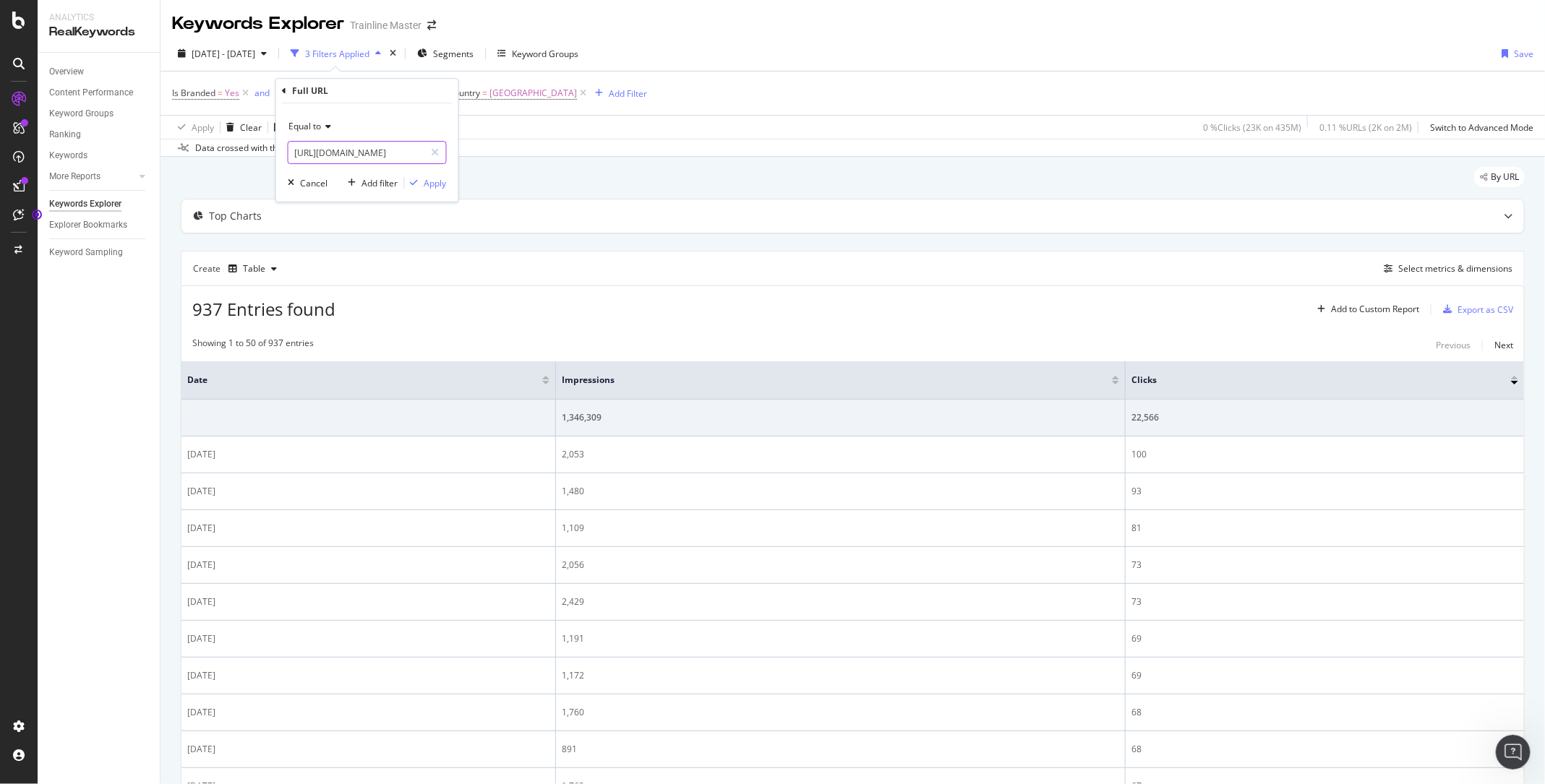
scroll to position [0, 2]
type input "https://www.thetrainline.com/fr"
click at [437, 180] on div "Apply" at bounding box center [435, 183] width 23 height 12
click at [1474, 309] on div "Export as CSV" at bounding box center [1485, 310] width 56 height 12
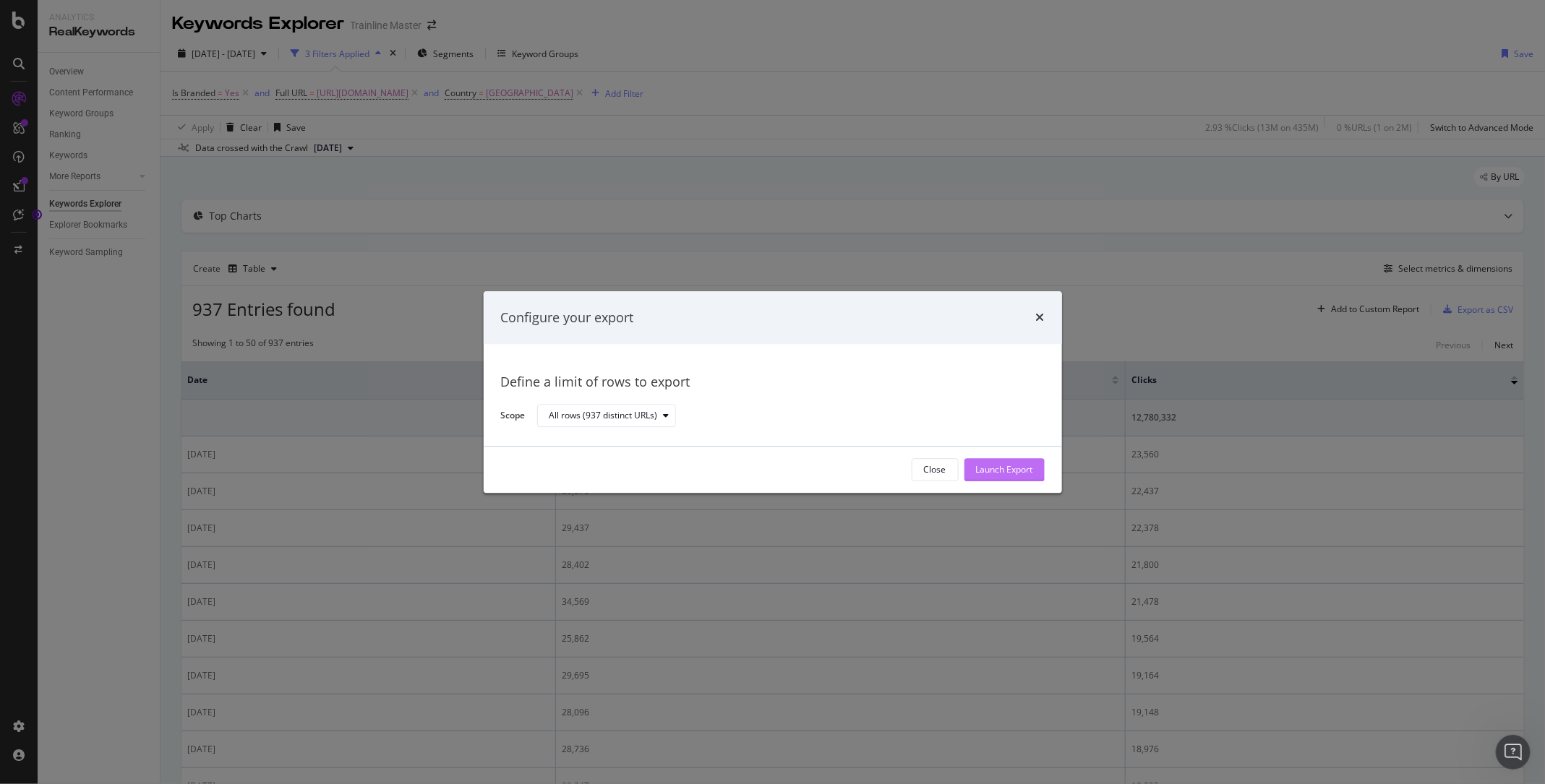
click at [1017, 469] on div "Launch Export" at bounding box center [1004, 470] width 57 height 12
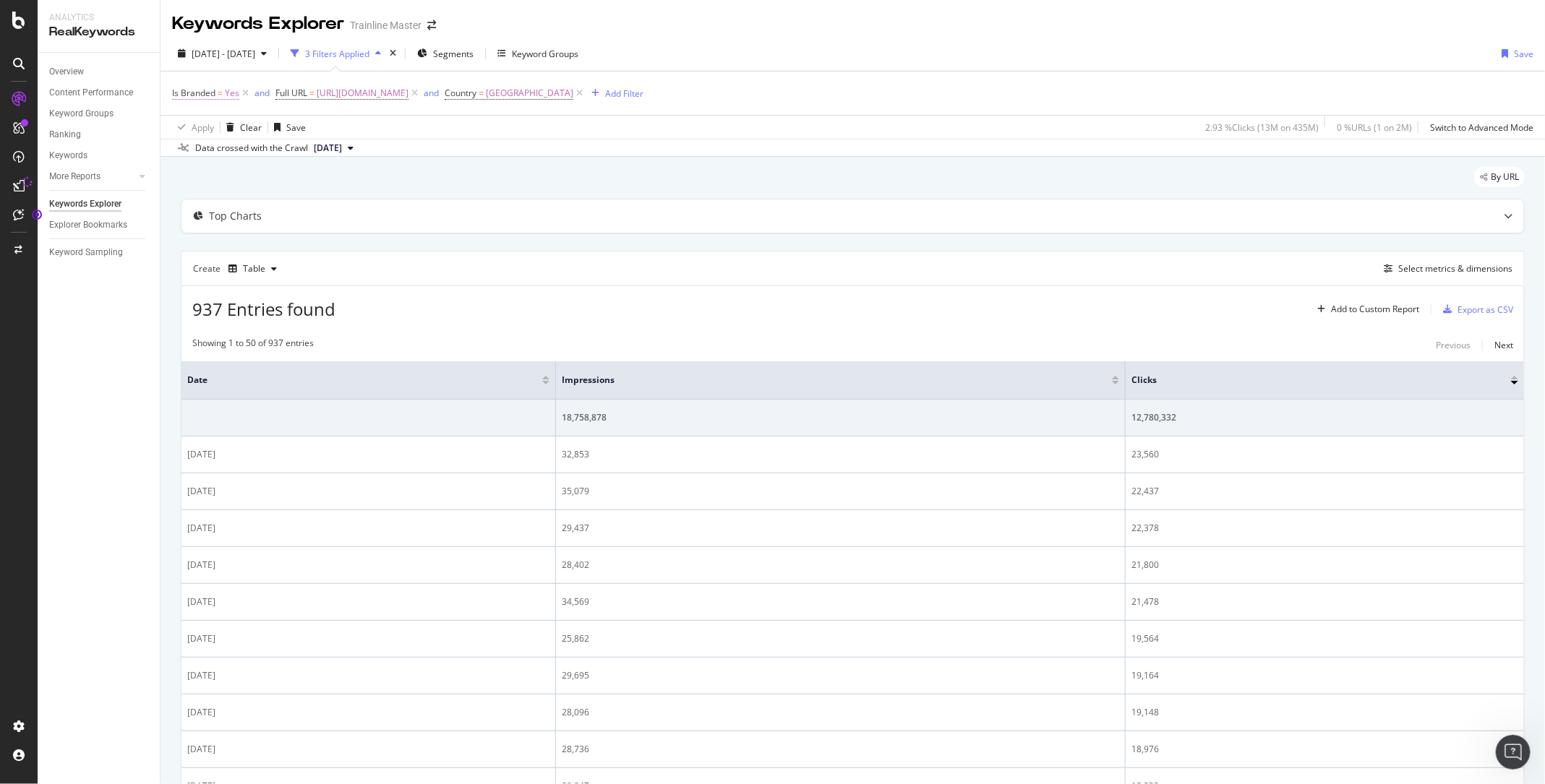
click at [210, 94] on span "Is Branded" at bounding box center [194, 92] width 44 height 12
click at [420, 143] on div "Data crossed with the Crawl 2025 Sep. 21st" at bounding box center [852, 147] width 1384 height 17
click at [408, 93] on span "https://www.thetrainline.com/fr" at bounding box center [362, 93] width 92 height 20
click at [414, 157] on input "https://www.thetrainline.com/fr" at bounding box center [357, 152] width 137 height 23
click at [417, 156] on input "https://www.thetrainline.com/fr" at bounding box center [357, 152] width 137 height 23
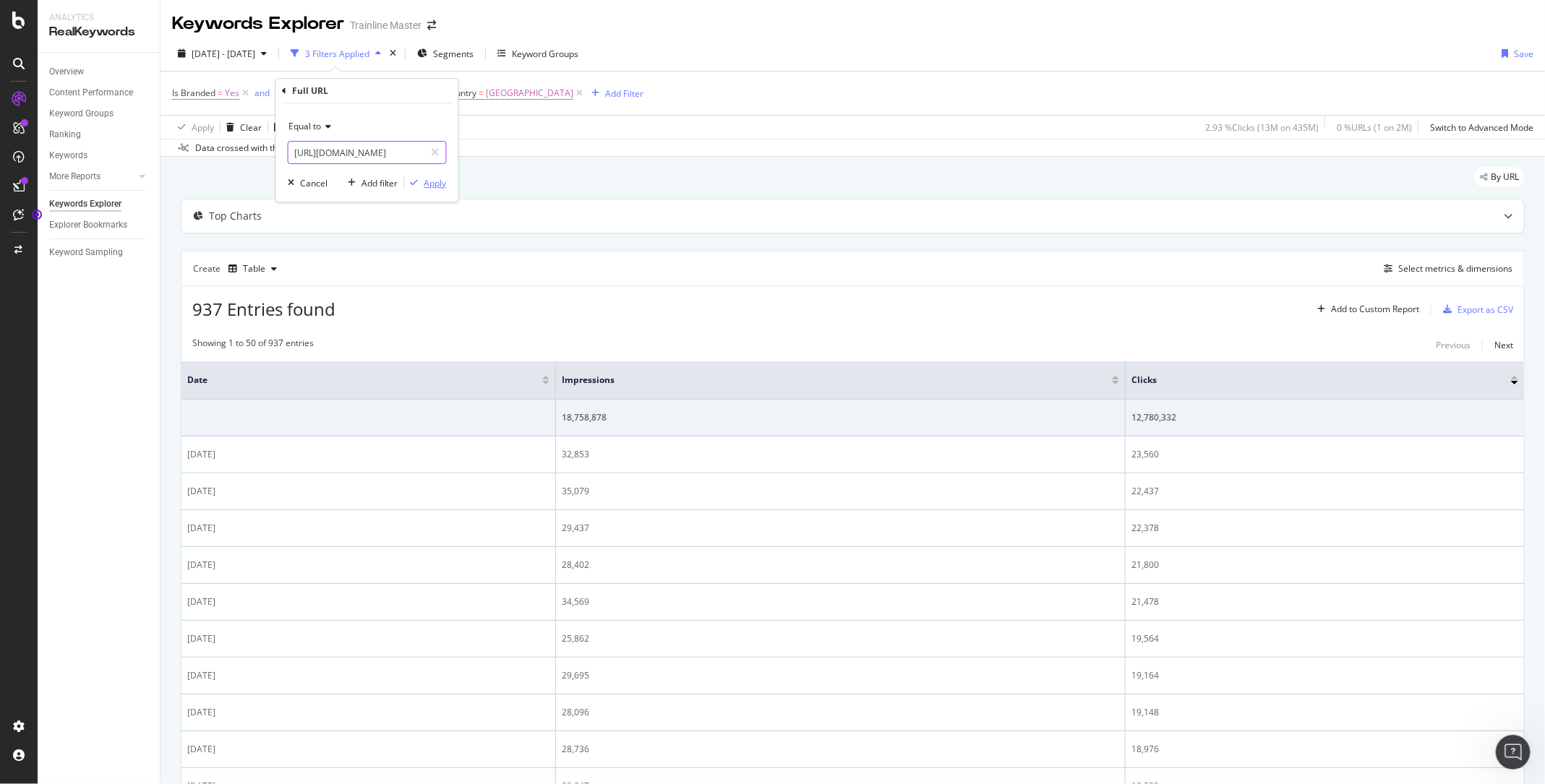
type input "https://www.thetrainline.com/it"
click at [437, 187] on div "Apply" at bounding box center [435, 183] width 23 height 12
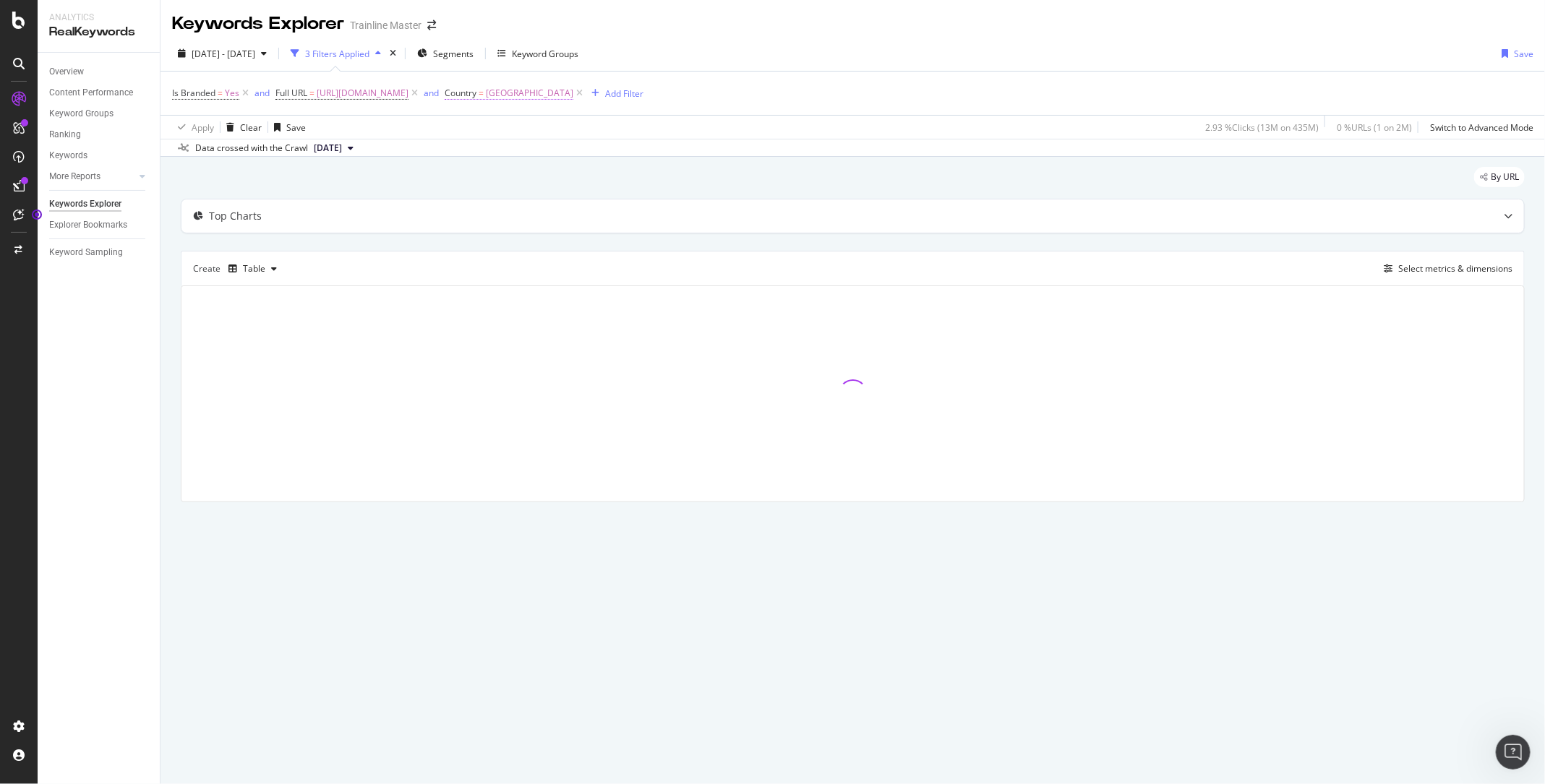
click at [522, 92] on span "Country = France" at bounding box center [508, 92] width 129 height 13
click at [527, 154] on input "France" at bounding box center [562, 152] width 137 height 23
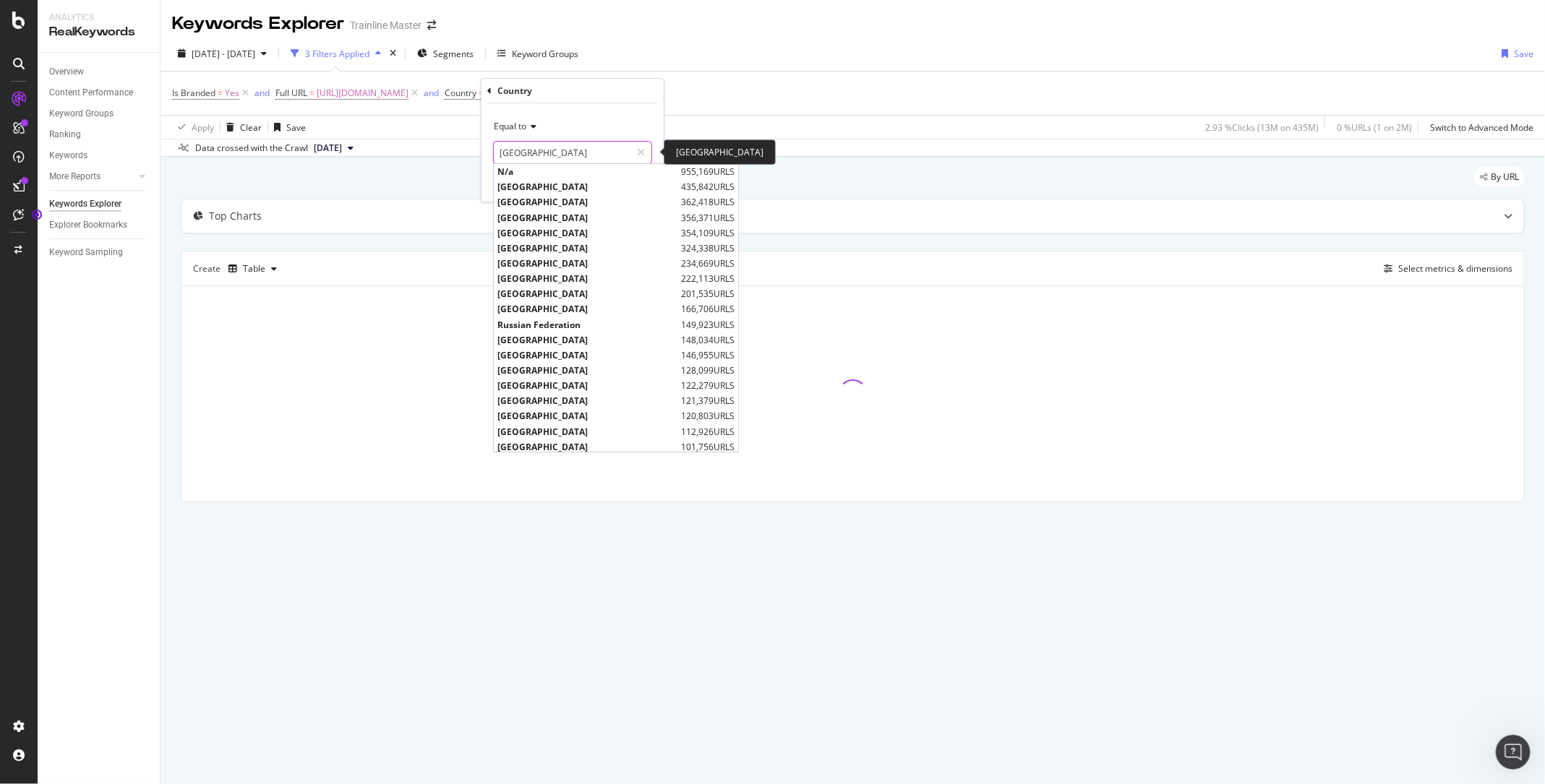
click at [527, 154] on input "France" at bounding box center [562, 152] width 137 height 23
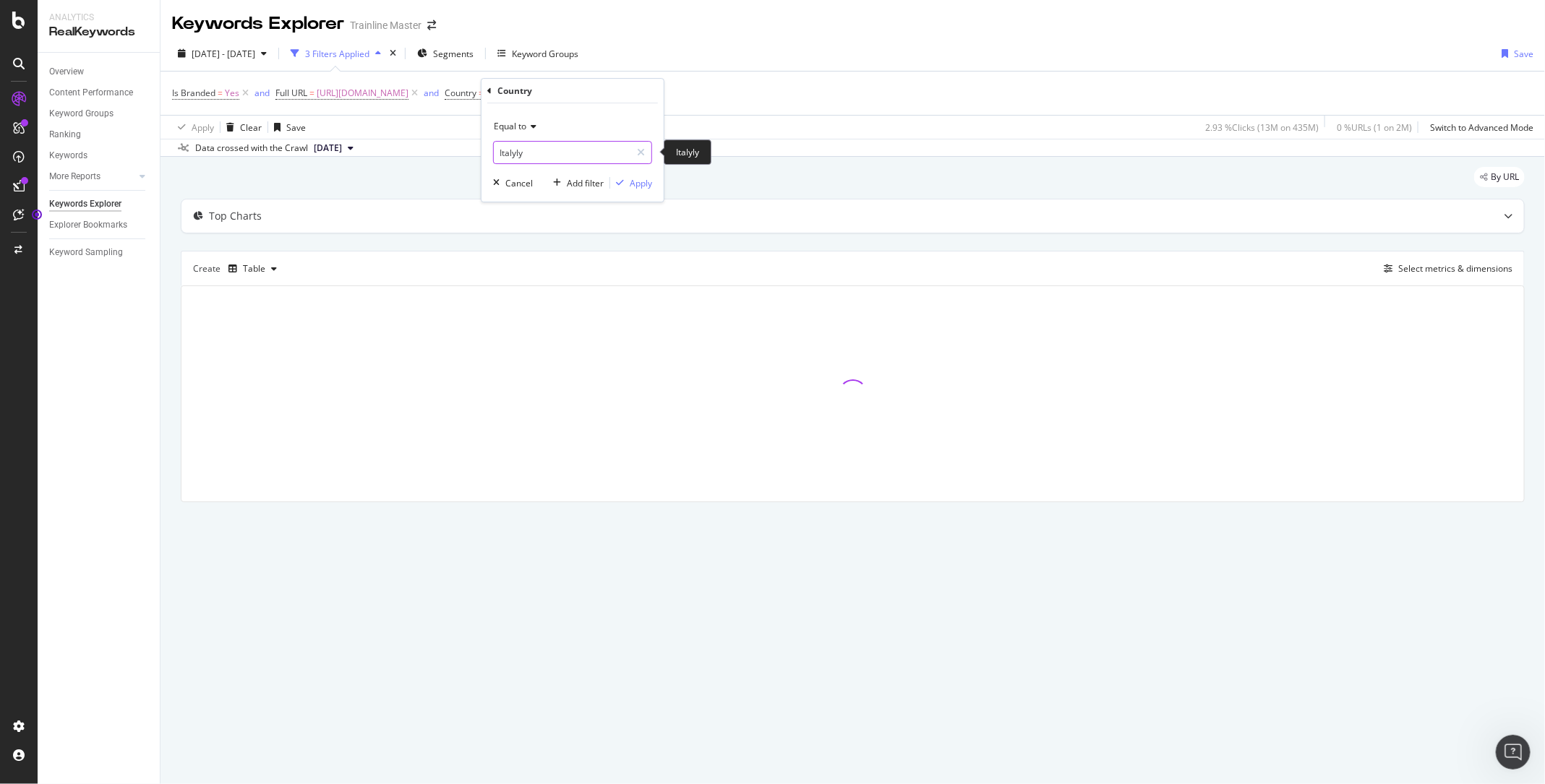
type input "Italyl"
click at [532, 153] on input "Italyl" at bounding box center [562, 152] width 137 height 23
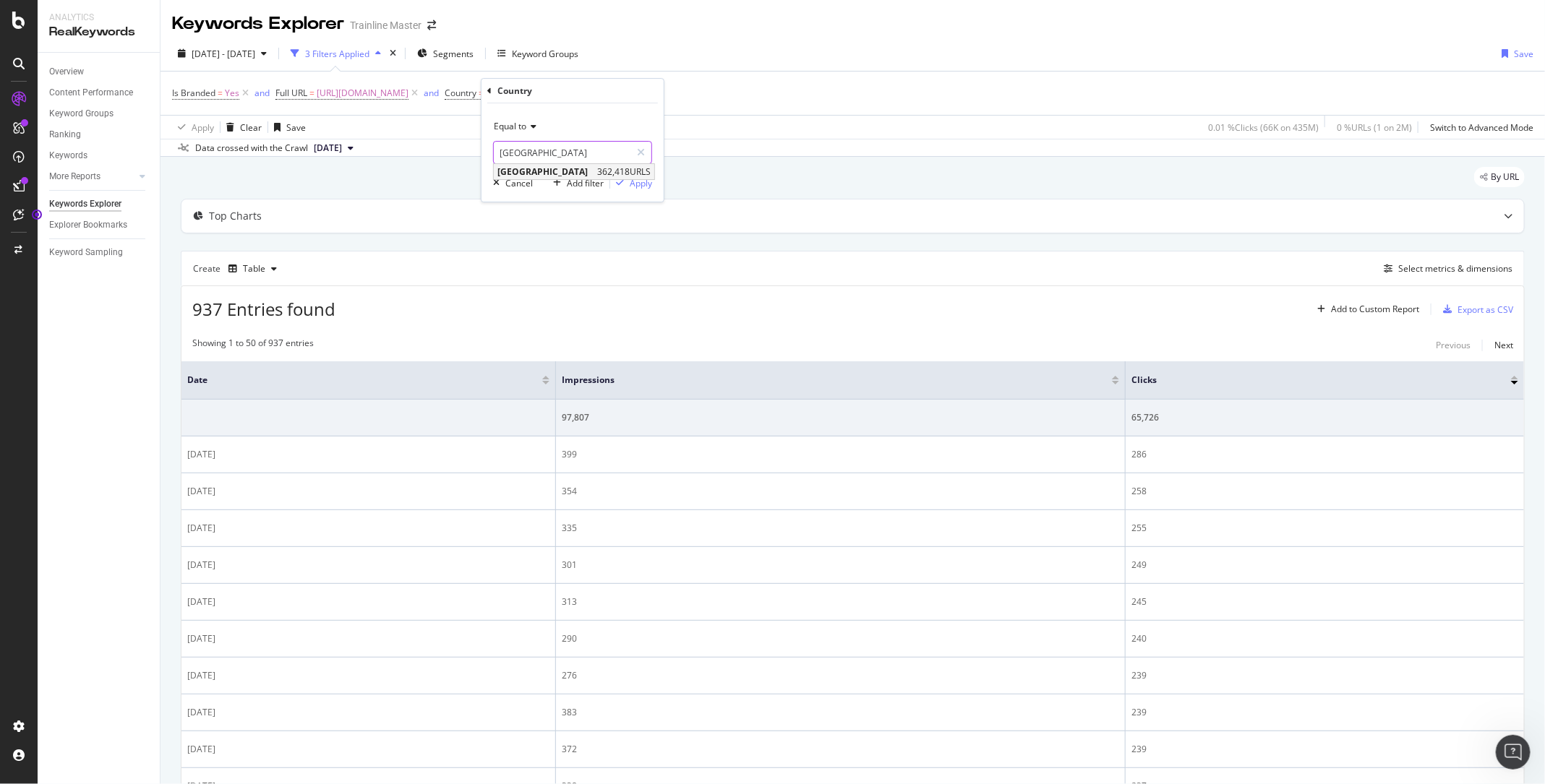
type input "Italy"
click at [543, 168] on span "Italy" at bounding box center [545, 171] width 96 height 12
click at [650, 187] on div "Apply" at bounding box center [641, 183] width 23 height 12
click at [1483, 310] on div "Export as CSV" at bounding box center [1485, 310] width 56 height 12
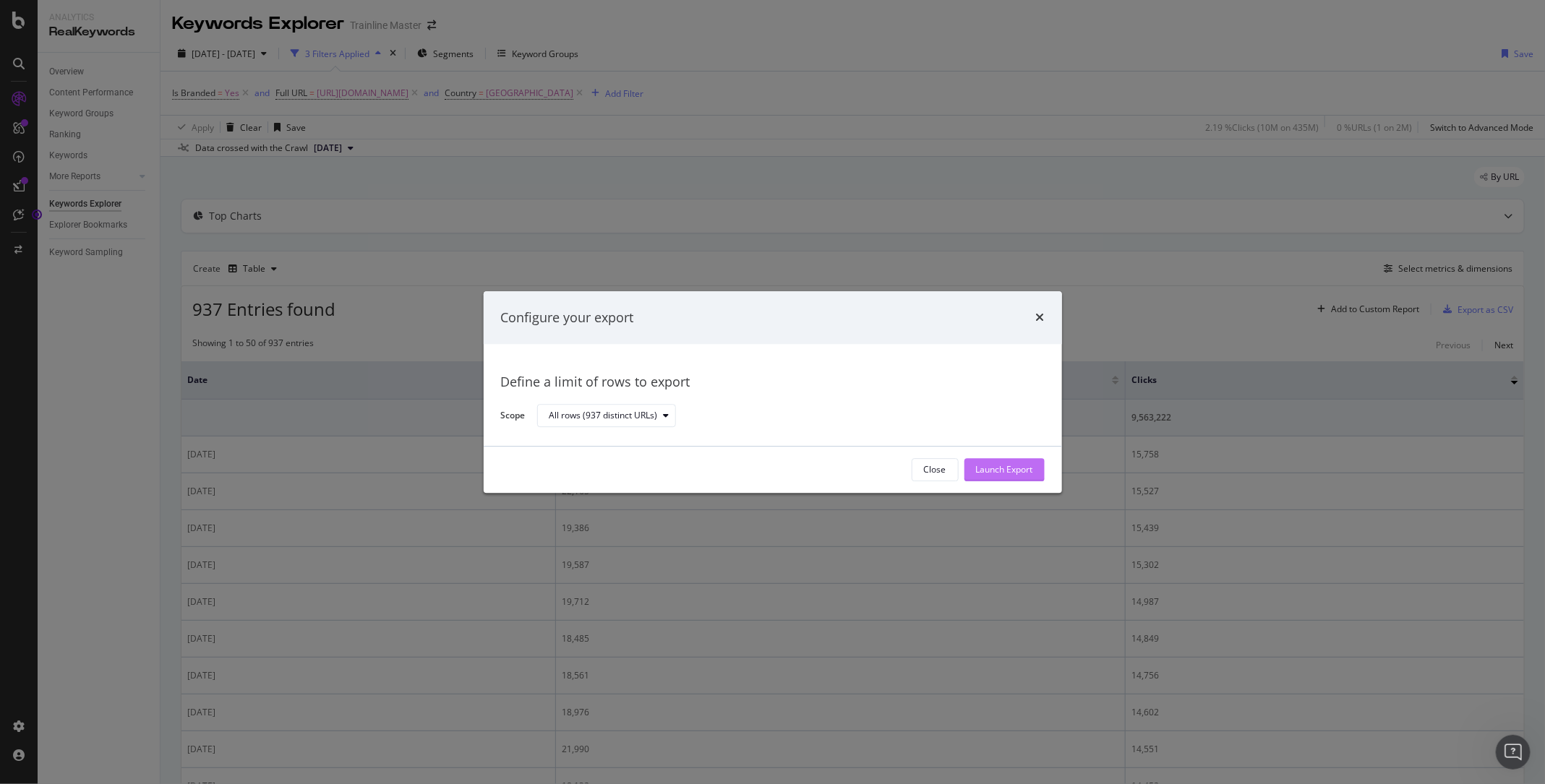
click at [986, 475] on div "Launch Export" at bounding box center [1004, 470] width 57 height 12
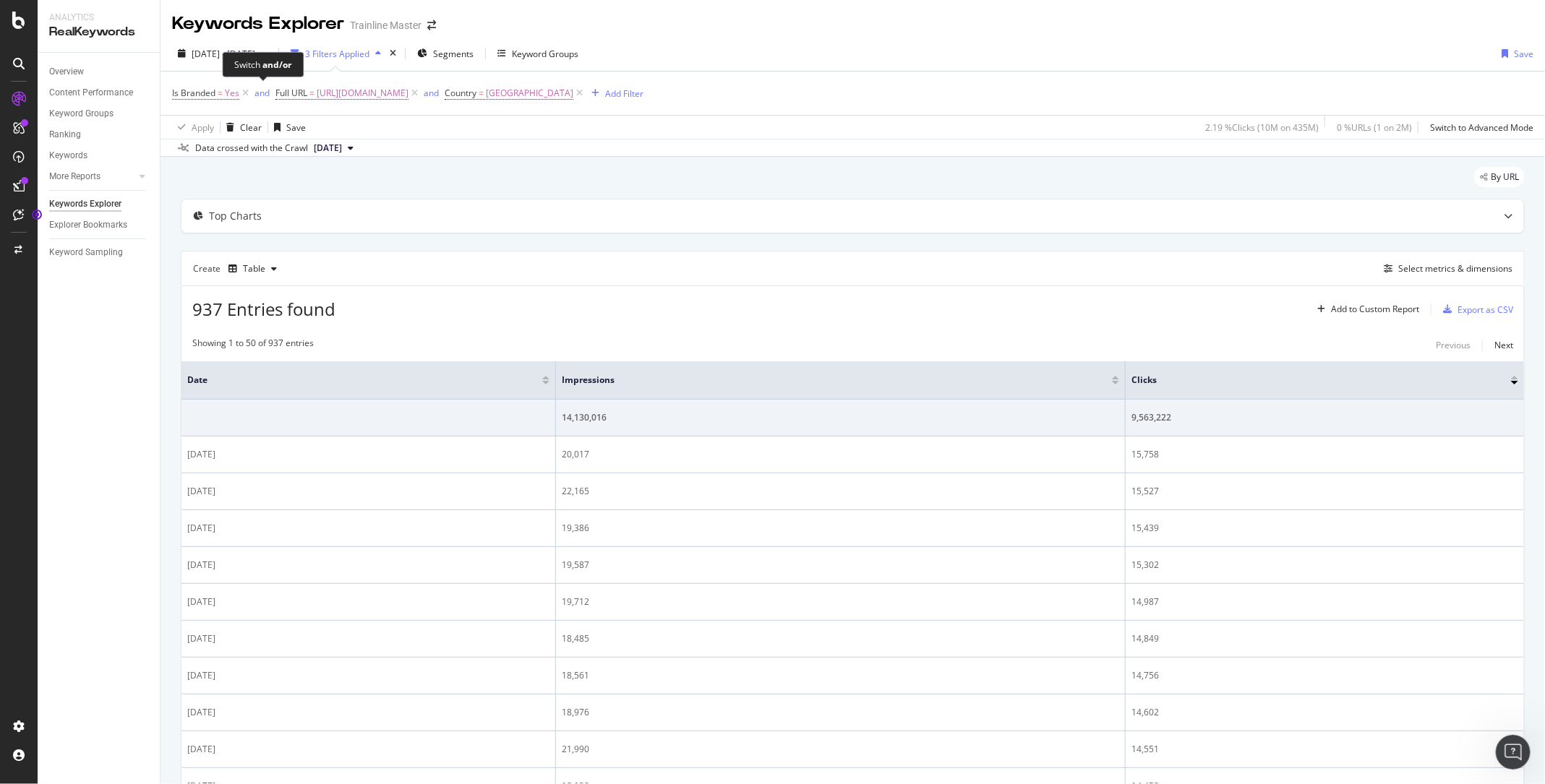
click at [223, 82] on div "Is Branded = Yes and Full URL = https://www.thetrainline.com/it and Country = I…" at bounding box center [853, 93] width 1361 height 44
click at [207, 97] on span "Is Branded" at bounding box center [194, 92] width 44 height 12
click at [200, 125] on icon at bounding box center [204, 126] width 10 height 9
click at [208, 180] on div "No" at bounding box center [265, 174] width 155 height 19
click at [317, 157] on div "button" at bounding box center [311, 157] width 20 height 9
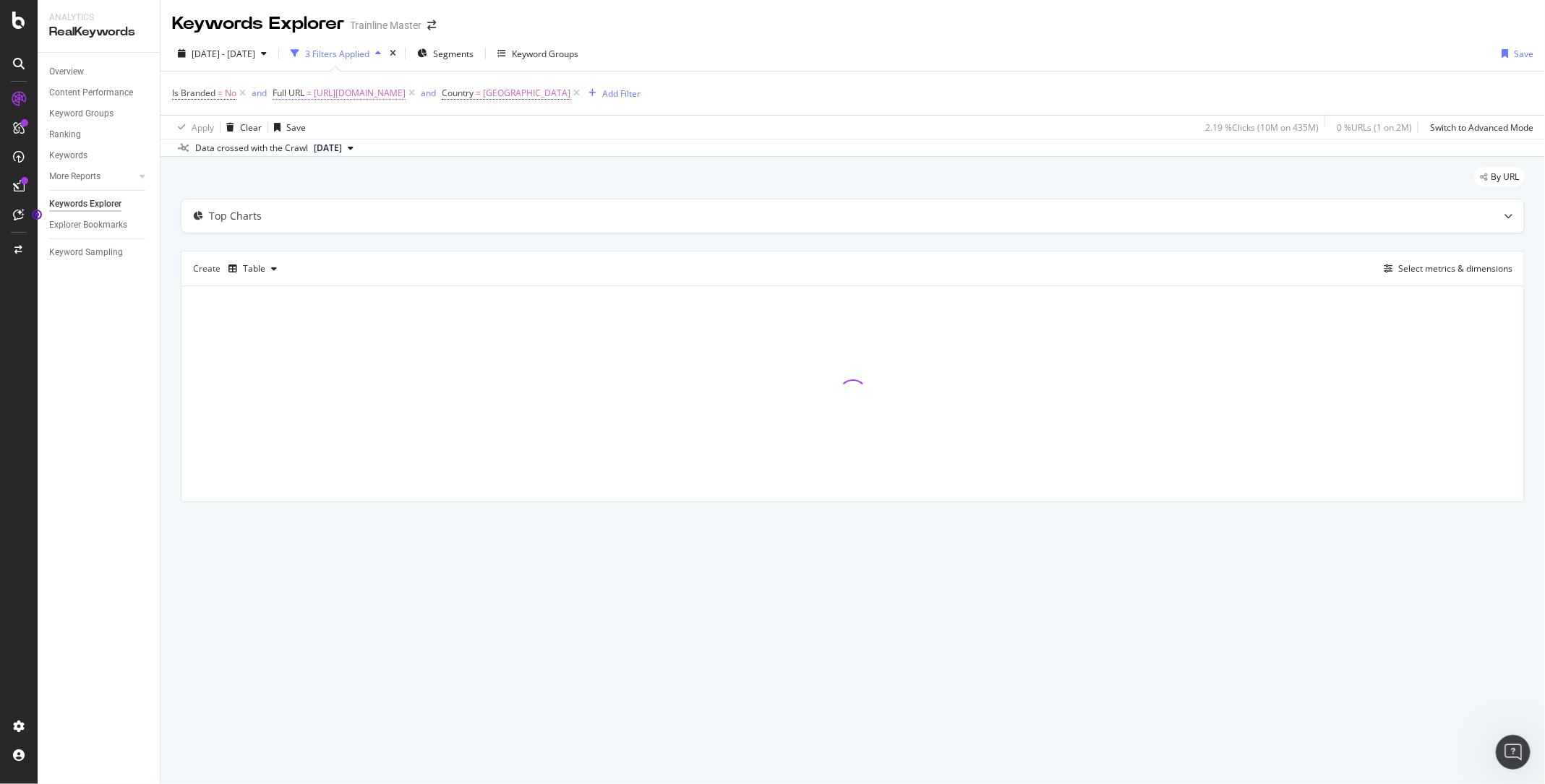
click at [389, 97] on span "https://www.thetrainline.com/it" at bounding box center [359, 93] width 92 height 20
click at [310, 116] on div "Equal to" at bounding box center [365, 126] width 159 height 23
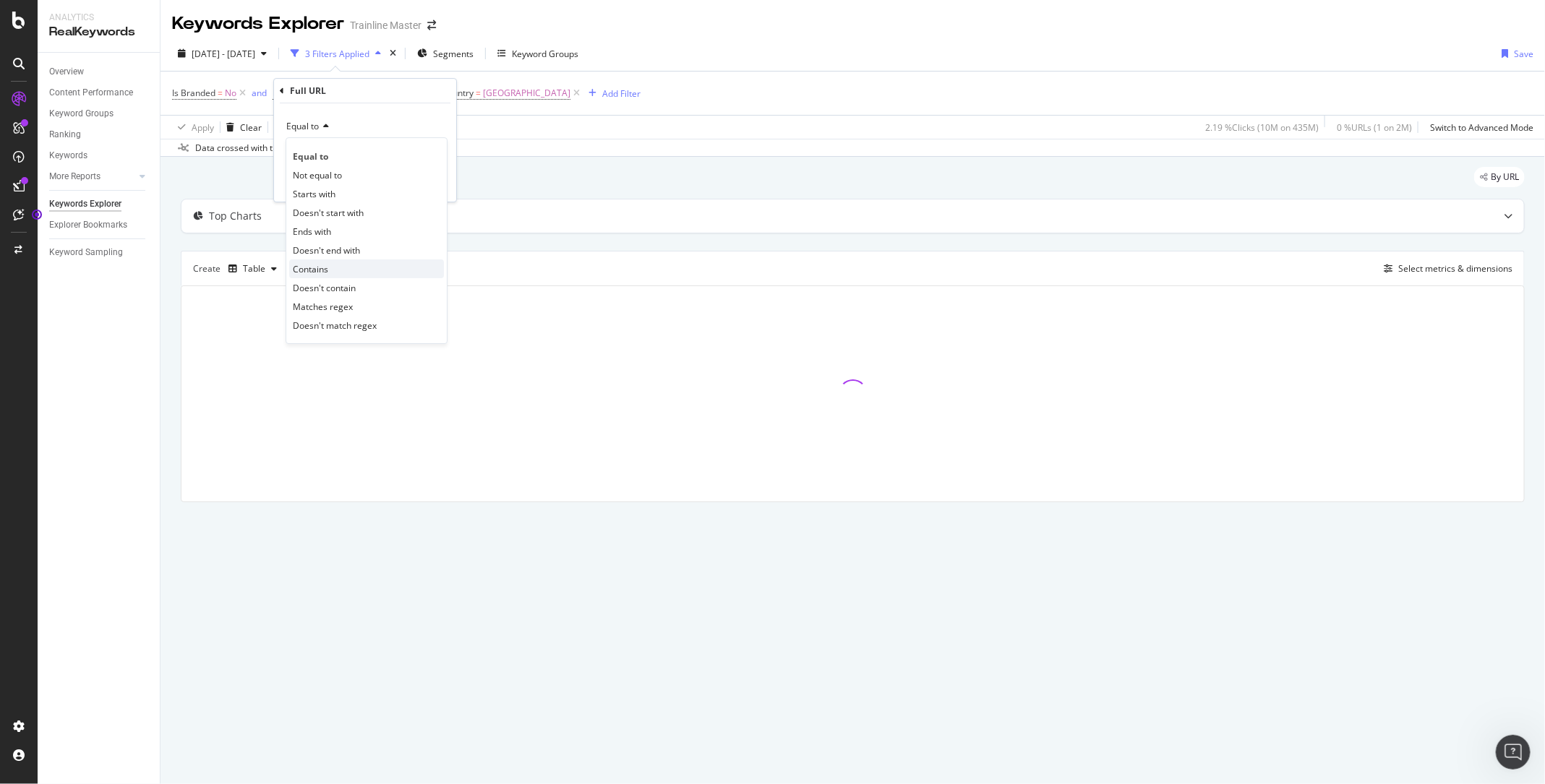
click at [328, 269] on div "Contains" at bounding box center [367, 268] width 155 height 19
click at [333, 141] on input "text" at bounding box center [365, 152] width 158 height 23
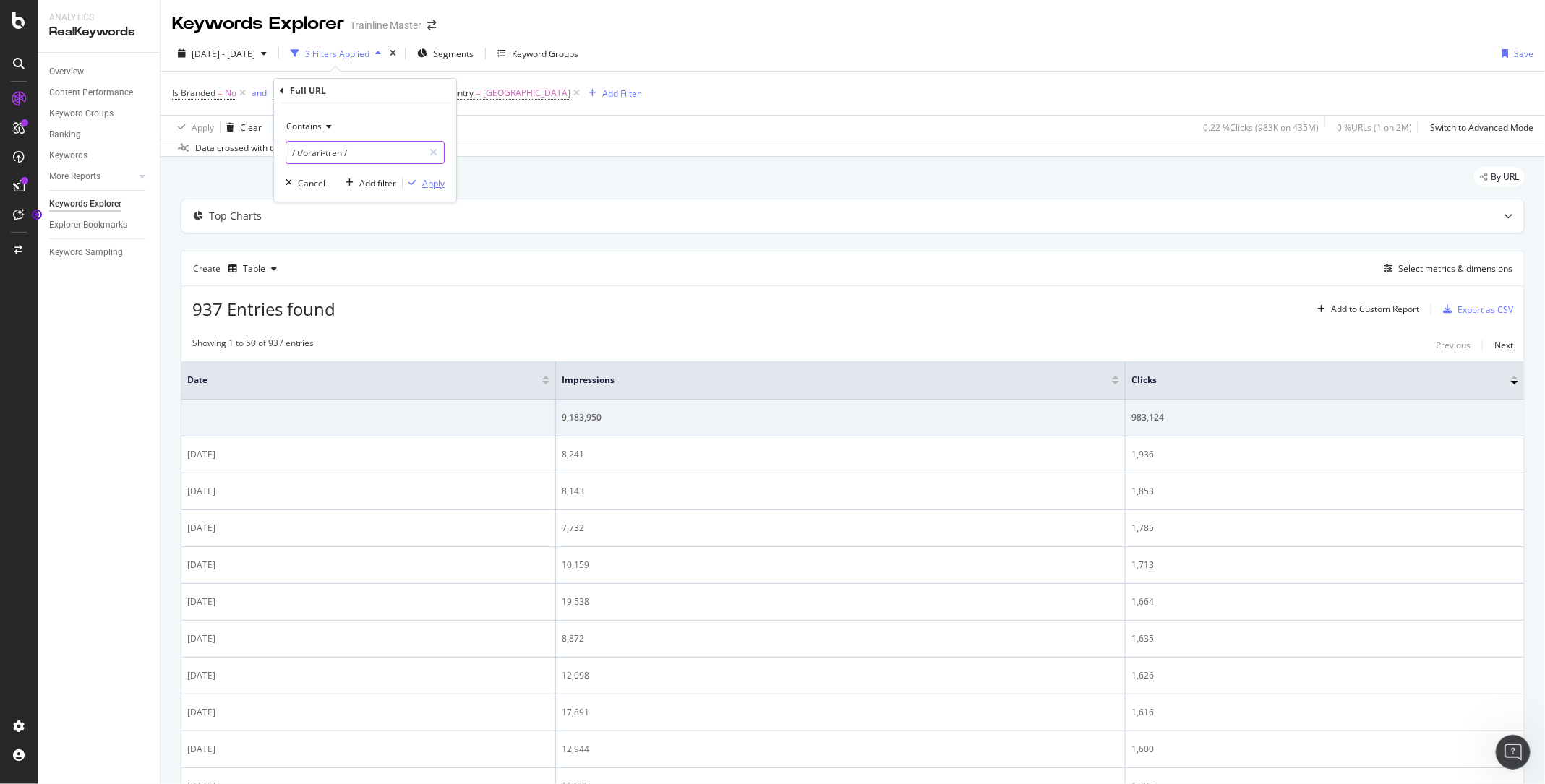
type input "/it/orari-treni/"
click at [438, 183] on div "Apply" at bounding box center [433, 183] width 23 height 12
click at [1482, 313] on div "Export as CSV" at bounding box center [1485, 310] width 56 height 12
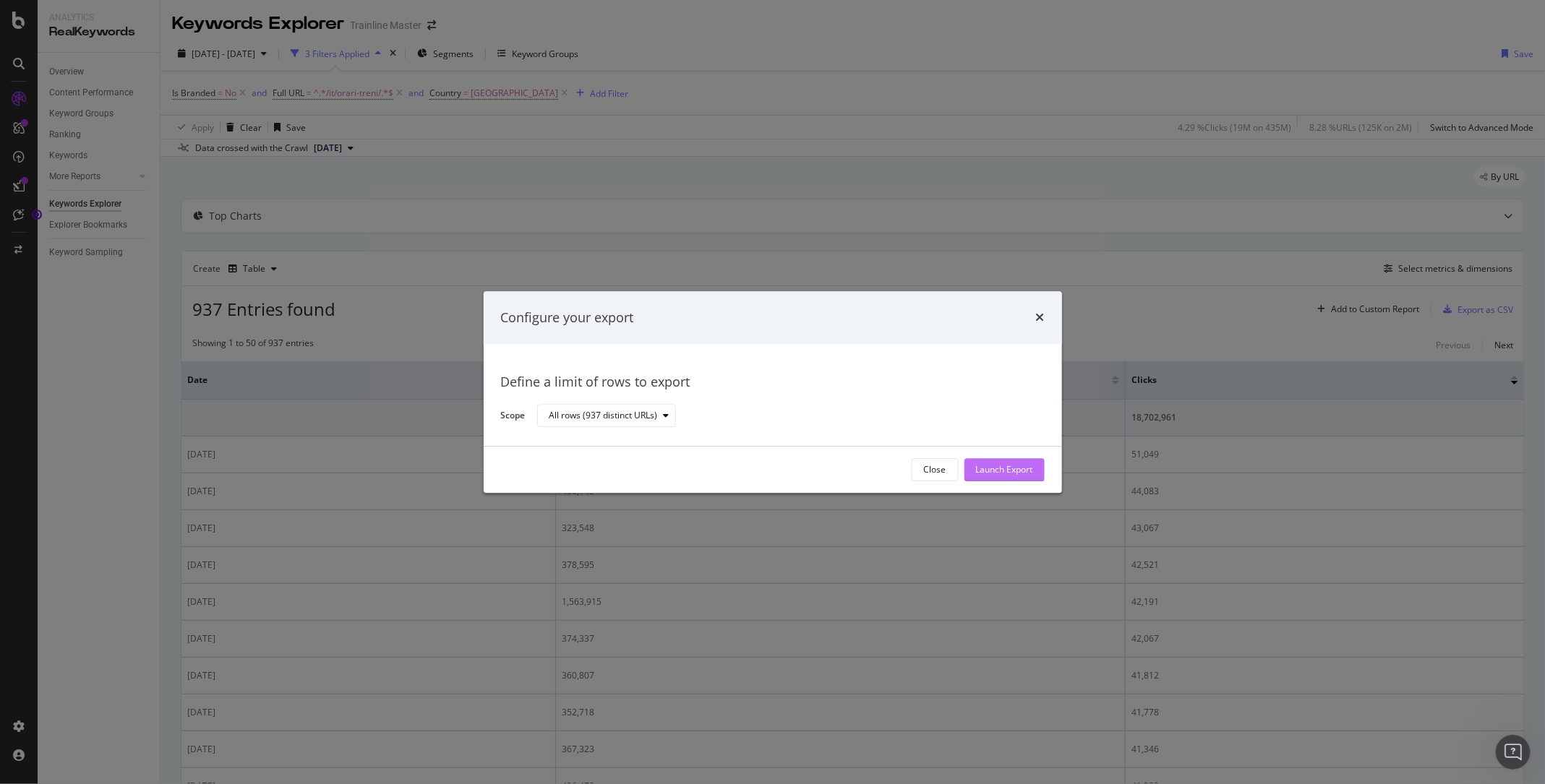
click at [1001, 474] on div "Launch Export" at bounding box center [1004, 470] width 57 height 12
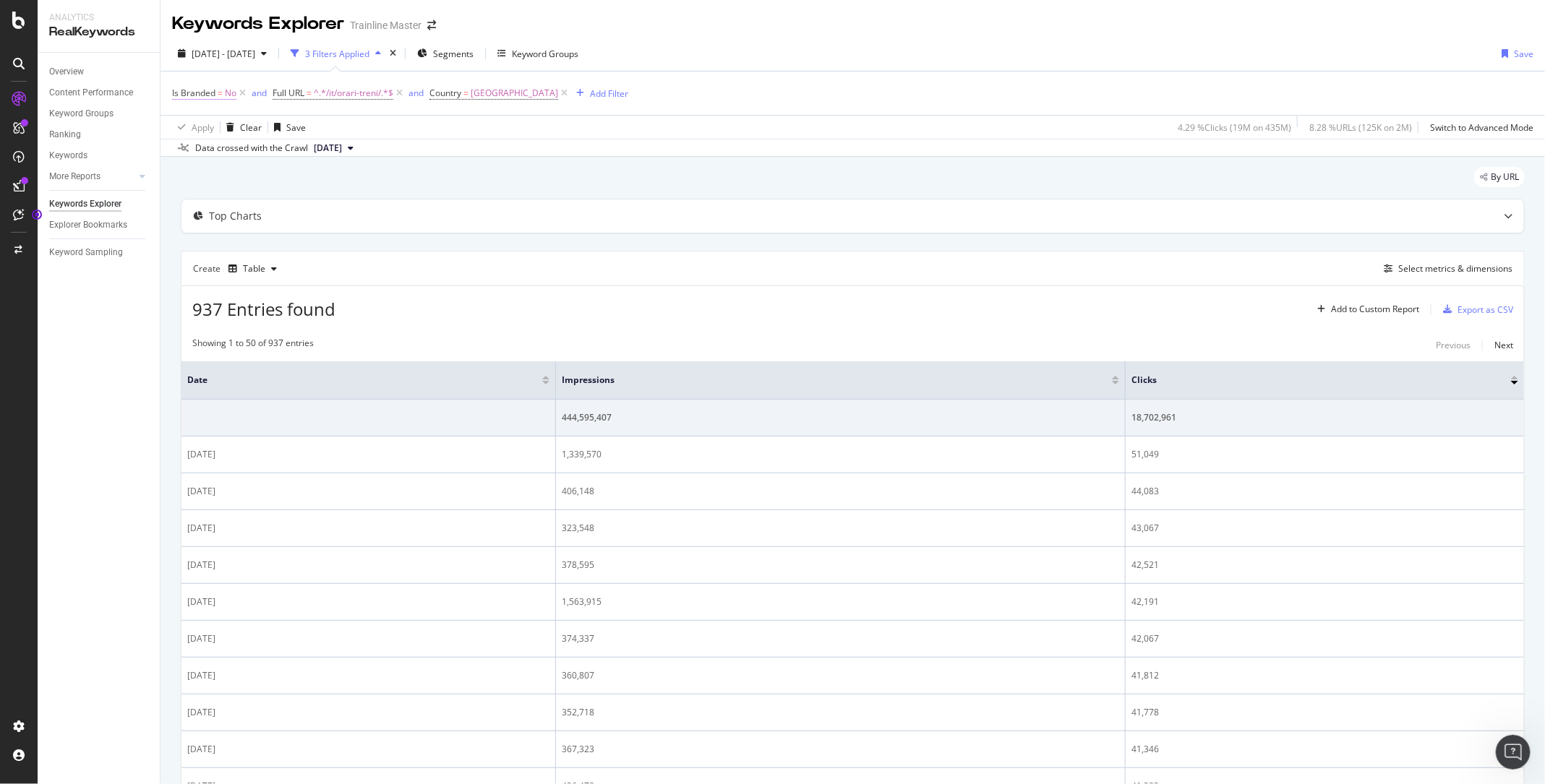
click at [204, 92] on span "Is Branded" at bounding box center [194, 92] width 44 height 12
click at [423, 141] on div "Data crossed with the Crawl 2025 Sep. 21st" at bounding box center [852, 147] width 1384 height 17
click at [338, 98] on span "^.*/it/orari-treni/.*$" at bounding box center [353, 93] width 80 height 20
click at [365, 162] on input "/it/orari-treni/" at bounding box center [355, 152] width 137 height 23
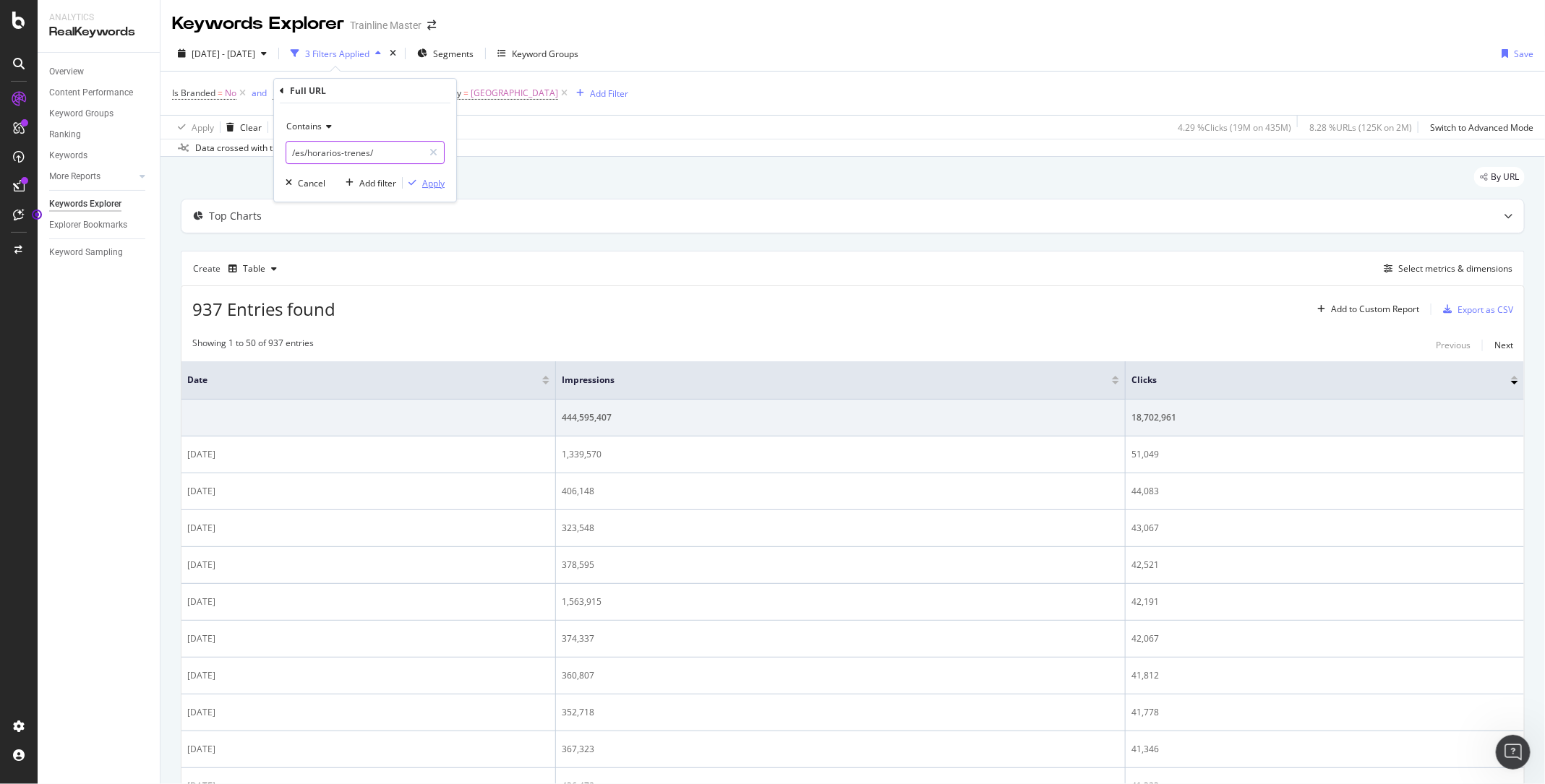
type input "/es/horarios-trenes/"
click at [435, 180] on div "Apply" at bounding box center [433, 183] width 23 height 12
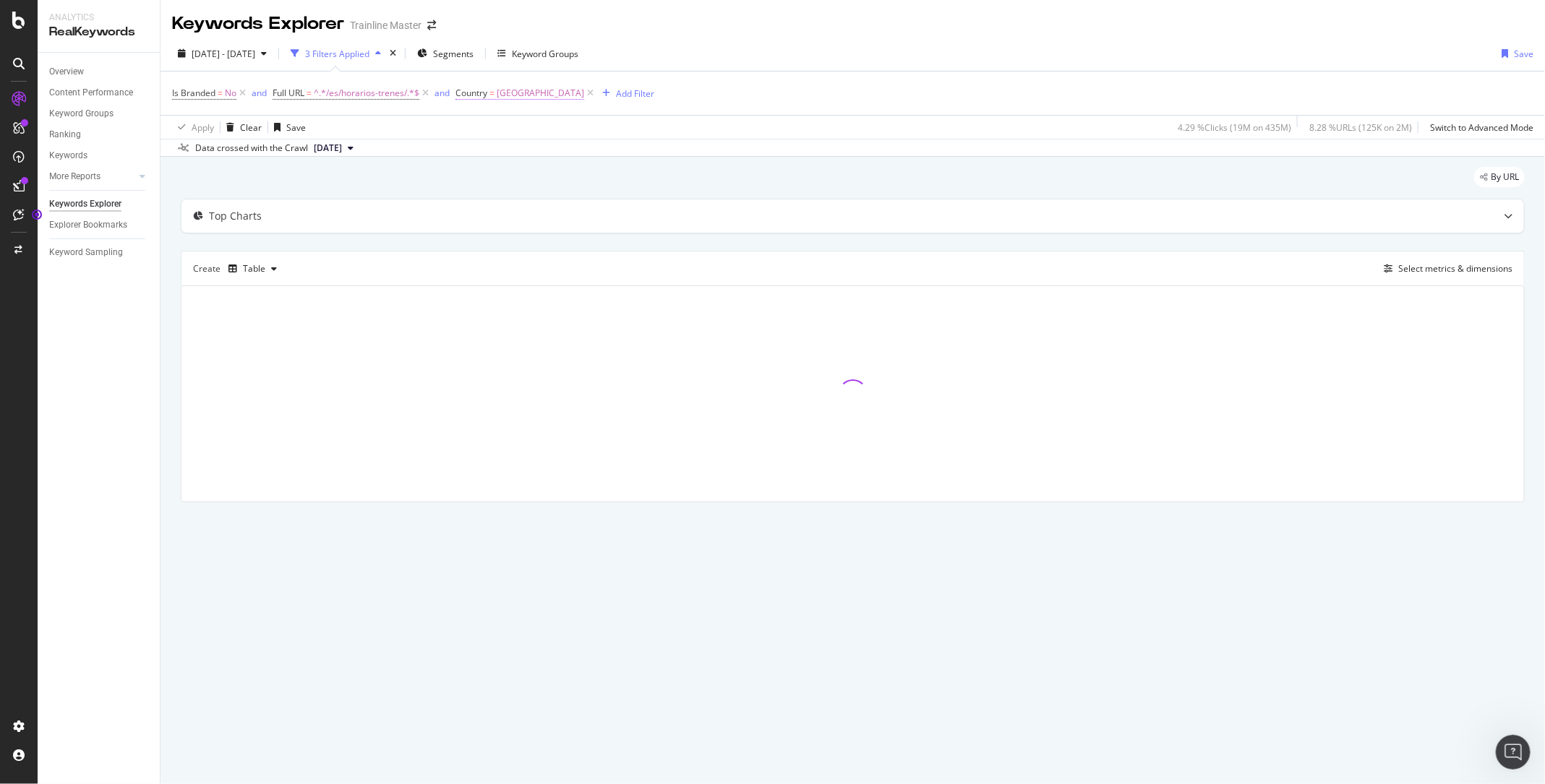
click at [482, 97] on span "Country" at bounding box center [471, 92] width 32 height 12
type input "Italy"
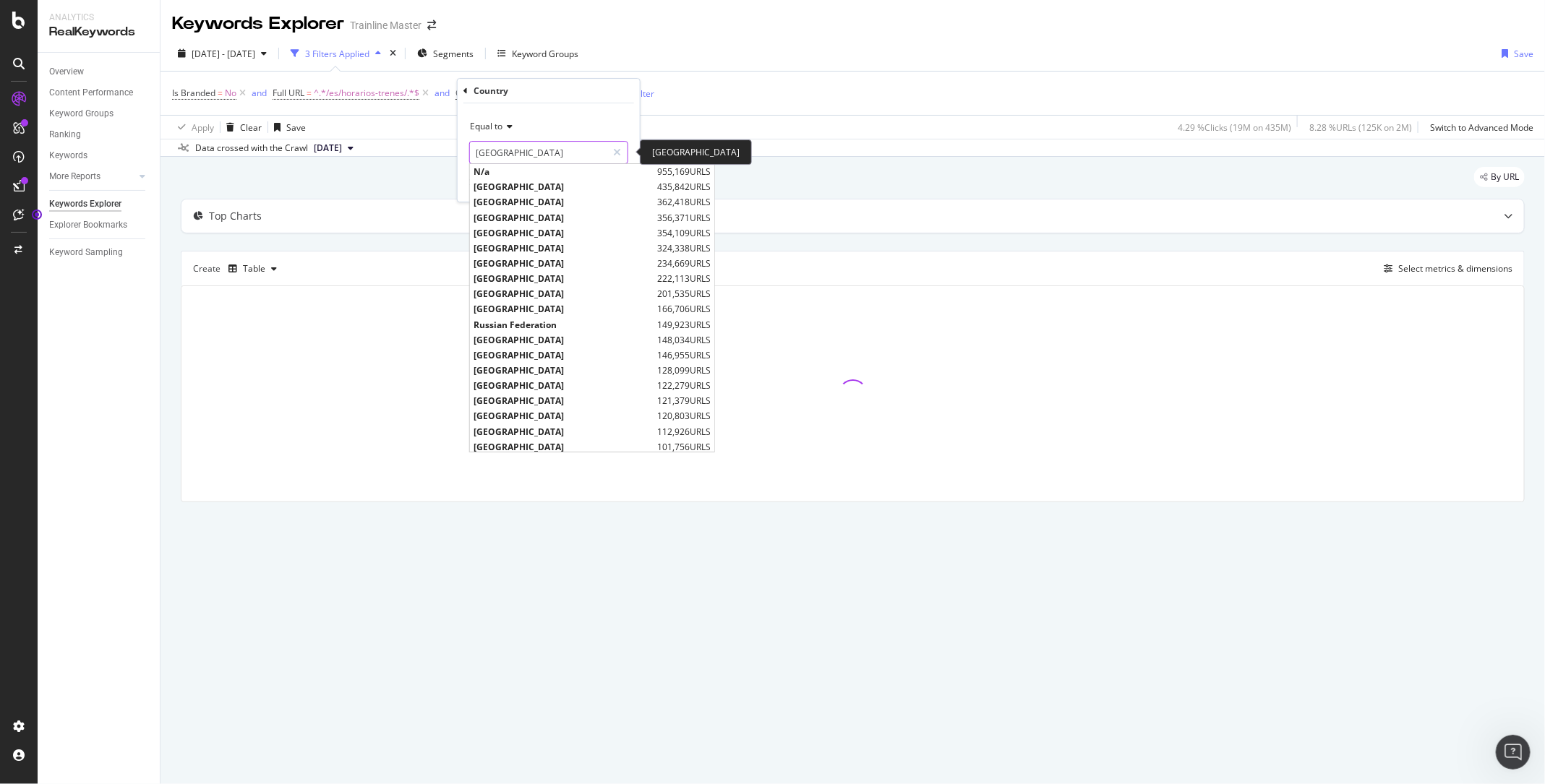
click at [489, 162] on input "Italy" at bounding box center [538, 152] width 137 height 23
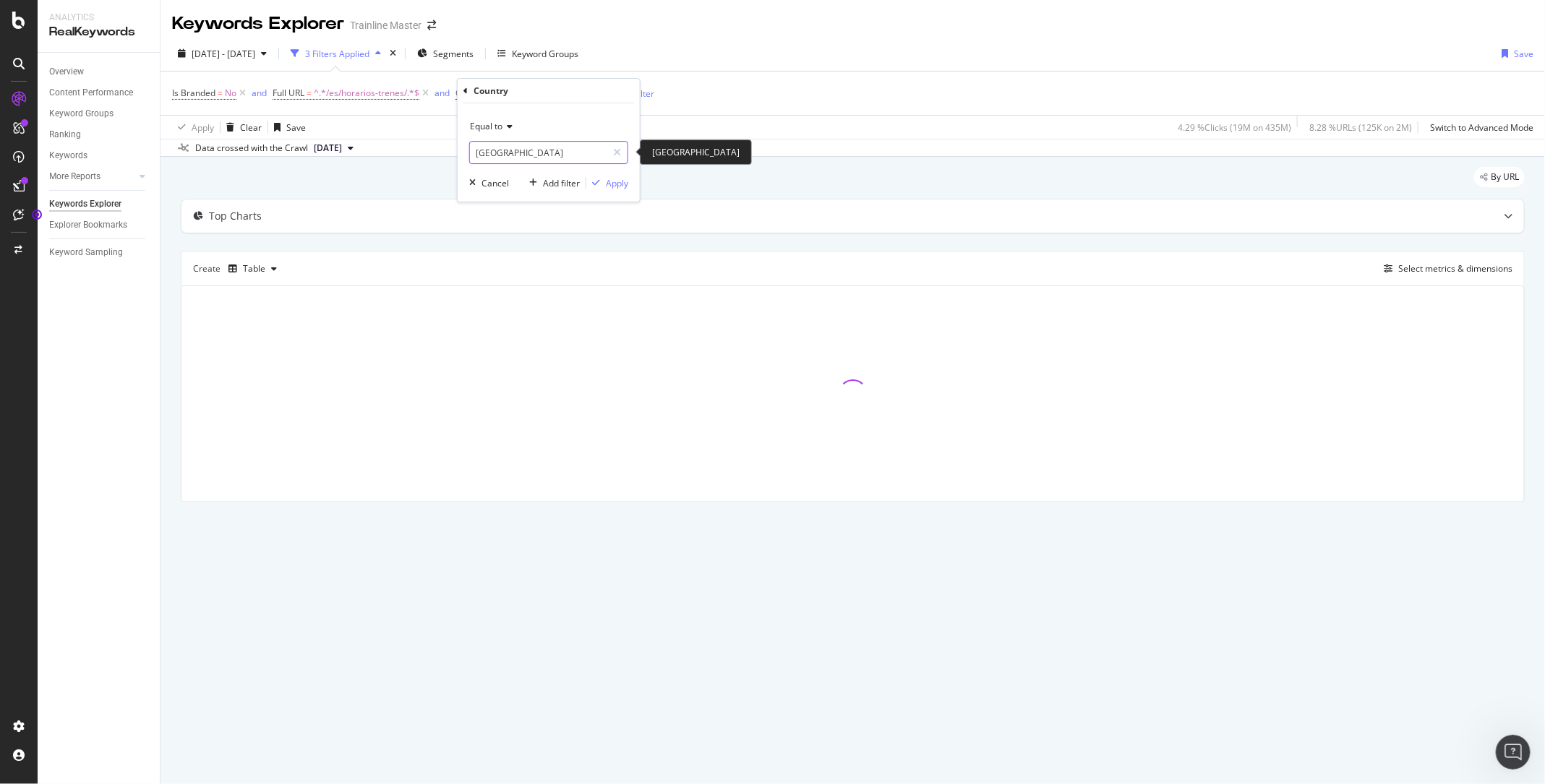
click at [500, 159] on input "Italy" at bounding box center [538, 152] width 137 height 23
click at [503, 174] on span "Spain" at bounding box center [522, 171] width 96 height 12
type input "Spain"
click at [614, 185] on div "Apply" at bounding box center [617, 183] width 23 height 12
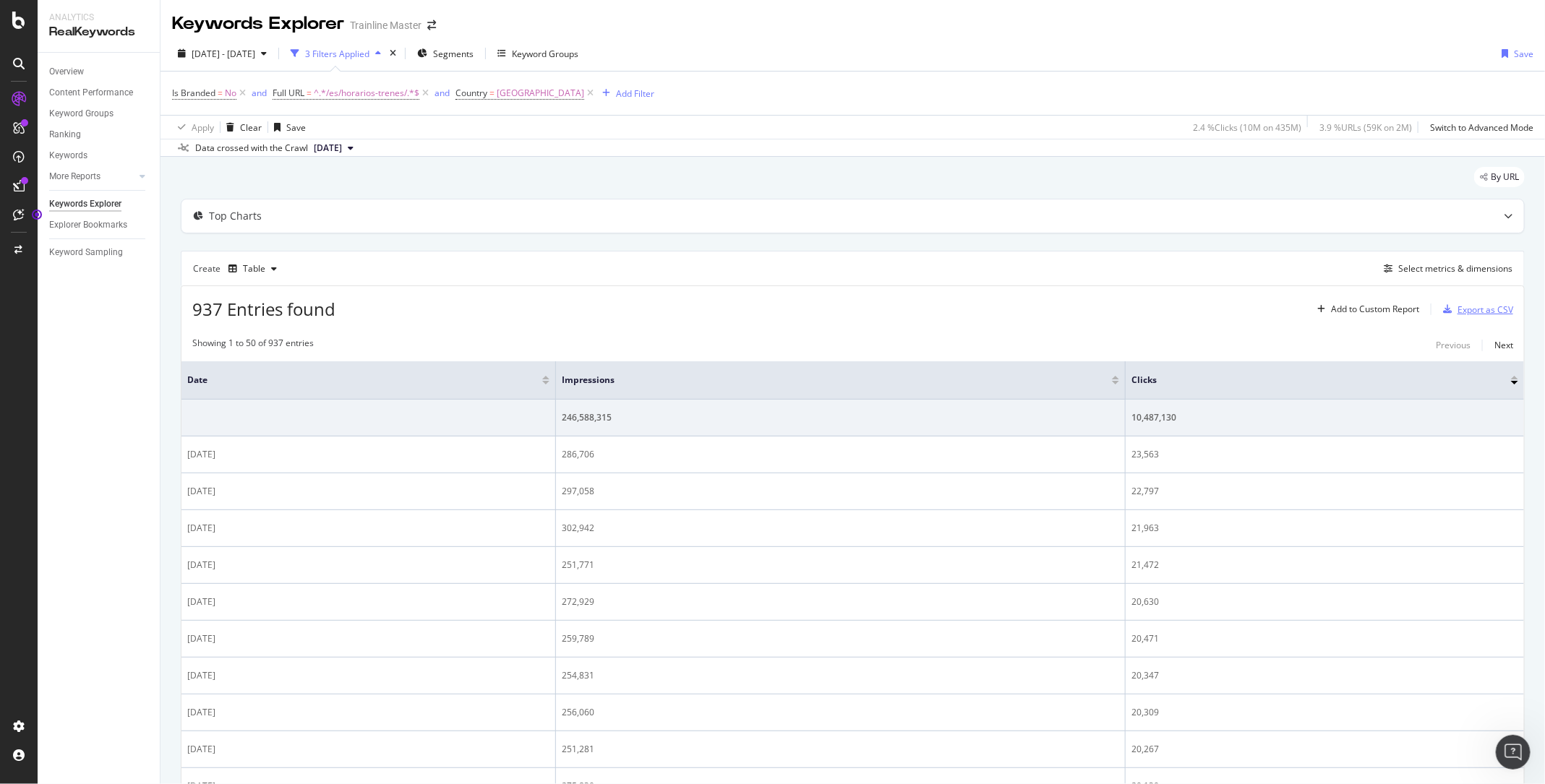
click at [1471, 304] on div "Export as CSV" at bounding box center [1485, 310] width 56 height 12
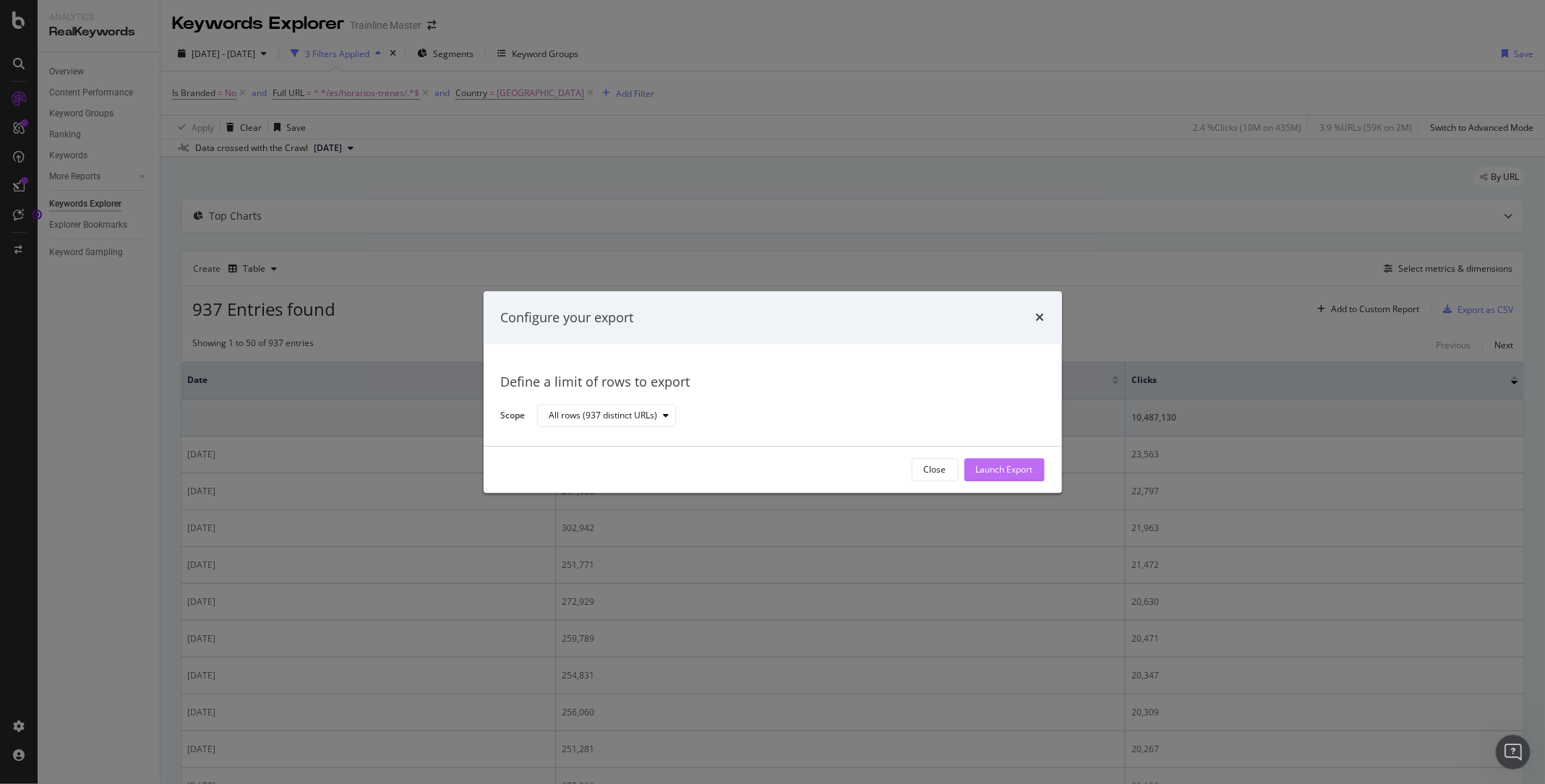
click at [1005, 477] on div "Launch Export" at bounding box center [1004, 470] width 57 height 22
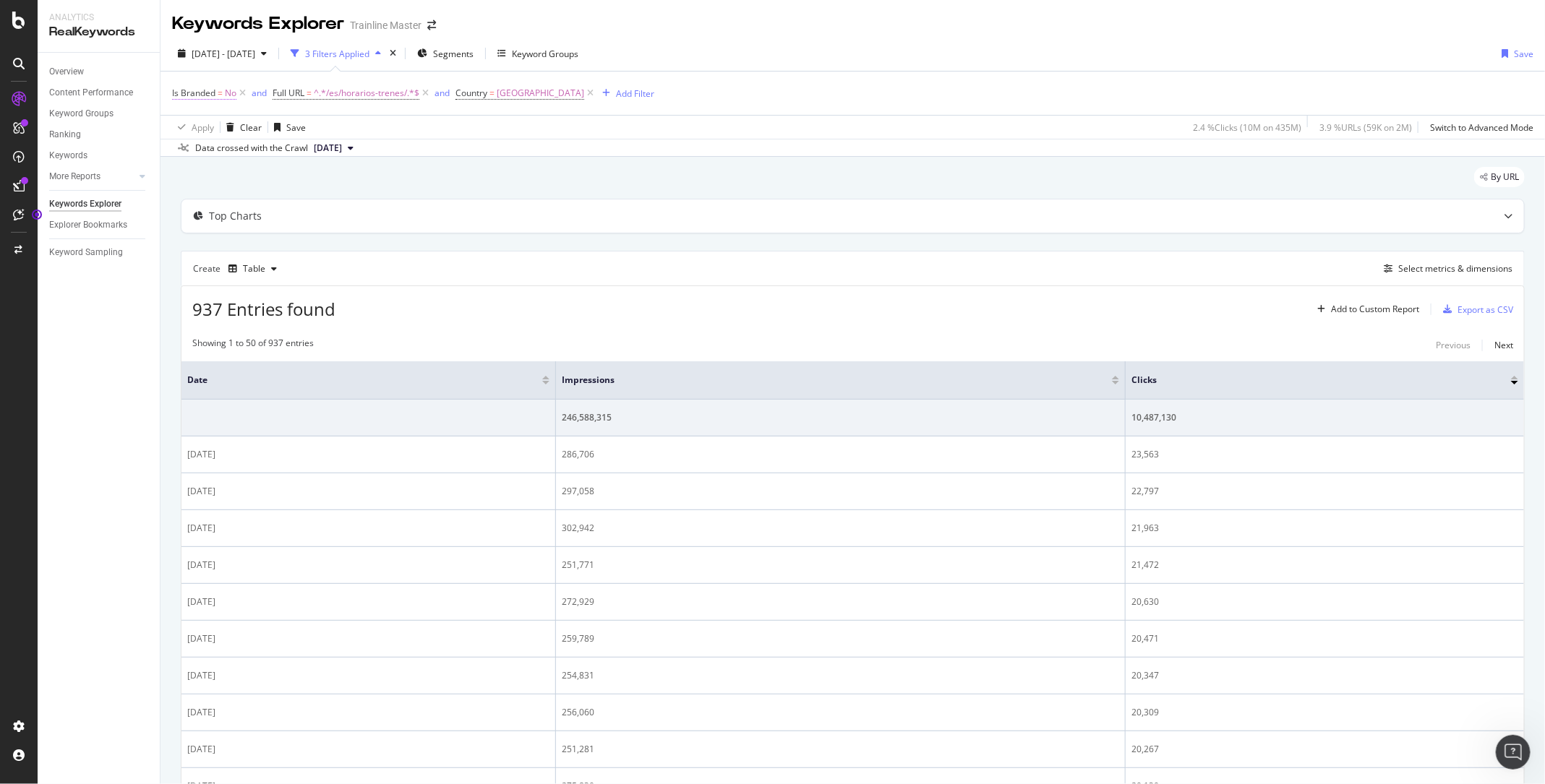
click at [214, 97] on span "Is Branded" at bounding box center [194, 92] width 44 height 12
click at [201, 127] on icon at bounding box center [201, 126] width 10 height 9
click at [211, 159] on div "Yes" at bounding box center [265, 156] width 155 height 19
click at [333, 156] on div "Apply" at bounding box center [332, 157] width 23 height 12
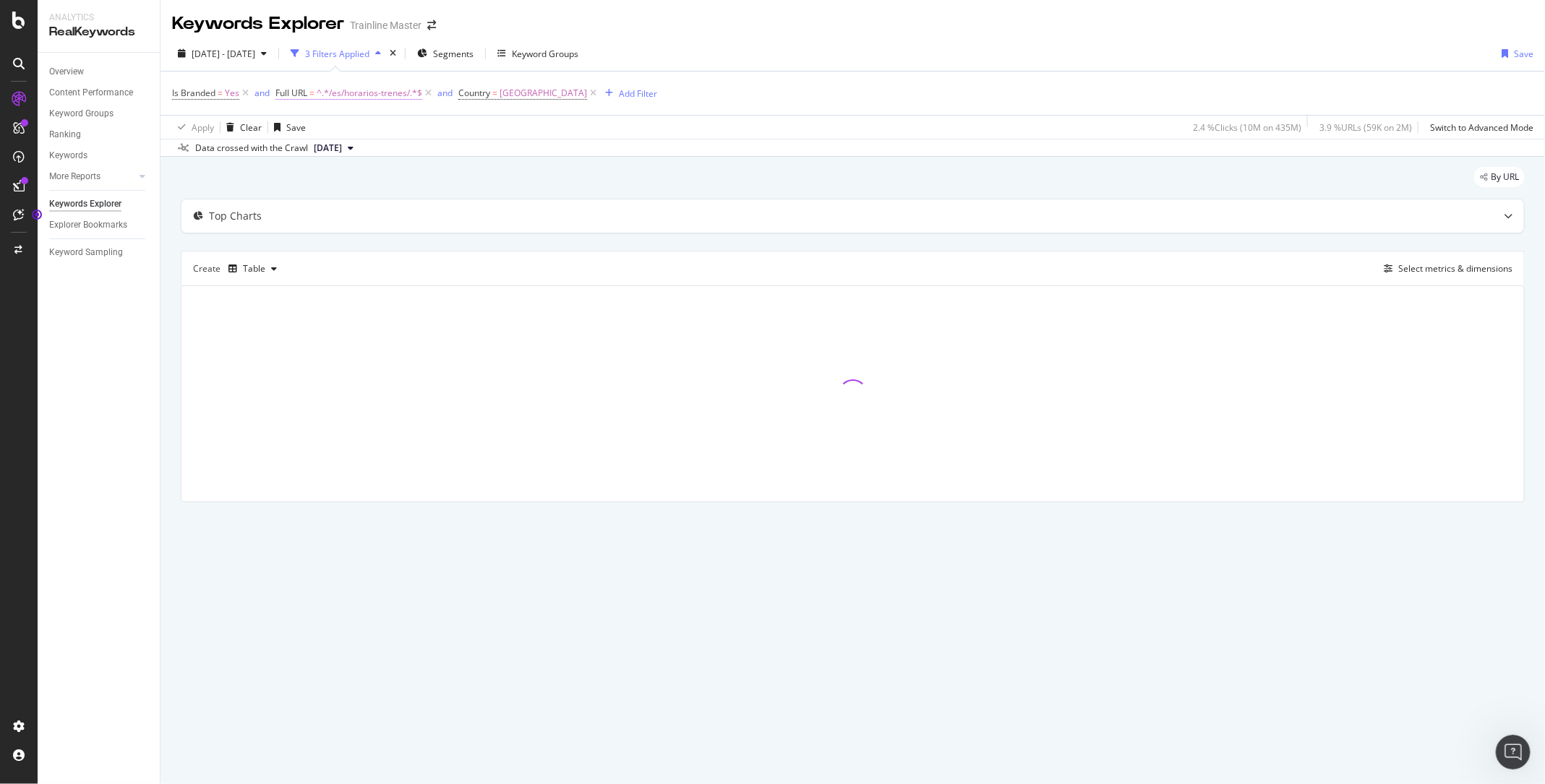
click at [348, 98] on span "^.*/es/horarios-trenes/.*$" at bounding box center [369, 93] width 105 height 20
click at [320, 156] on input "/es/horarios-trenes/" at bounding box center [357, 152] width 137 height 23
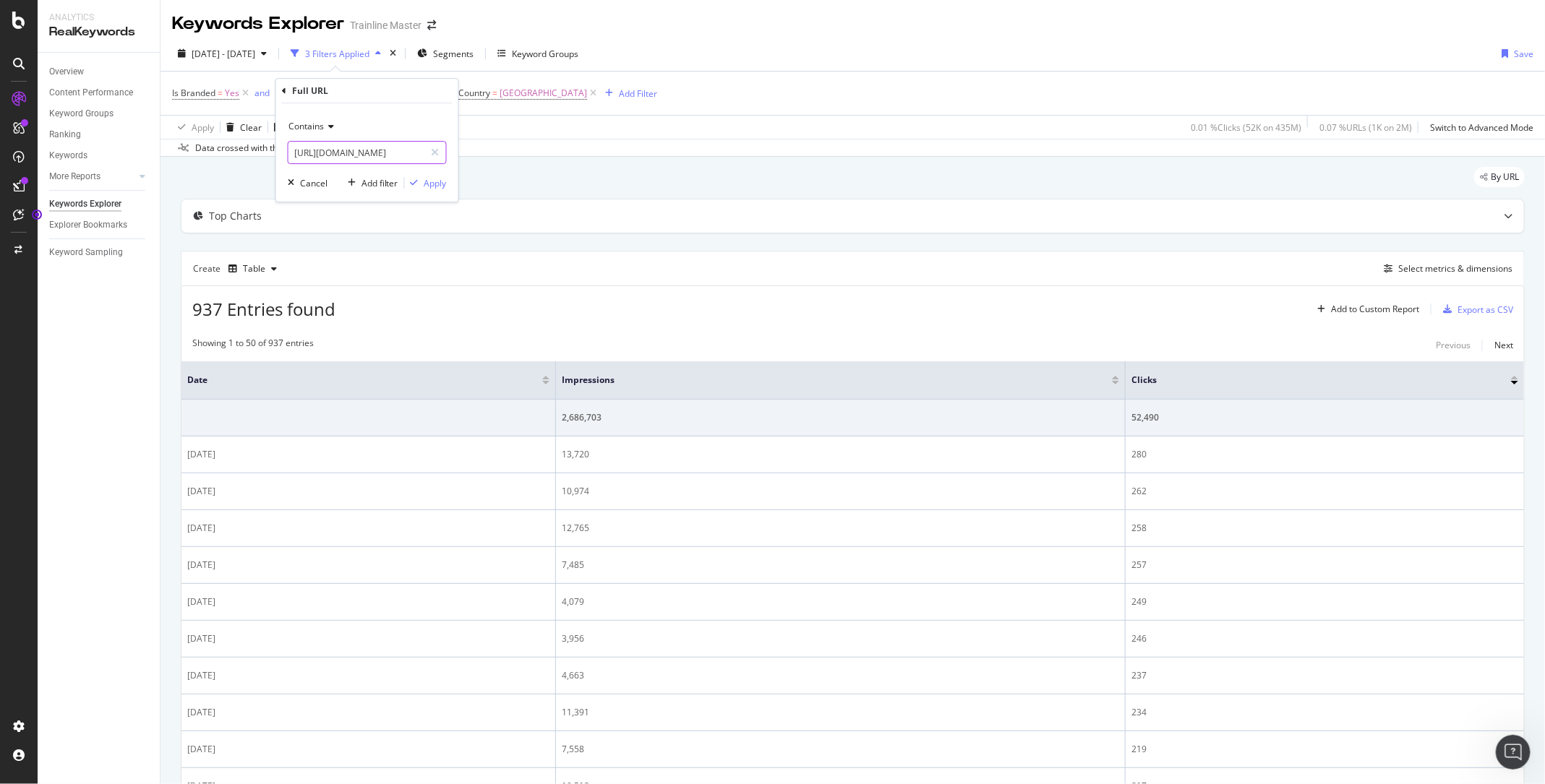
scroll to position [0, 4]
type input "https://www.thetrainline.com/es"
click at [329, 138] on div "Contains" at bounding box center [368, 126] width 159 height 23
click at [320, 129] on span "Contains" at bounding box center [306, 126] width 35 height 12
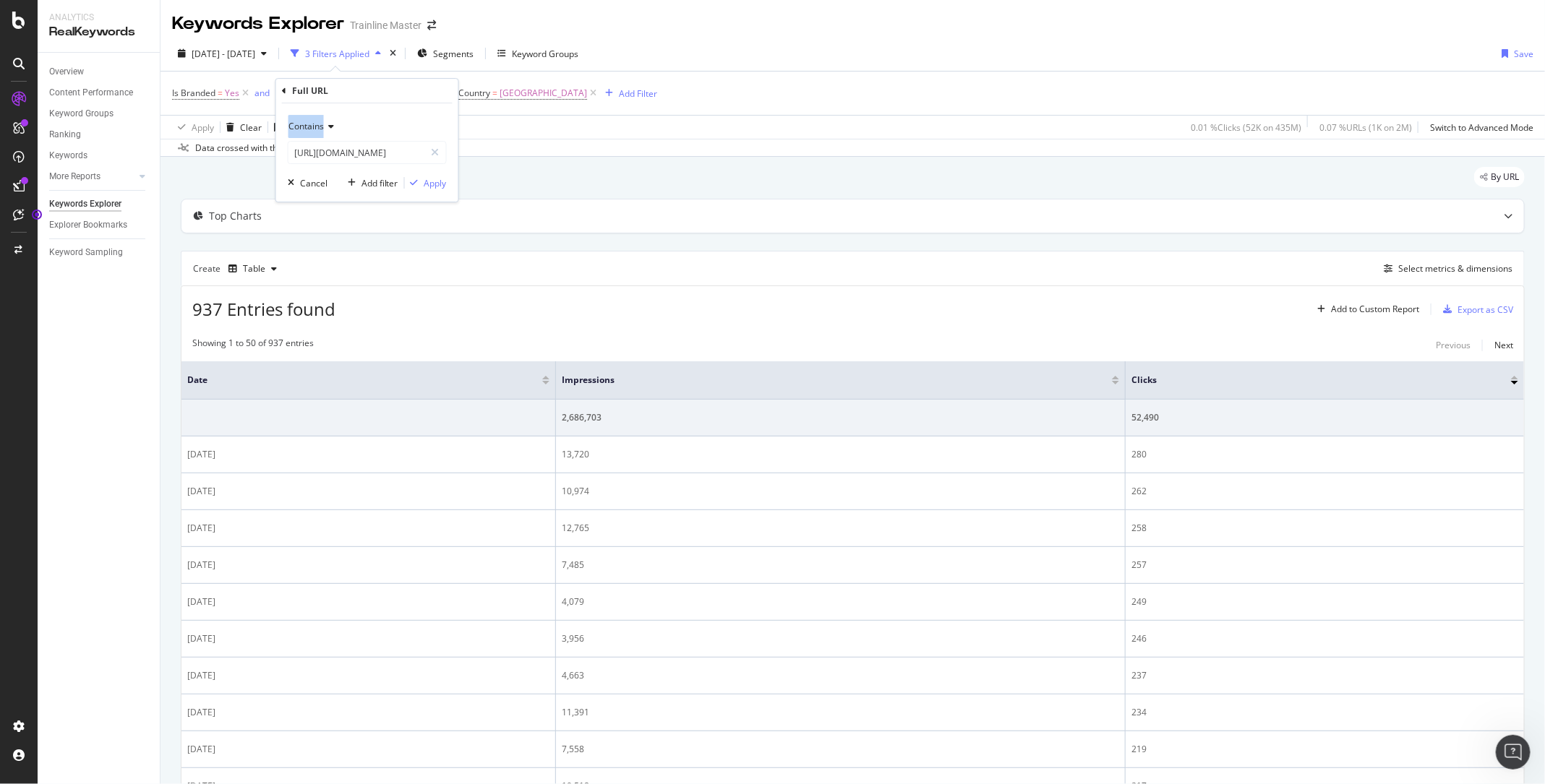
click at [320, 129] on span "Contains" at bounding box center [306, 126] width 35 height 12
click at [317, 154] on span "Equal to" at bounding box center [311, 156] width 32 height 12
click at [387, 162] on input "text" at bounding box center [368, 152] width 158 height 23
type input "https://www.thetrainline.com/es"
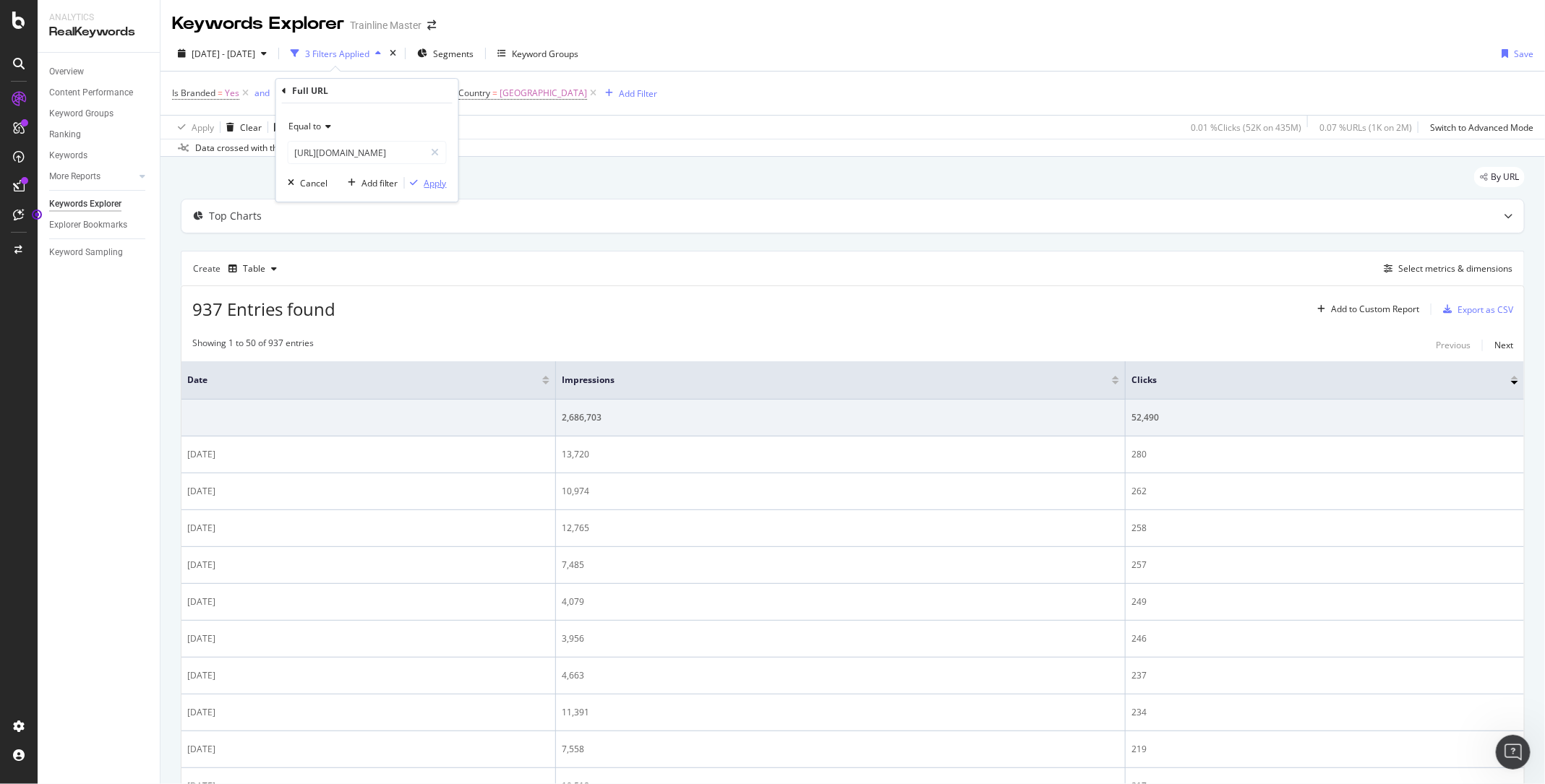
click at [436, 185] on div "Apply" at bounding box center [435, 183] width 23 height 12
click at [1482, 313] on div "Export as CSV" at bounding box center [1485, 310] width 56 height 12
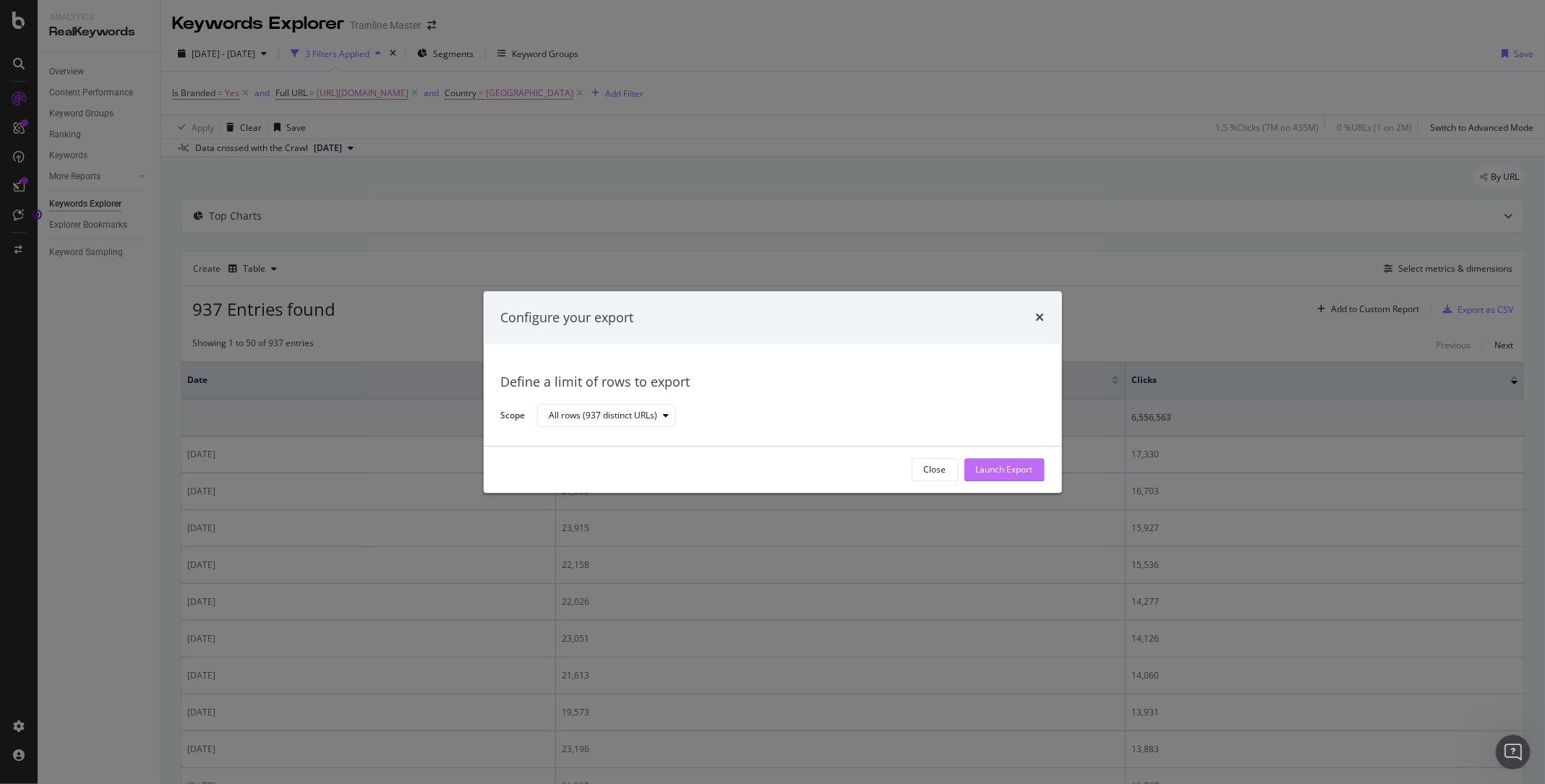
click at [1005, 472] on div "Launch Export" at bounding box center [1004, 470] width 57 height 12
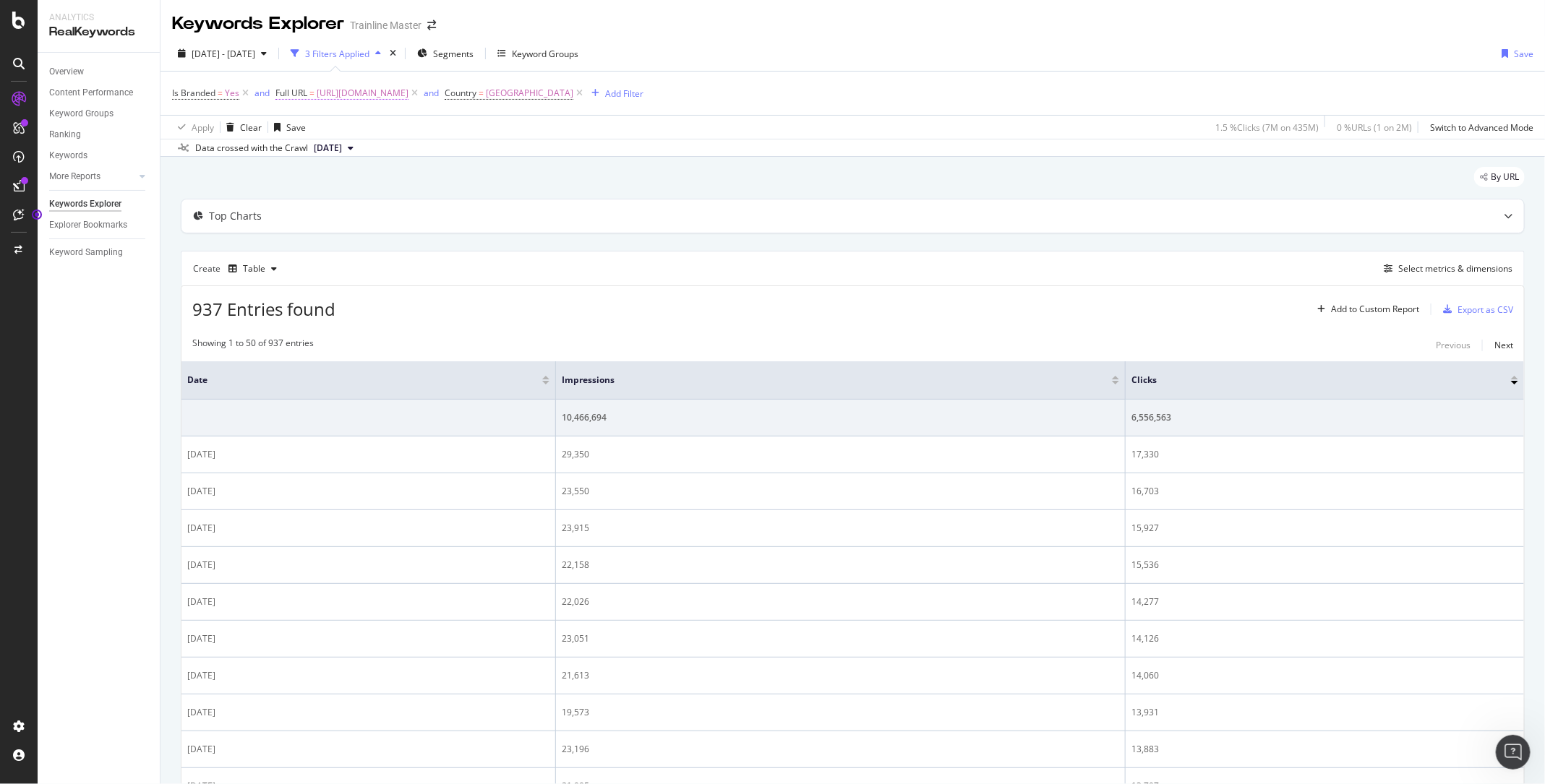
click at [400, 85] on span "https://www.thetrainline.com/es" at bounding box center [362, 93] width 92 height 20
click at [311, 122] on span "Equal to" at bounding box center [304, 126] width 32 height 12
click at [319, 268] on span "Contains" at bounding box center [312, 269] width 35 height 12
click at [320, 153] on input "text" at bounding box center [368, 152] width 158 height 23
type input "/"
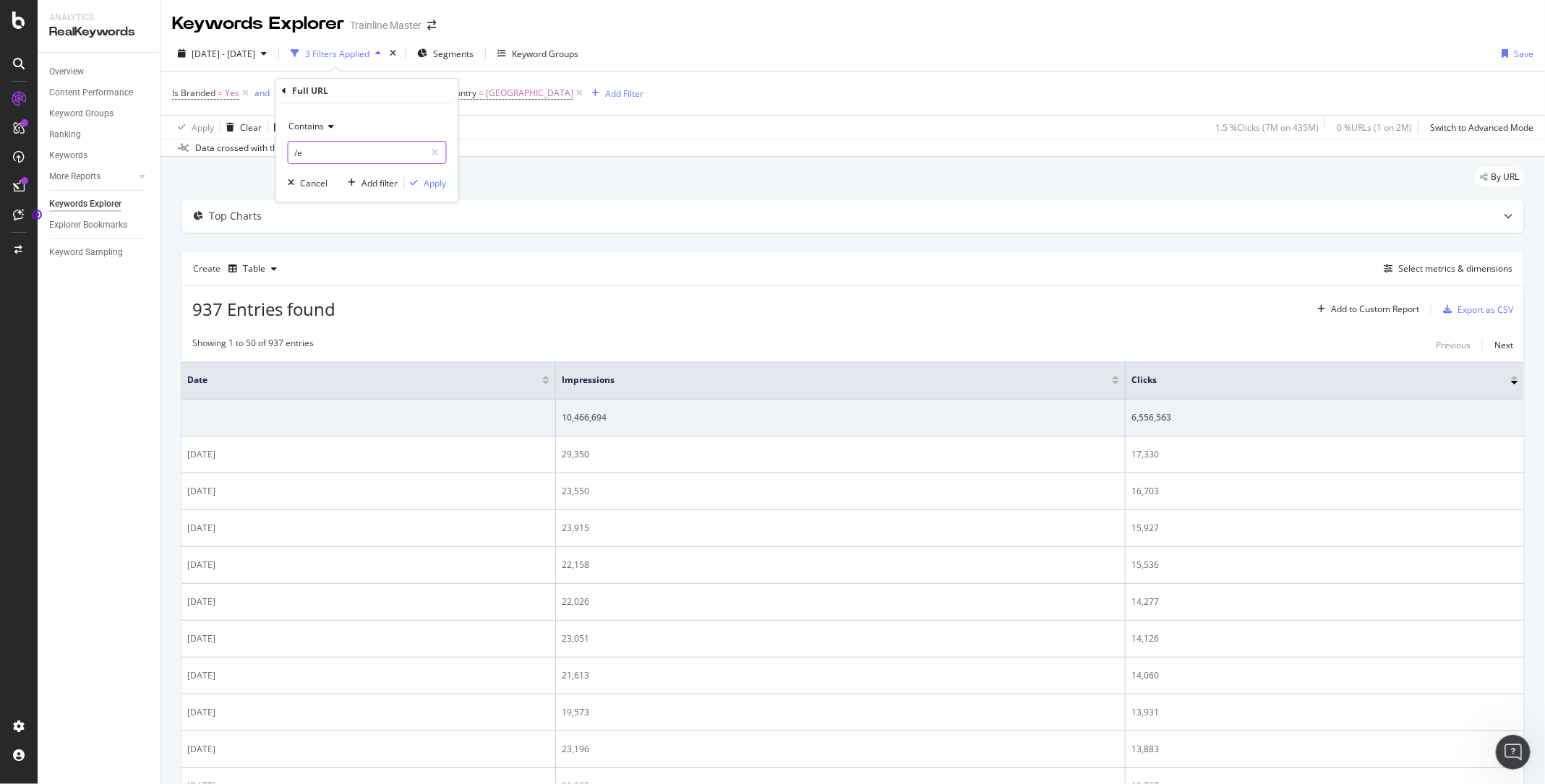
type input "/"
type input ".com/en/train-times/"
click at [438, 186] on div "Apply" at bounding box center [435, 183] width 23 height 12
click at [484, 93] on span "Country" at bounding box center [475, 92] width 32 height 12
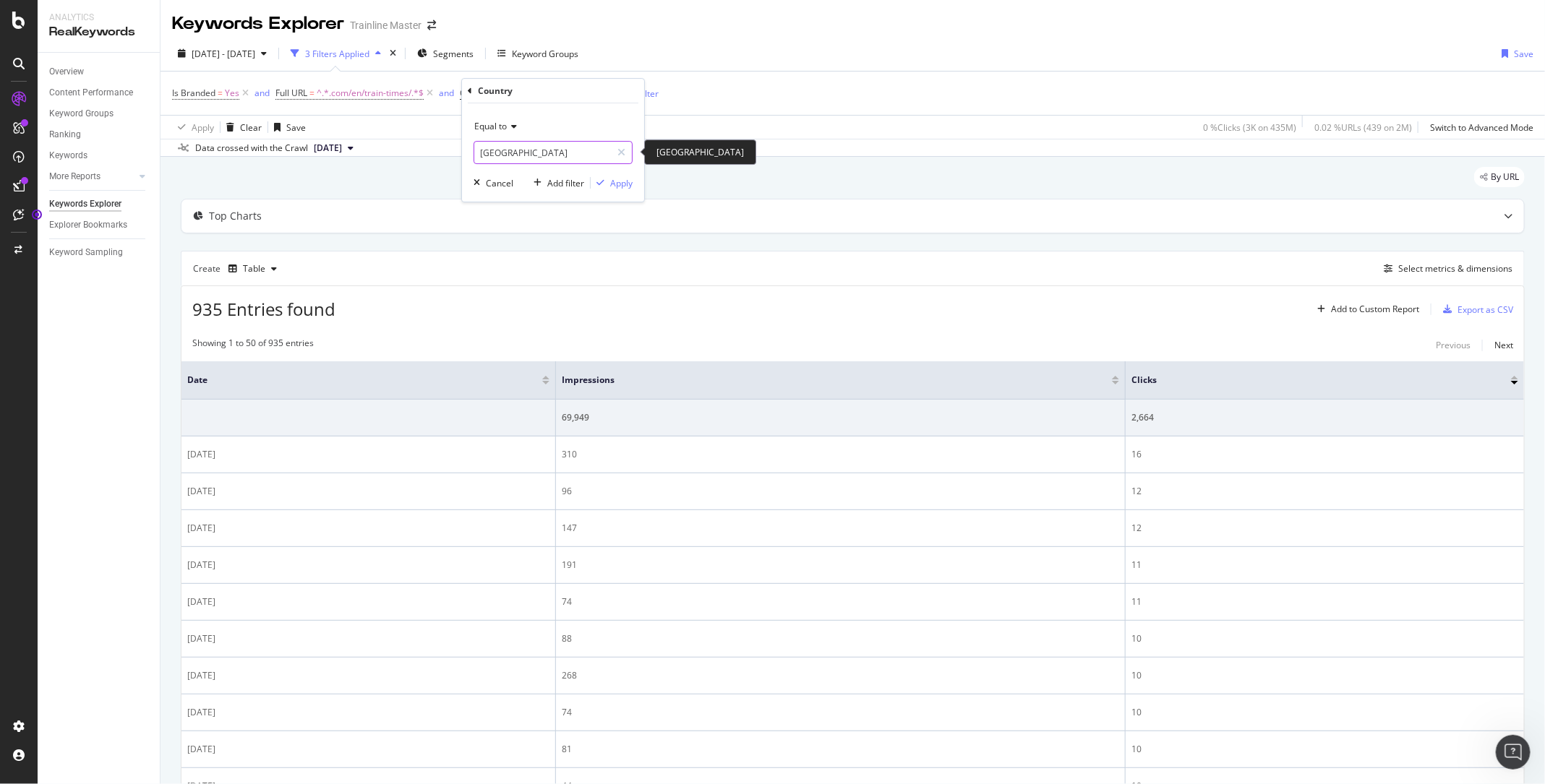
click at [511, 151] on input "Spain" at bounding box center [543, 152] width 137 height 23
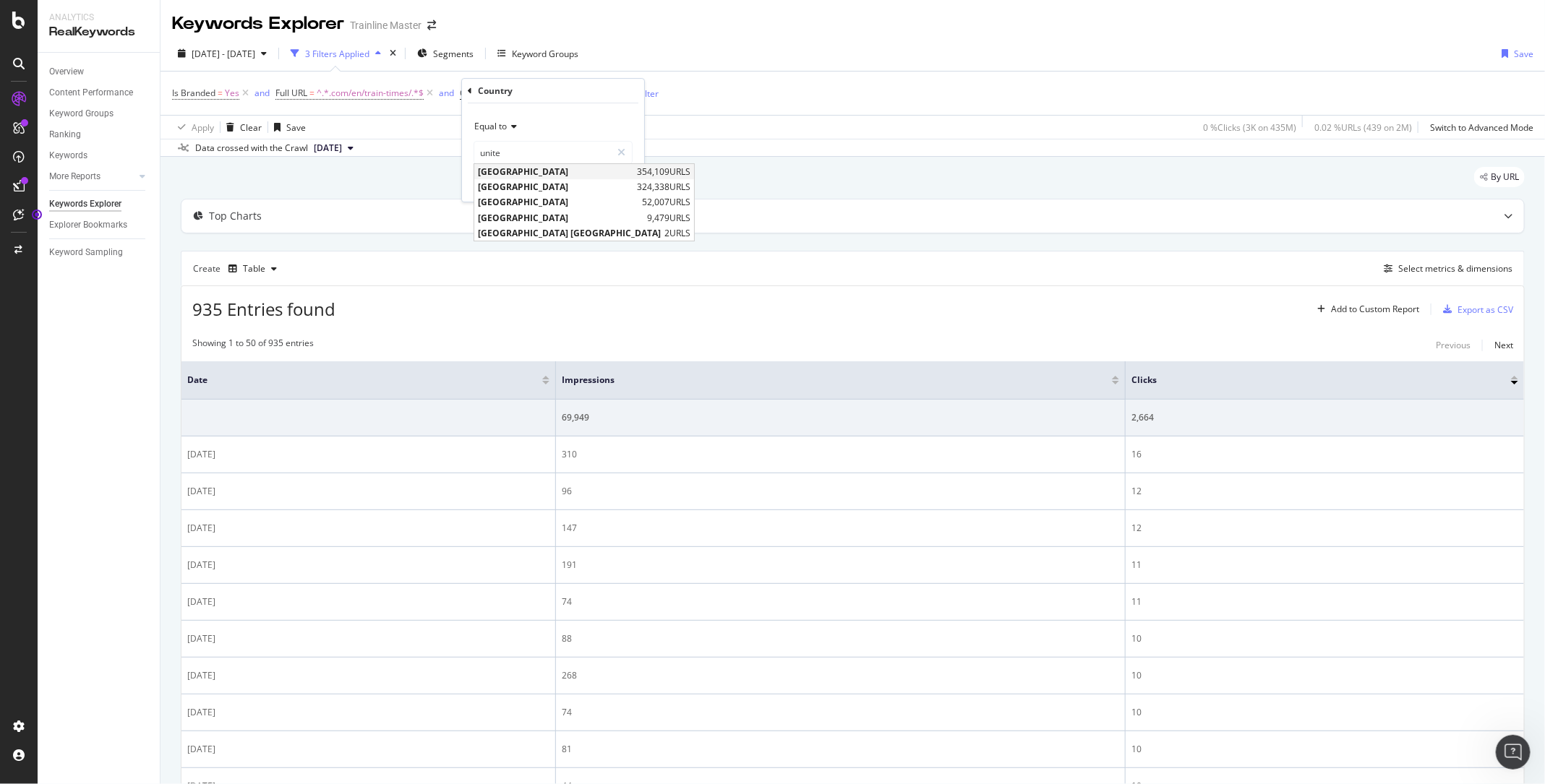
click at [512, 172] on span "United Kingdom" at bounding box center [556, 171] width 156 height 12
type input "United Kingdom"
click at [626, 192] on div "Equal to United Kingdom gbr Cancel Add filter Apply" at bounding box center [553, 152] width 182 height 98
click at [632, 183] on div "Apply" at bounding box center [621, 183] width 23 height 12
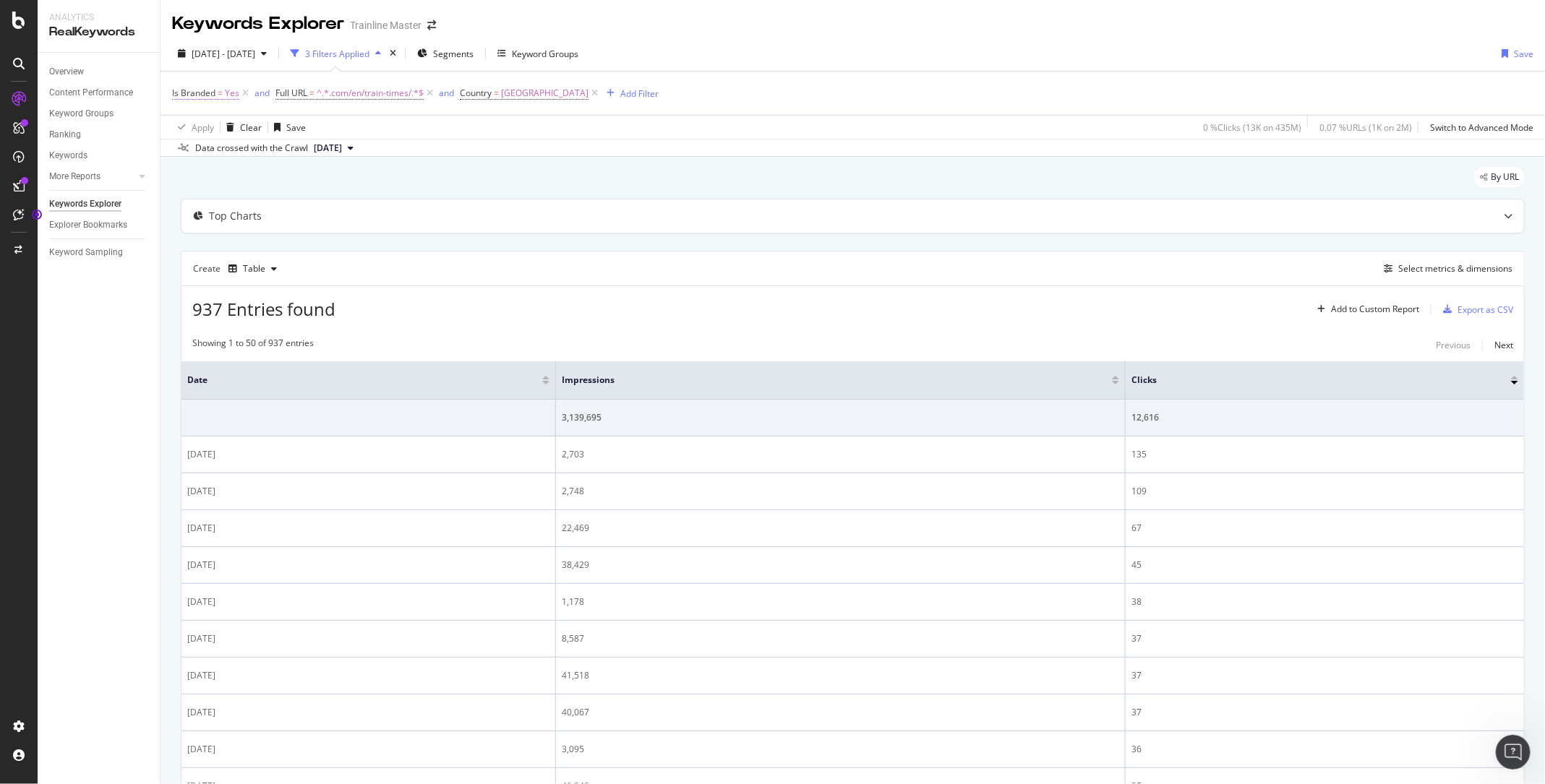
click at [187, 92] on span "Is Branded" at bounding box center [194, 92] width 44 height 12
click at [207, 131] on div "Yes" at bounding box center [264, 126] width 159 height 23
click at [209, 172] on div "No" at bounding box center [265, 174] width 155 height 19
click at [336, 155] on div "Apply" at bounding box center [332, 157] width 23 height 12
click at [1465, 310] on div "Export as CSV" at bounding box center [1485, 310] width 56 height 12
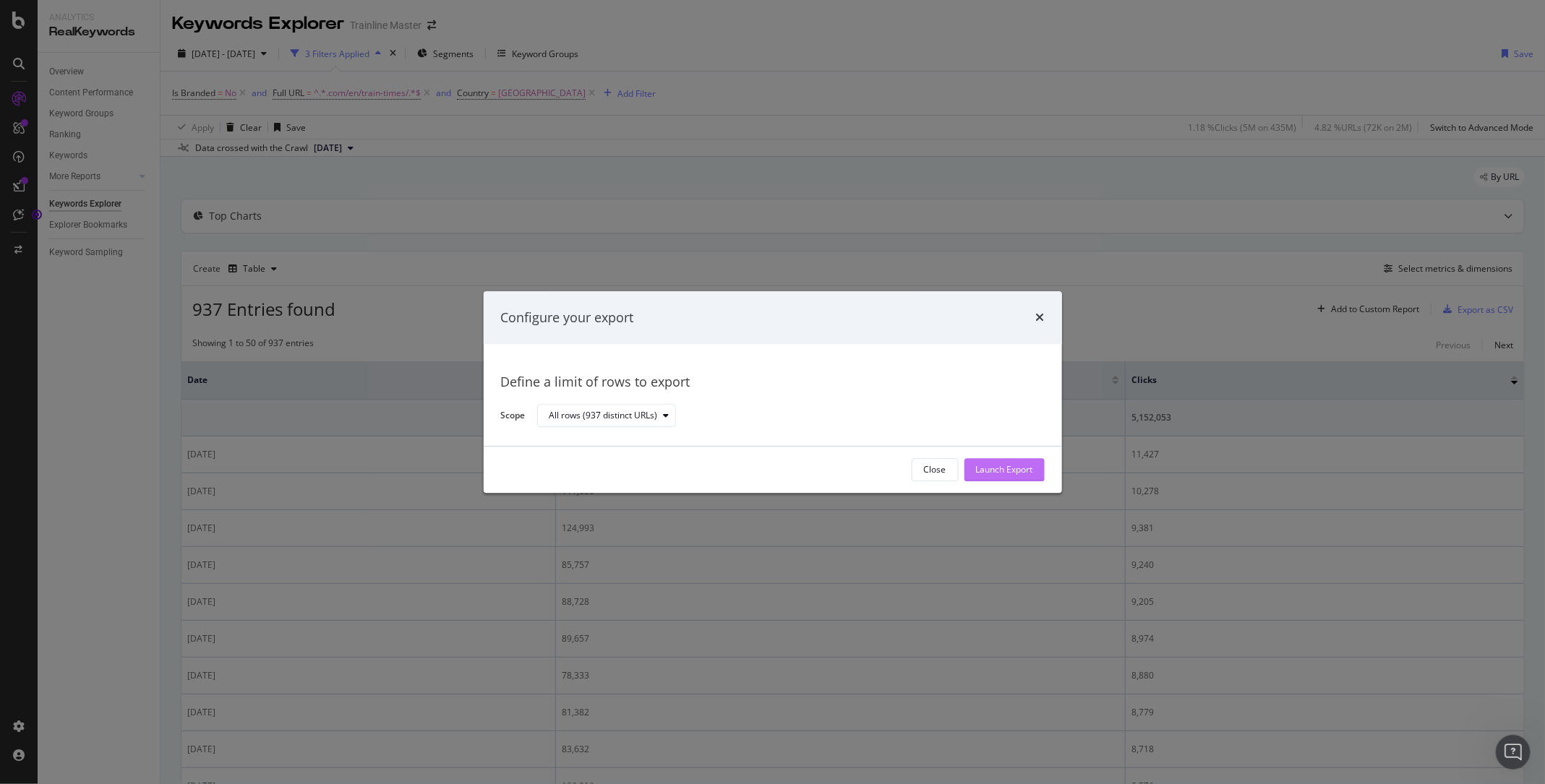
click at [1011, 471] on div "Launch Export" at bounding box center [1004, 470] width 57 height 12
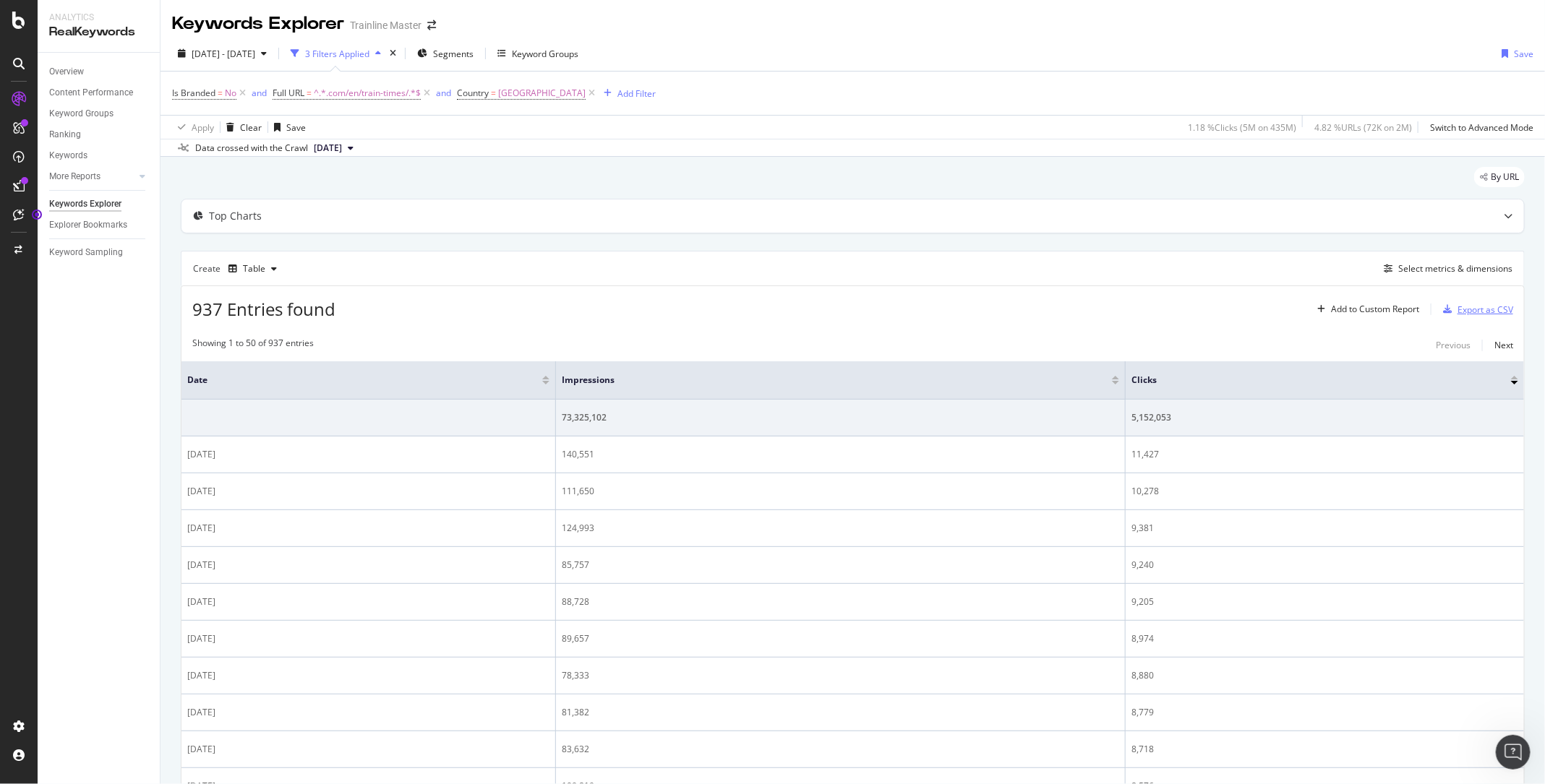
click at [1477, 306] on div "Export as CSV" at bounding box center [1485, 310] width 56 height 12
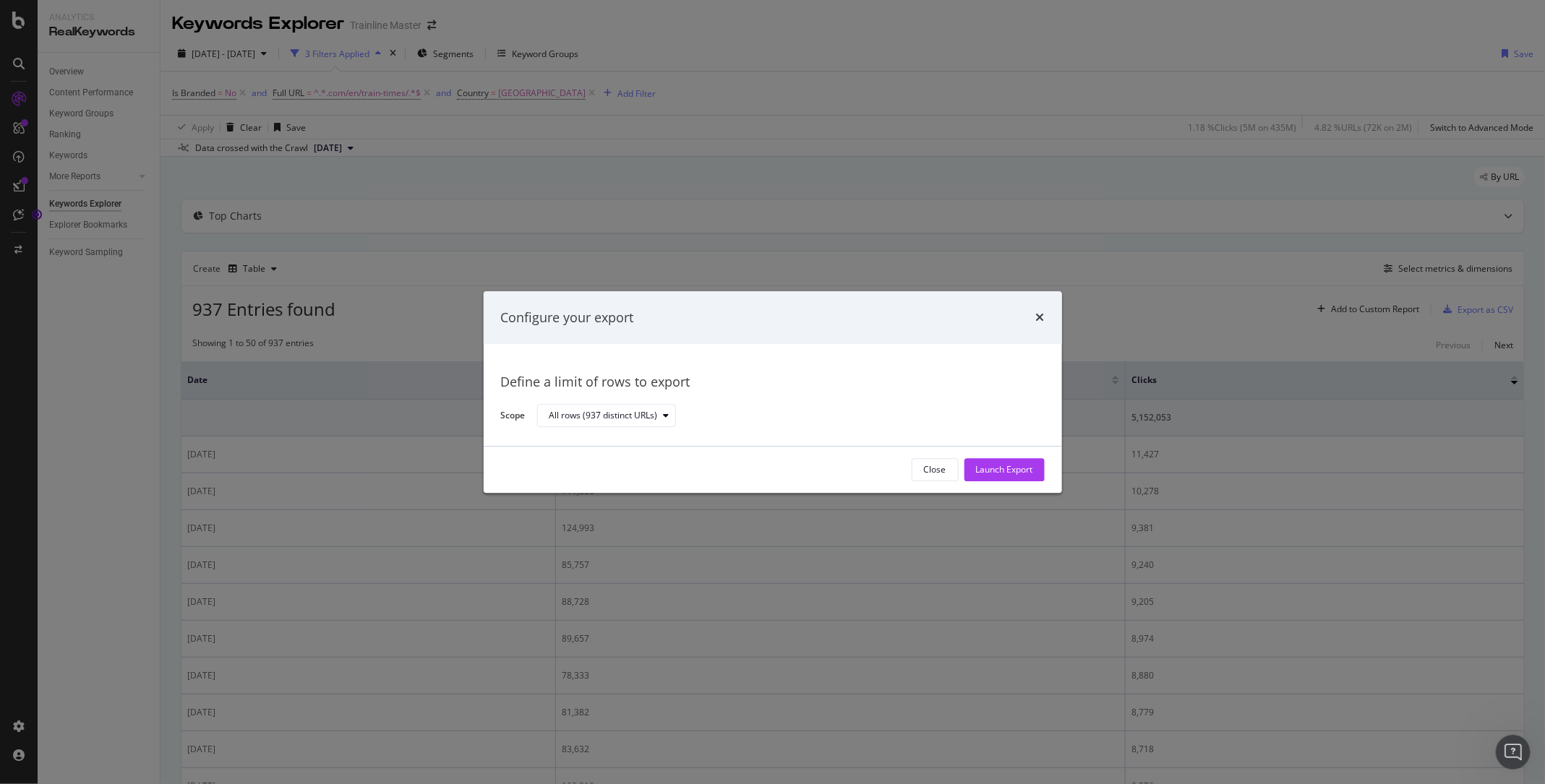
click at [1034, 247] on div "Configure your export Define a limit of rows to export Scope All rows (937 dist…" at bounding box center [772, 392] width 1545 height 784
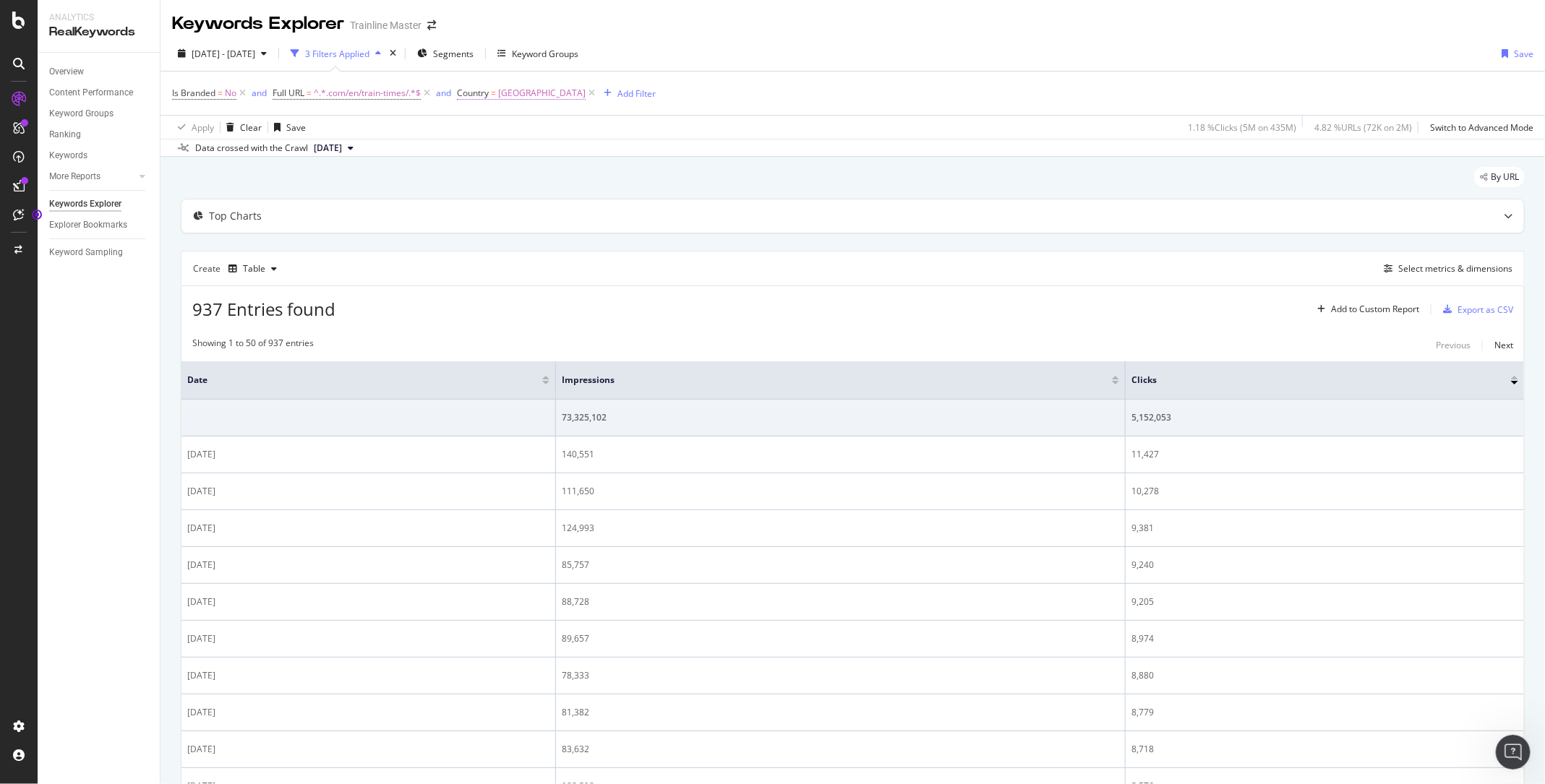
click at [508, 83] on span "United Kingdom" at bounding box center [541, 93] width 87 height 20
click at [484, 141] on input "United Kingdom" at bounding box center [541, 152] width 137 height 23
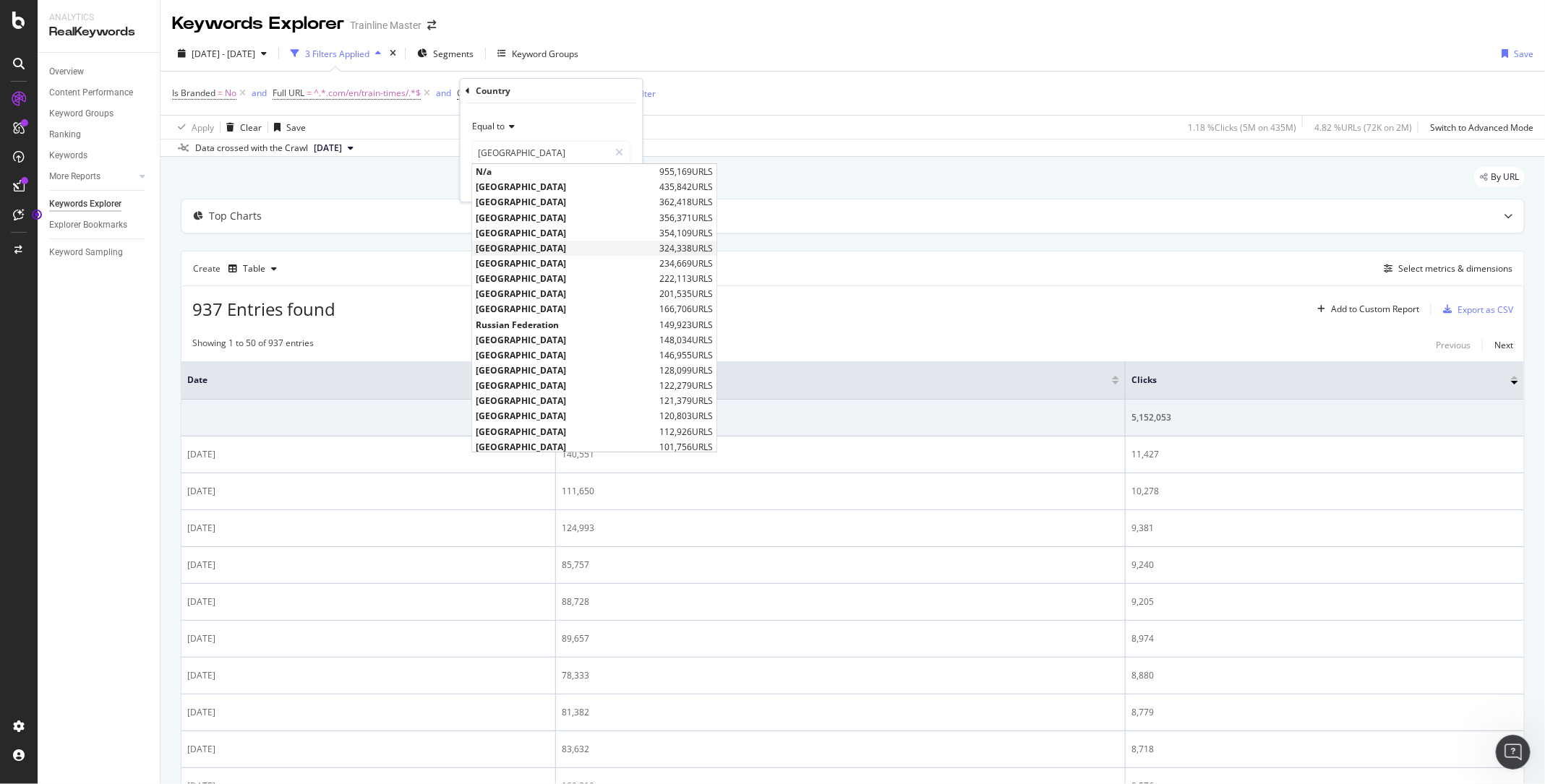
click at [515, 244] on span "United States of America" at bounding box center [566, 248] width 180 height 12
type input "United States of America"
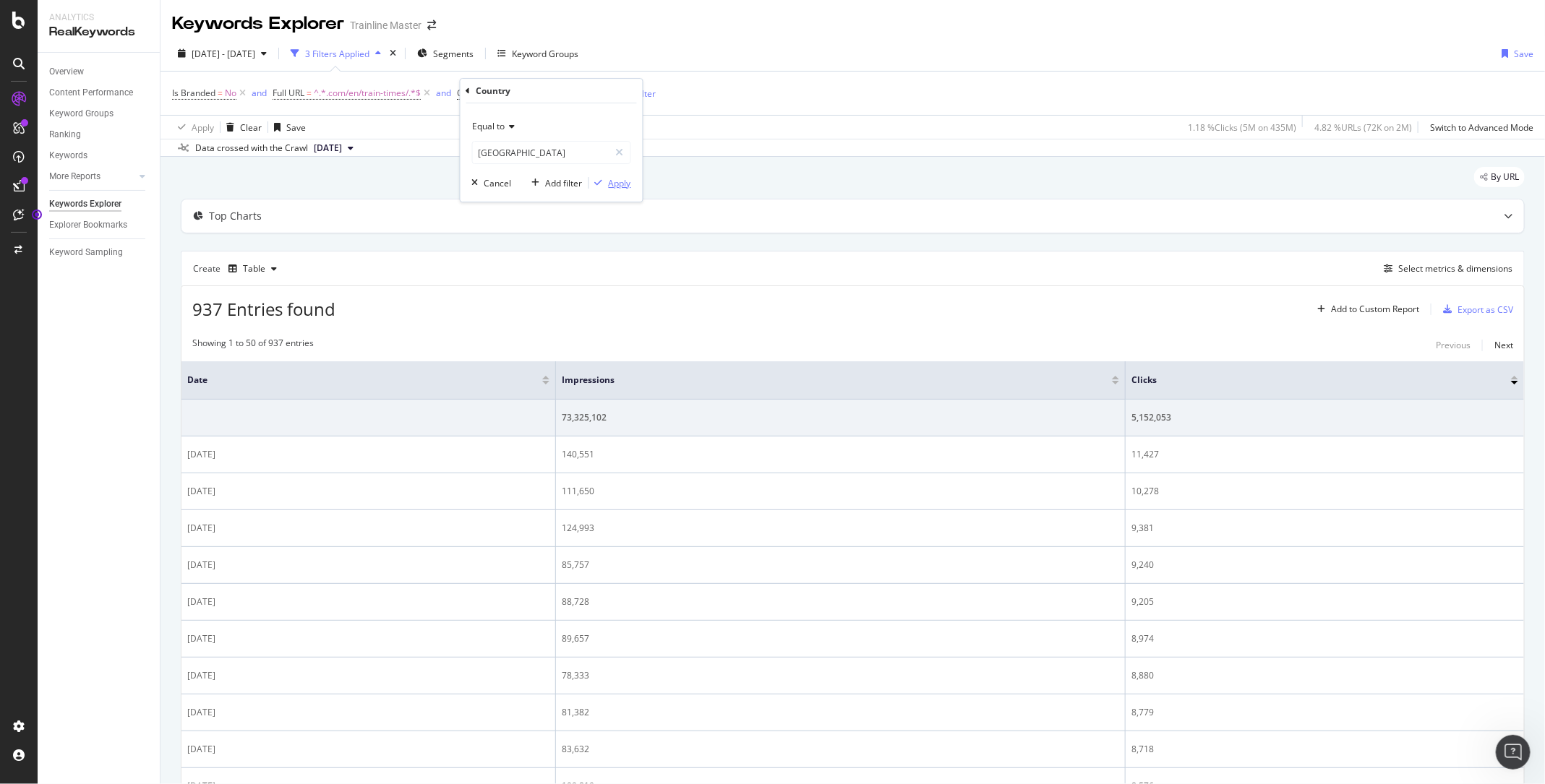
click at [620, 180] on div "Apply" at bounding box center [620, 183] width 23 height 12
click at [201, 98] on span "Is Branded" at bounding box center [194, 92] width 44 height 12
click at [547, 169] on div "By URL" at bounding box center [852, 183] width 1344 height 32
click at [362, 89] on span "^.*.com/en/train-times/.*$" at bounding box center [367, 93] width 107 height 20
click at [314, 156] on input ".com/en/train-times/" at bounding box center [355, 152] width 137 height 23
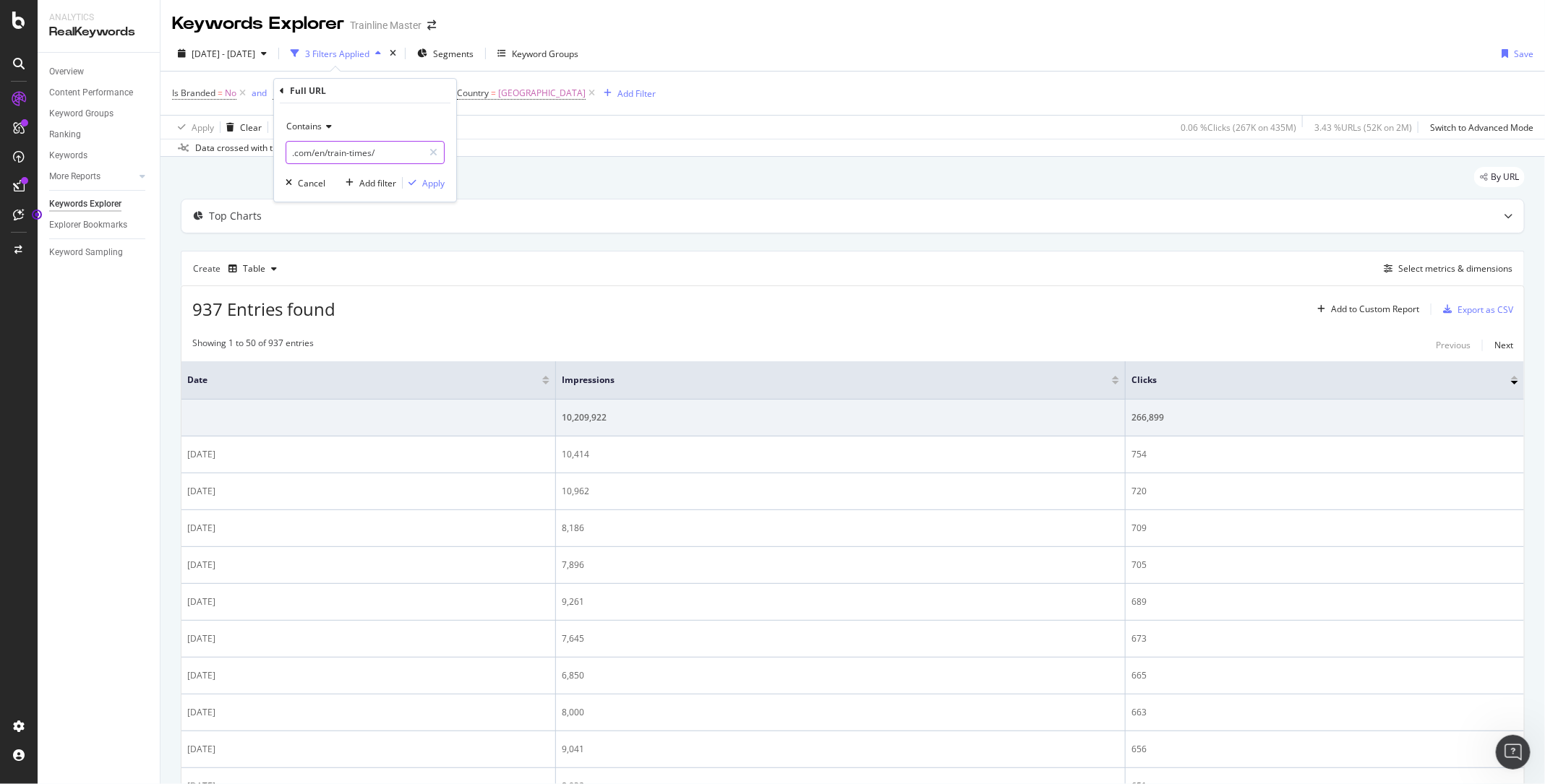
drag, startPoint x: 323, startPoint y: 153, endPoint x: 329, endPoint y: 158, distance: 7.8
click at [323, 153] on input ".com/en/train-times/" at bounding box center [355, 152] width 137 height 23
type input ".com/en-us/train-times/"
click at [421, 182] on div "button" at bounding box center [413, 183] width 20 height 9
click at [1472, 313] on div "Export as CSV" at bounding box center [1485, 310] width 56 height 12
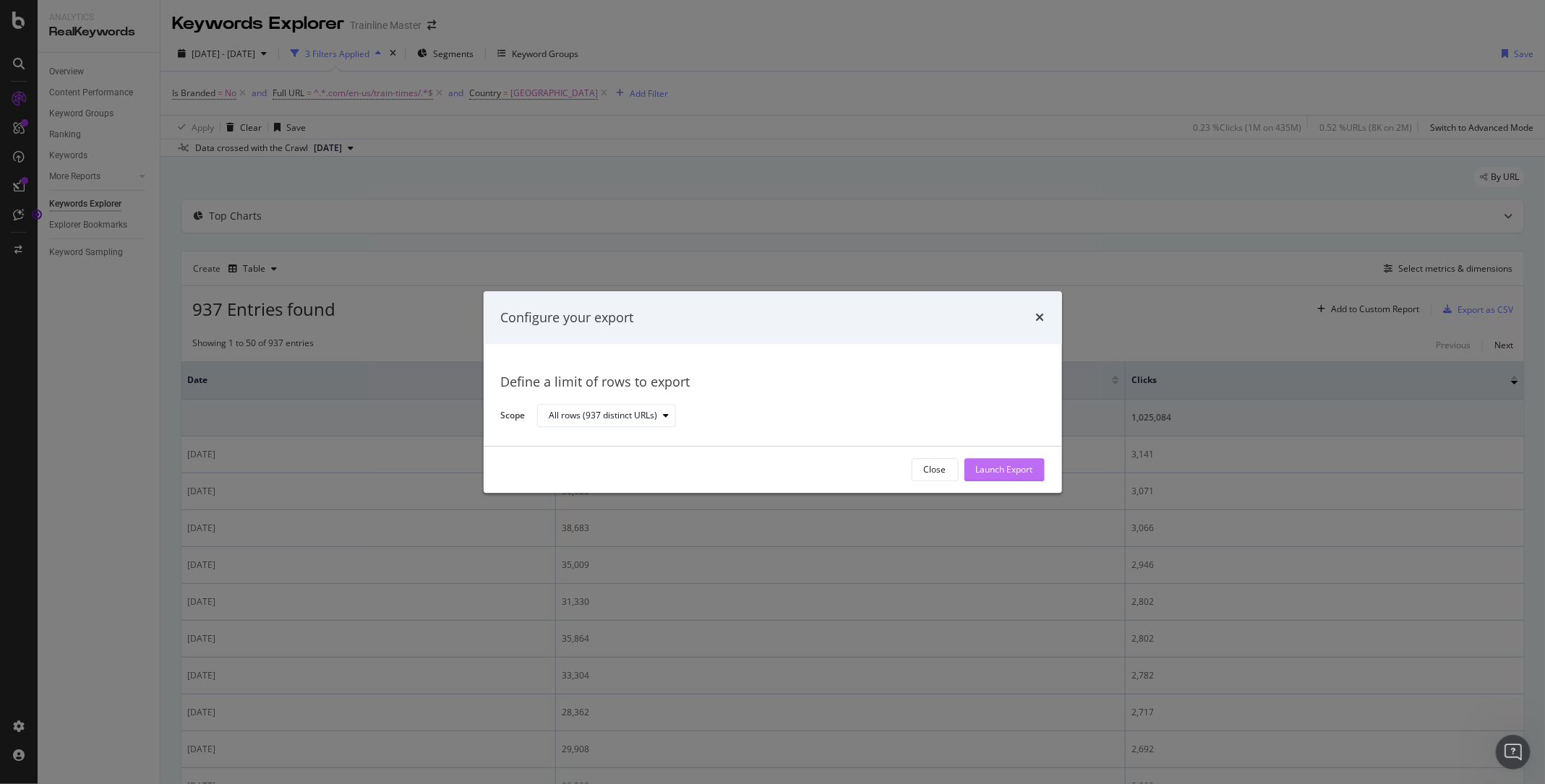
click at [1008, 466] on div "Launch Export" at bounding box center [1004, 470] width 57 height 12
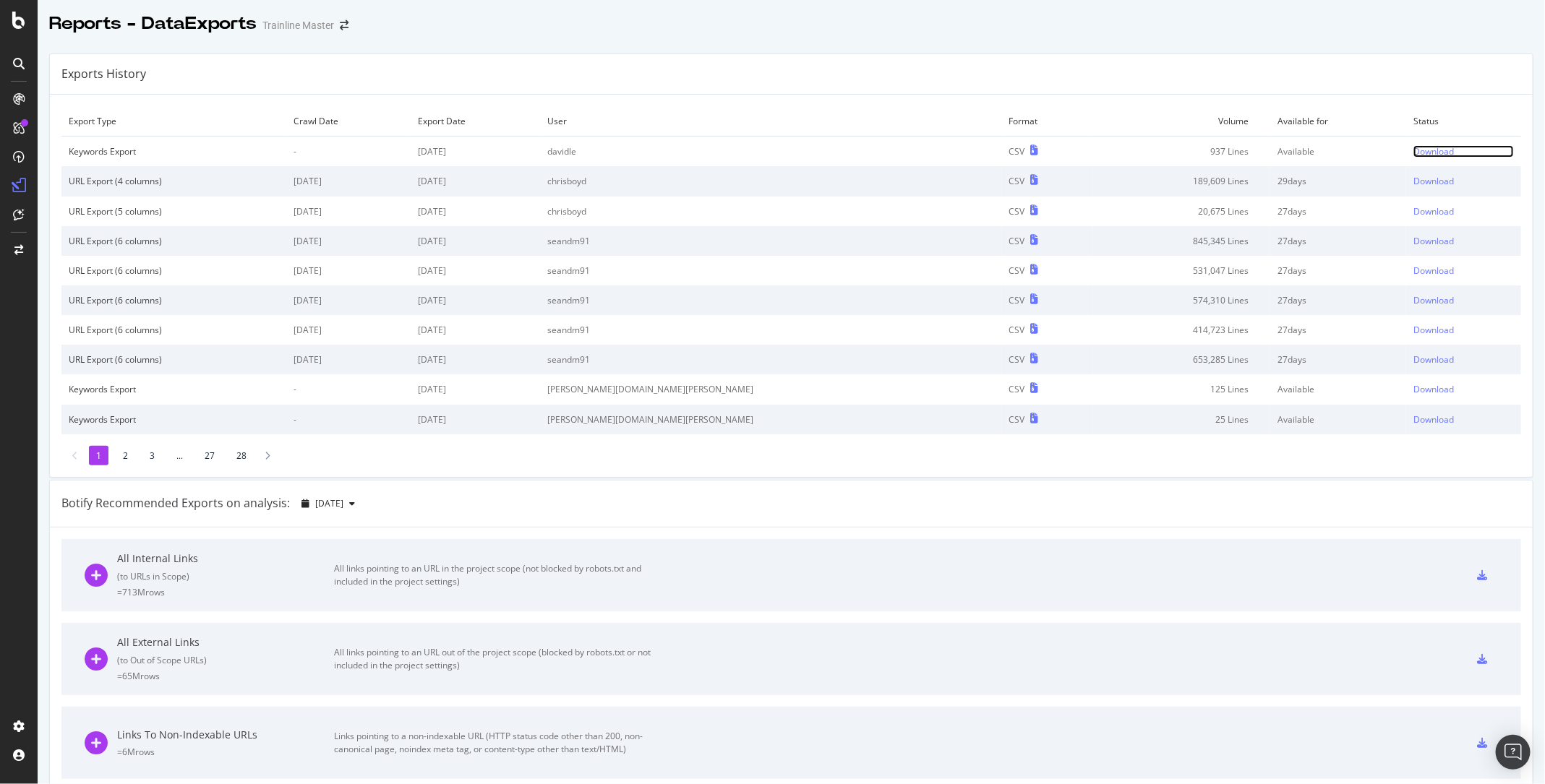
click at [1413, 153] on div "Download" at bounding box center [1434, 151] width 41 height 12
